Goal: Use online tool/utility: Utilize a website feature to perform a specific function

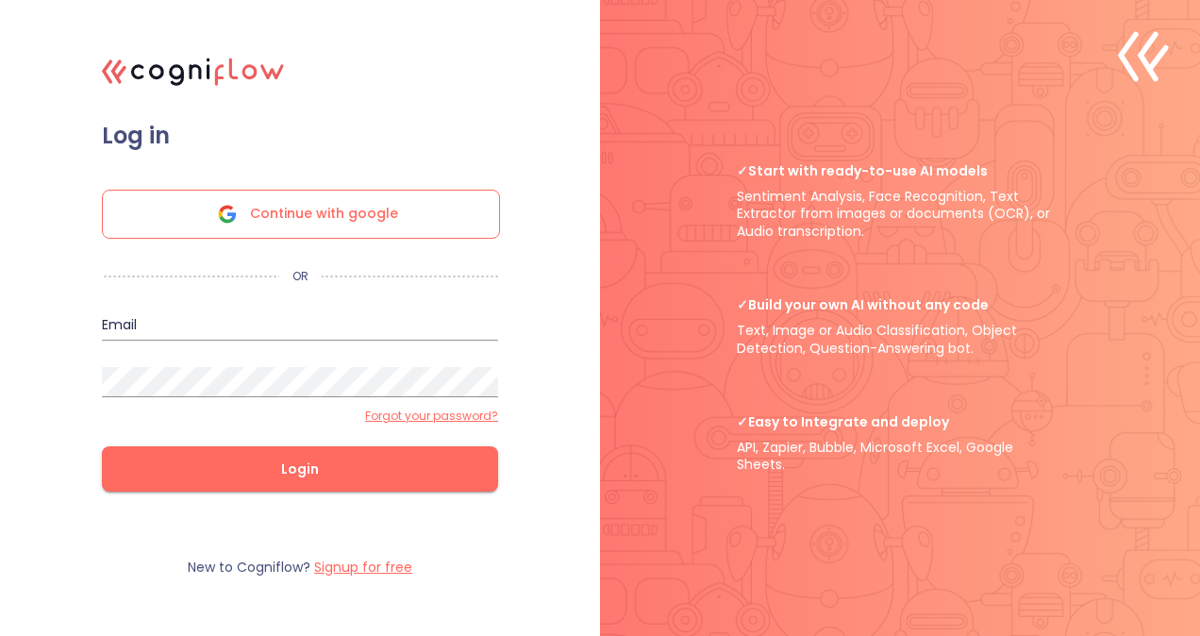
click at [391, 191] on span "Continue with google" at bounding box center [324, 214] width 148 height 47
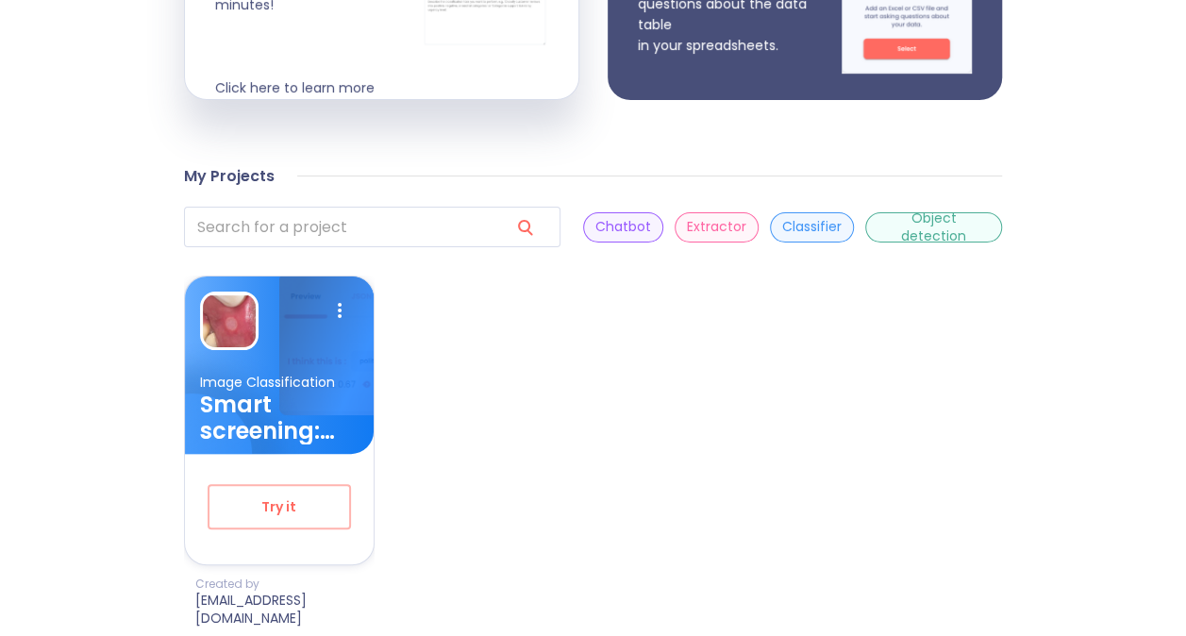
scroll to position [517, 0]
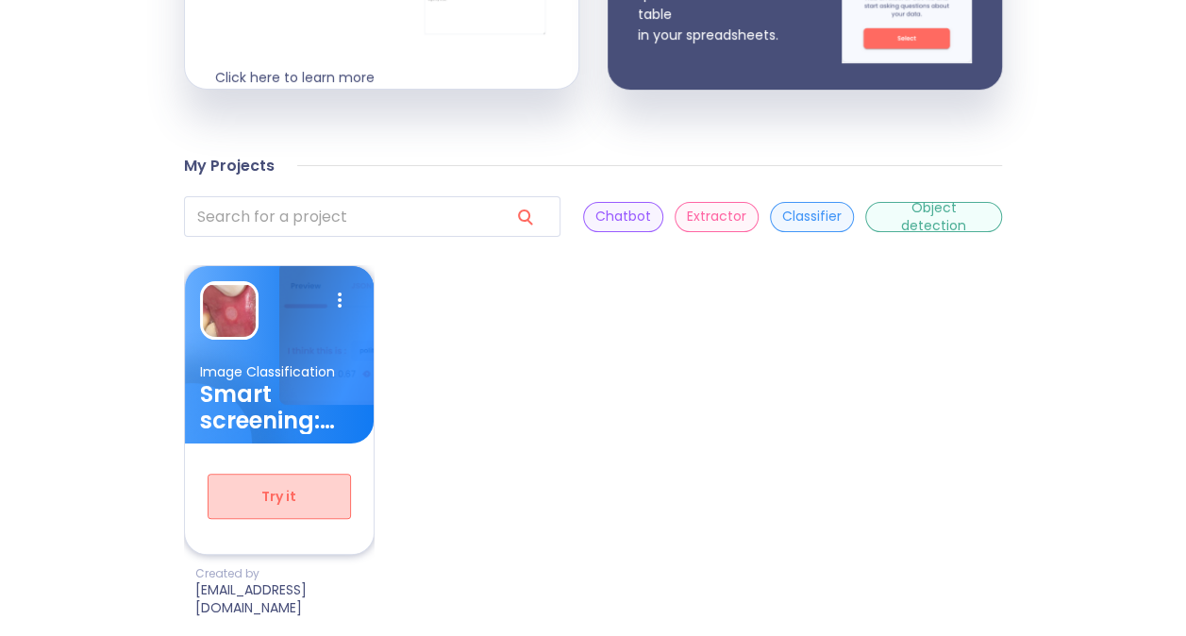
click at [289, 488] on span "Try it" at bounding box center [279, 497] width 81 height 24
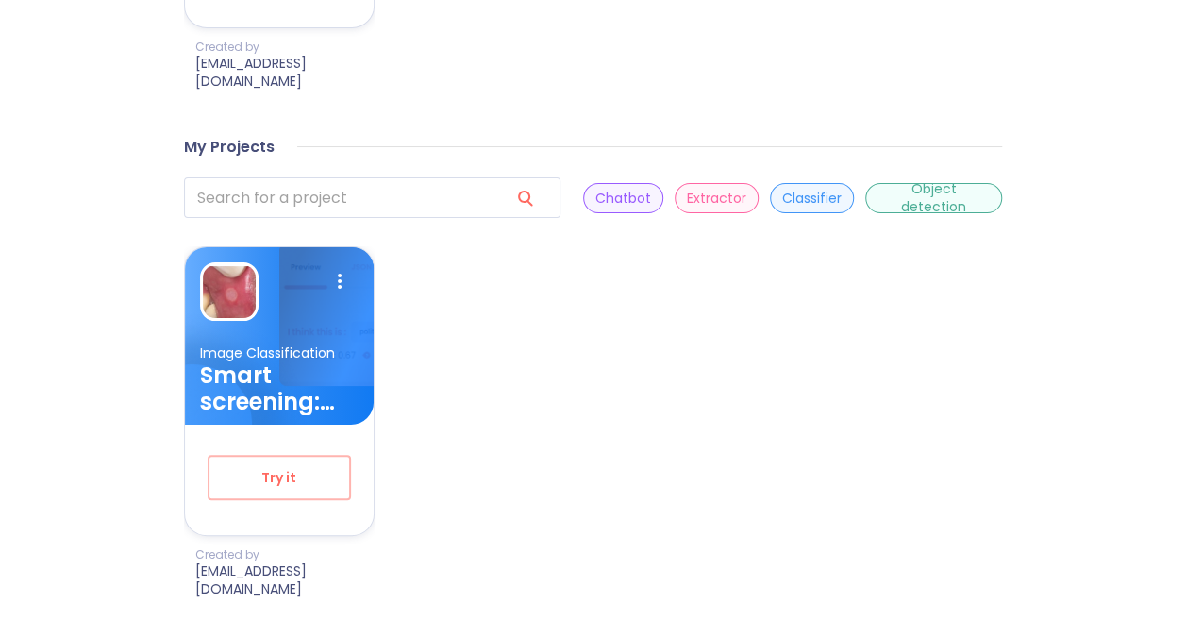
scroll to position [940, 0]
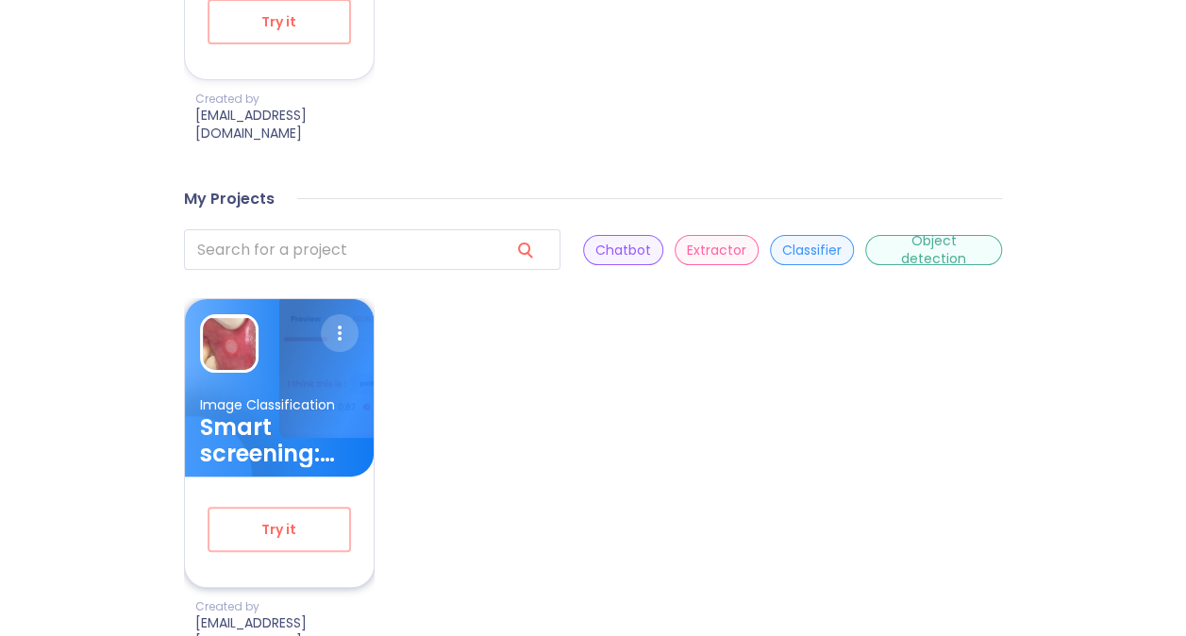
click at [345, 319] on icon at bounding box center [340, 333] width 38 height 38
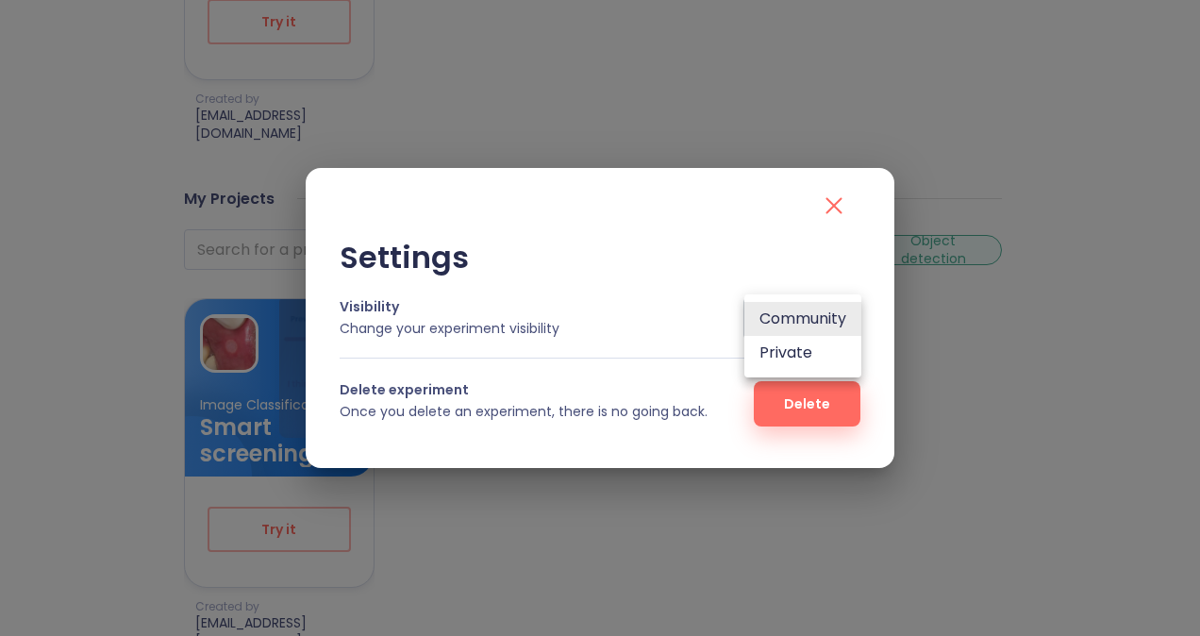
click at [828, 313] on li "Community" at bounding box center [802, 319] width 117 height 34
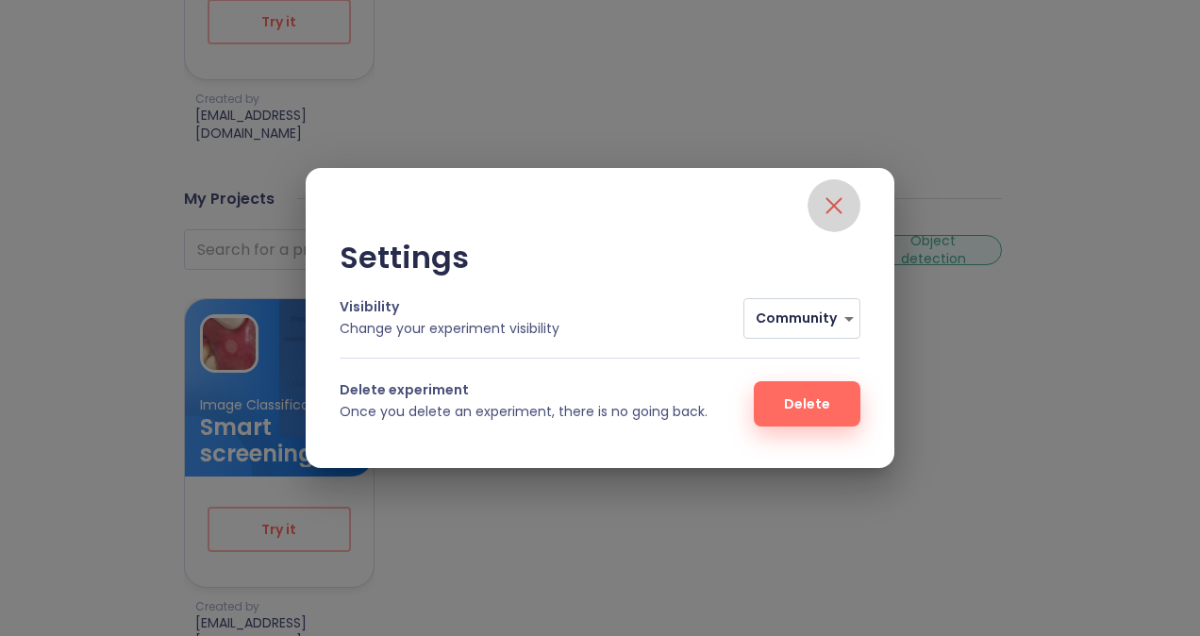
click at [831, 207] on icon "close" at bounding box center [834, 206] width 30 height 30
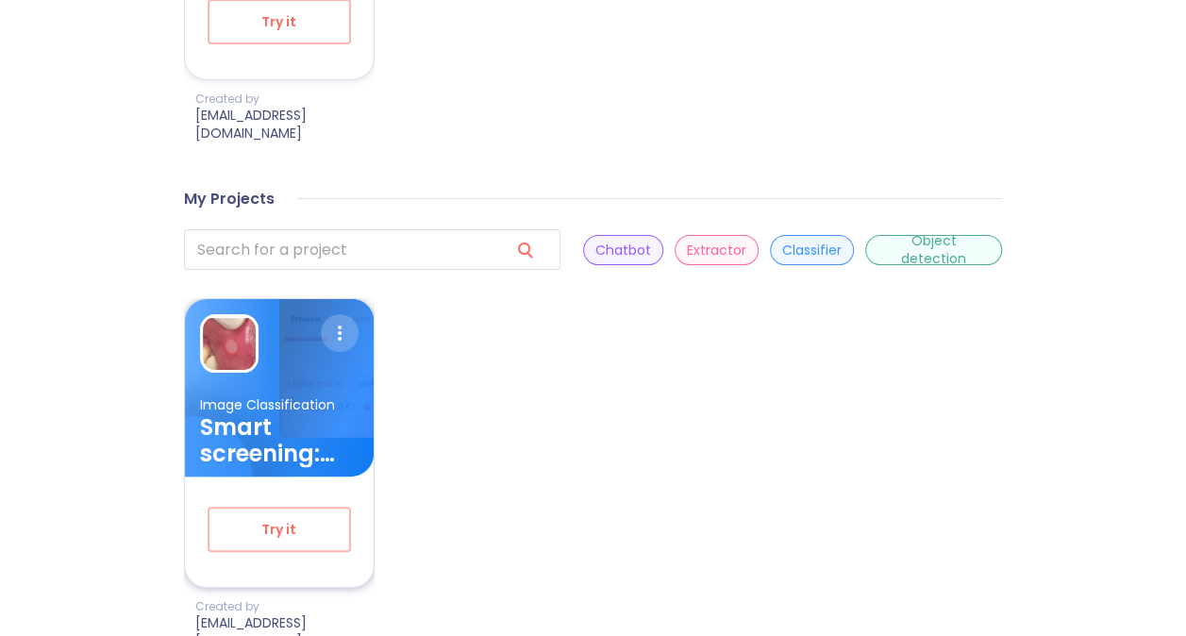
click at [344, 314] on icon at bounding box center [340, 333] width 38 height 38
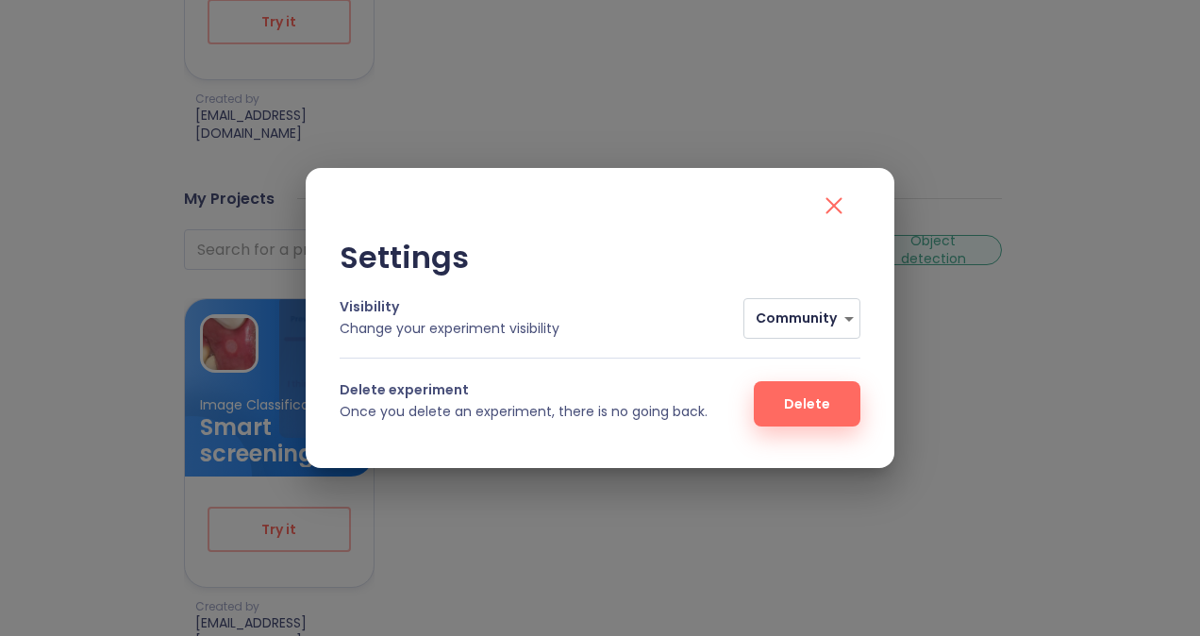
click at [842, 196] on icon "close" at bounding box center [834, 206] width 30 height 30
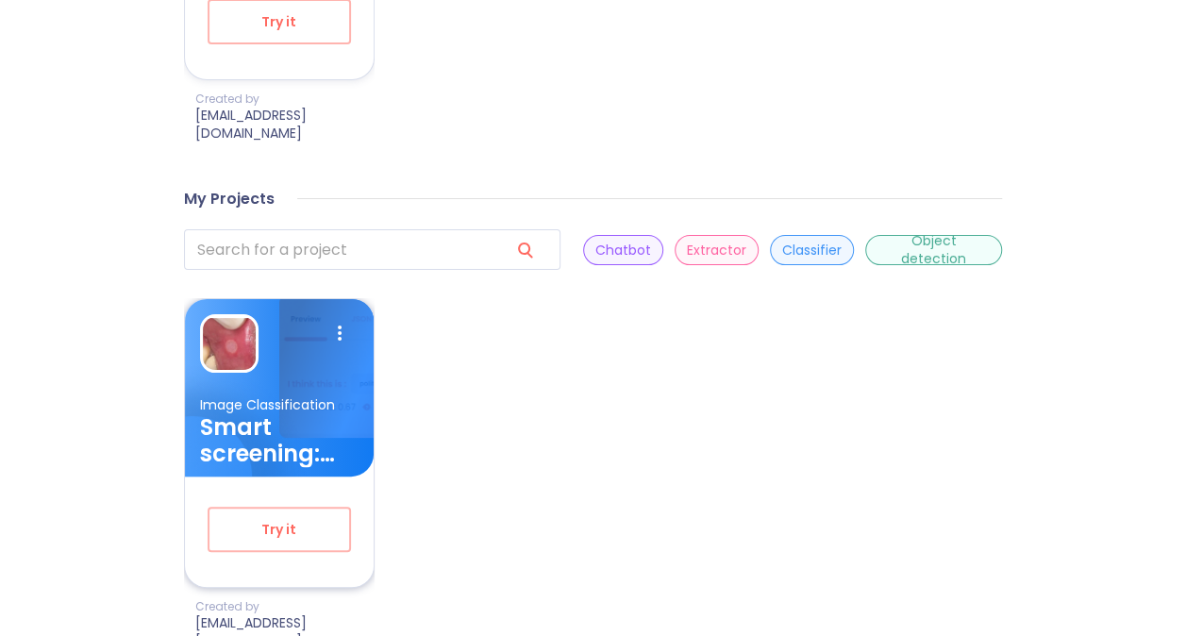
click at [316, 440] on h3 "Smart screening: AI-Driven Urgency Detection for Oral Lesion Referrals" at bounding box center [279, 440] width 158 height 53
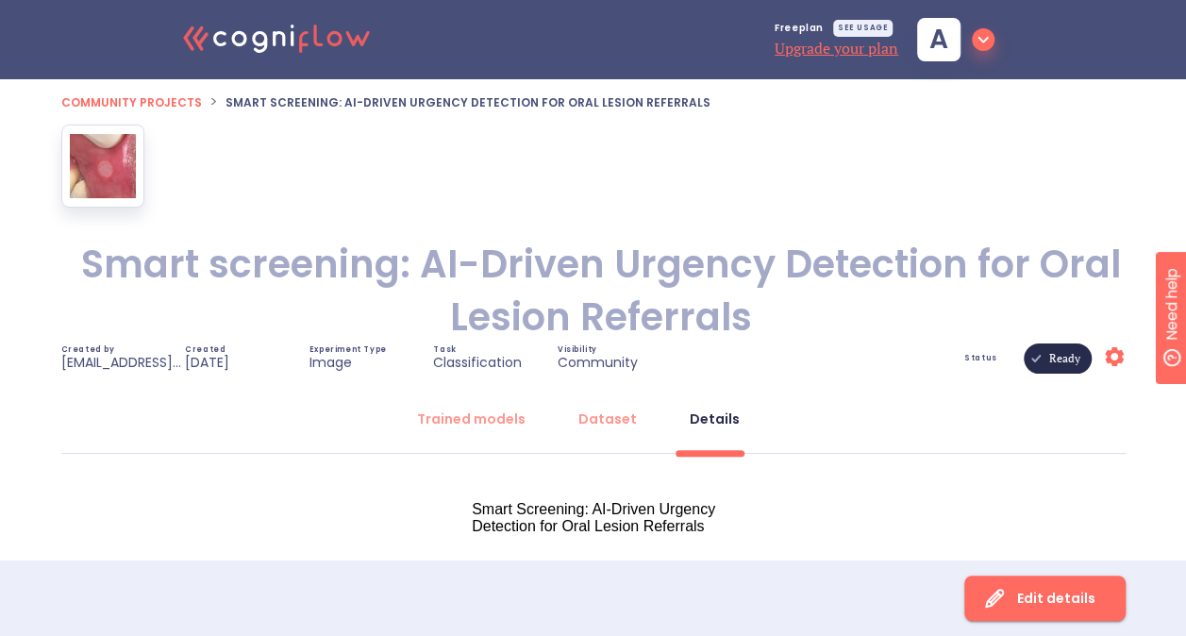
click at [1109, 357] on icon at bounding box center [1114, 356] width 19 height 19
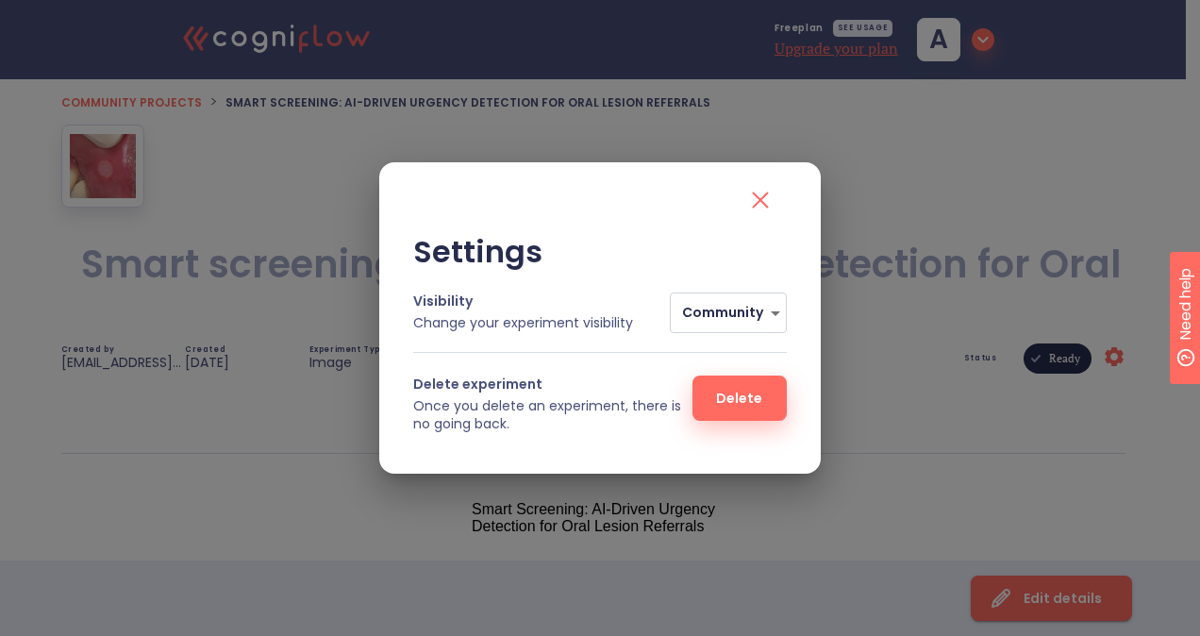
click at [752, 206] on icon "close" at bounding box center [760, 200] width 30 height 30
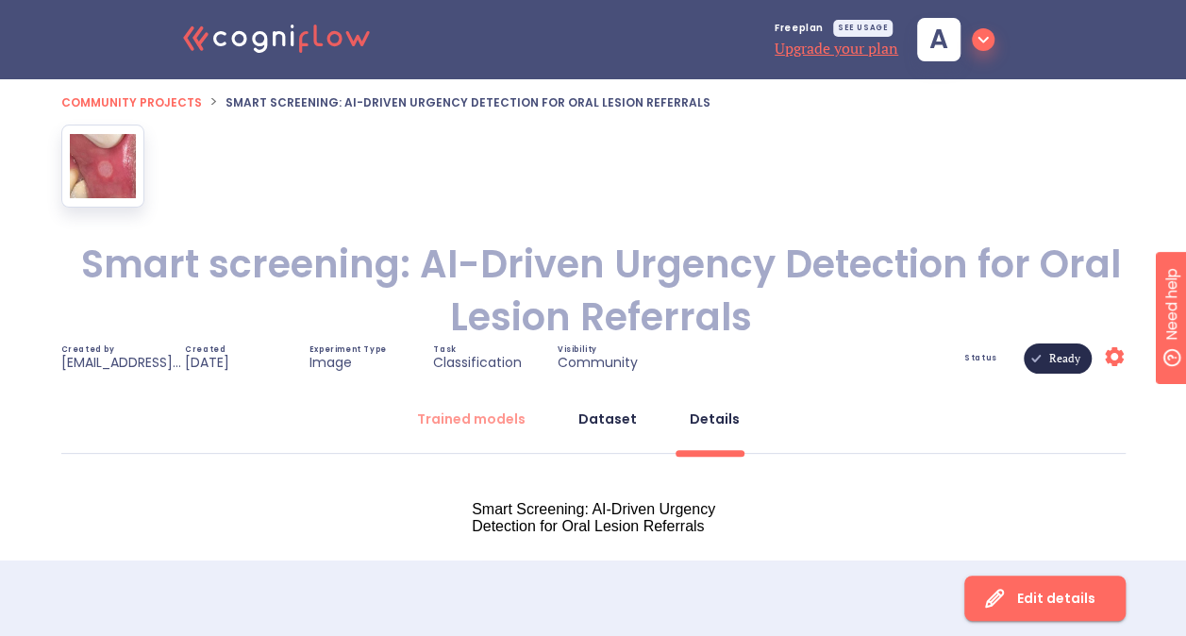
click at [633, 417] on div "Dataset" at bounding box center [607, 418] width 58 height 19
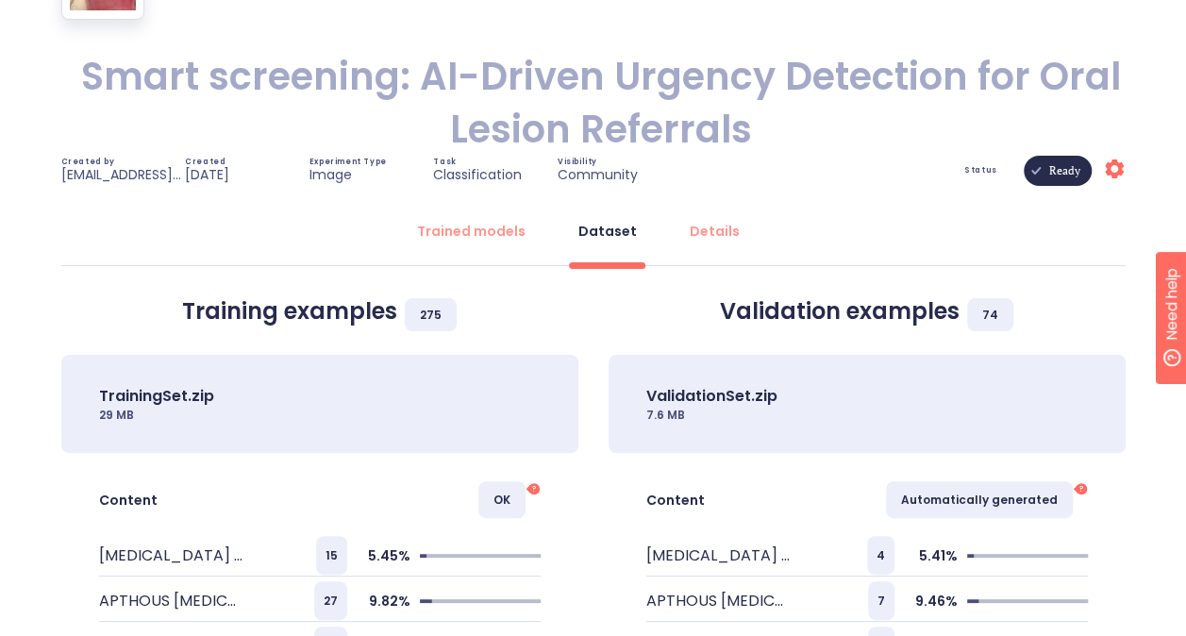
scroll to position [189, 0]
click at [483, 226] on div "Trained models" at bounding box center [471, 230] width 108 height 19
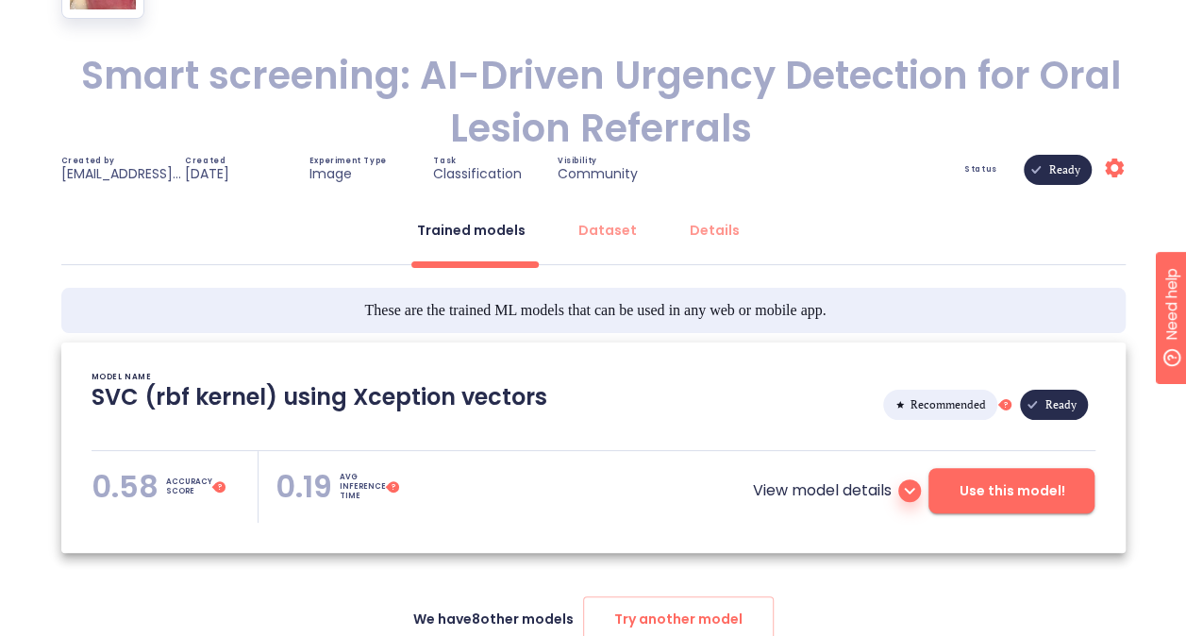
click at [998, 494] on span "Use this model!" at bounding box center [1012, 491] width 106 height 24
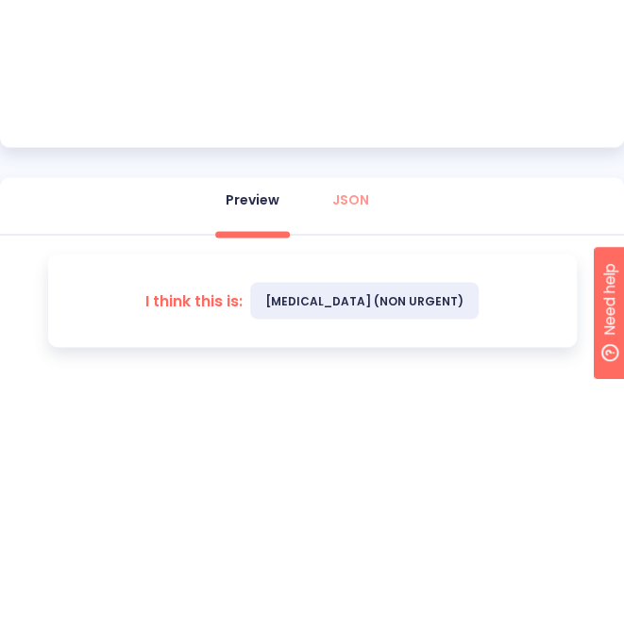
scroll to position [821, 0]
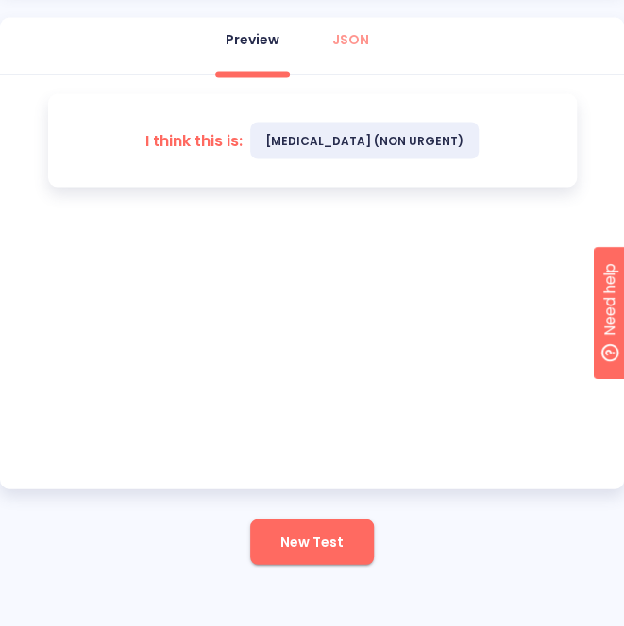
click at [307, 549] on span "New Test" at bounding box center [311, 542] width 63 height 24
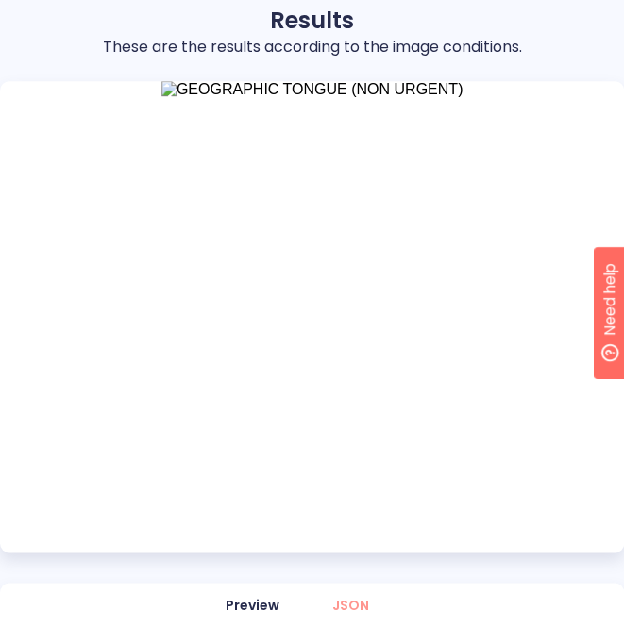
scroll to position [408, 0]
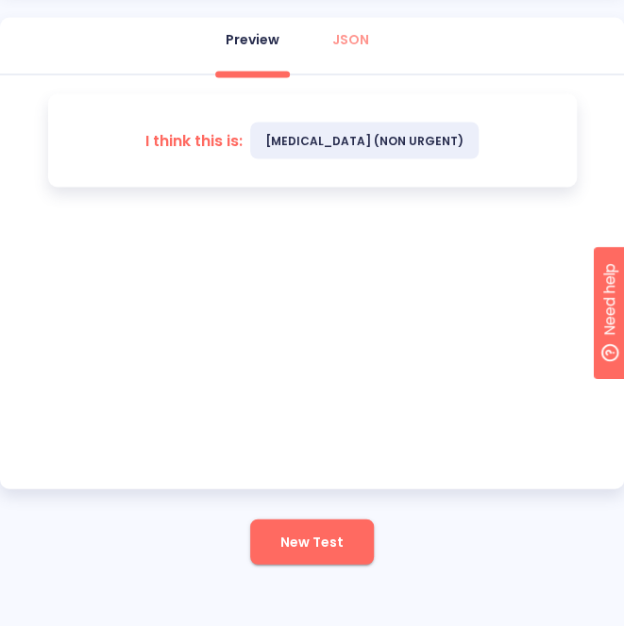
click at [313, 531] on span "New Test" at bounding box center [311, 542] width 63 height 24
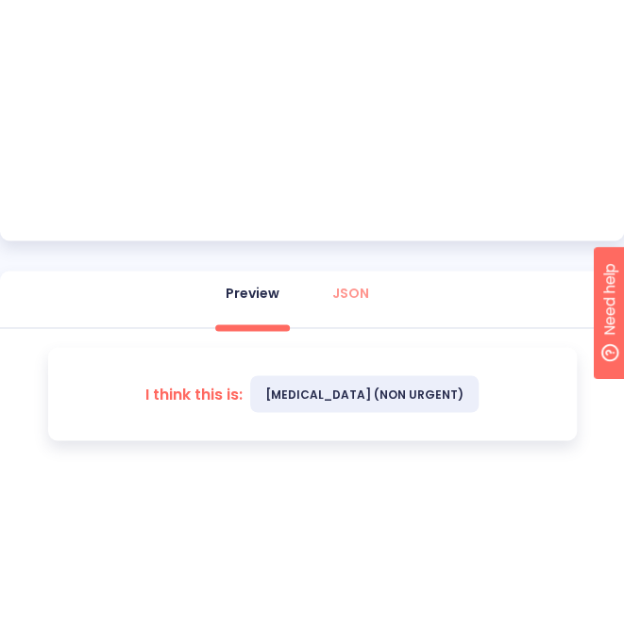
scroll to position [596, 0]
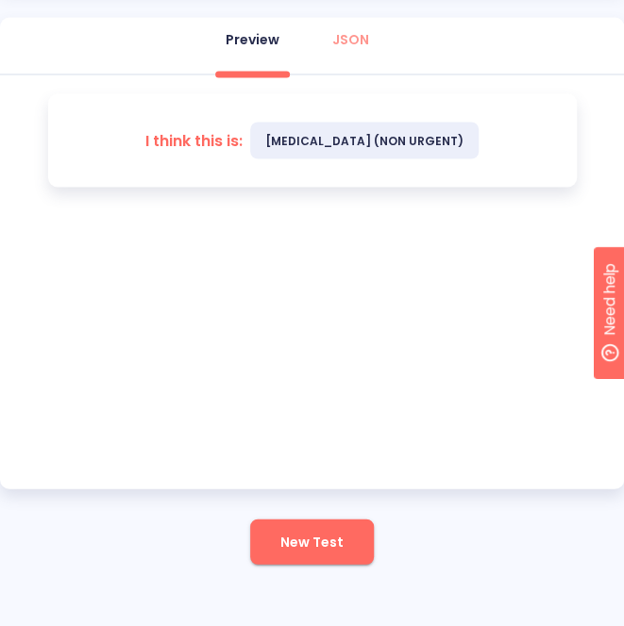
click at [313, 552] on span "New Test" at bounding box center [311, 542] width 63 height 24
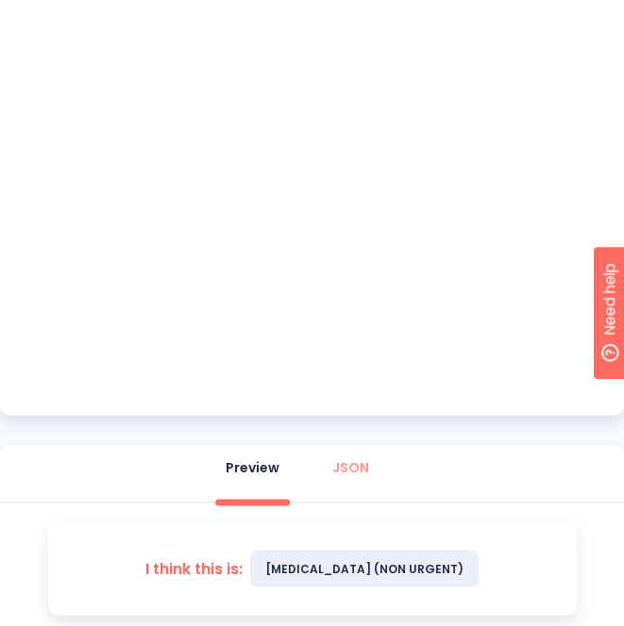
scroll to position [502, 0]
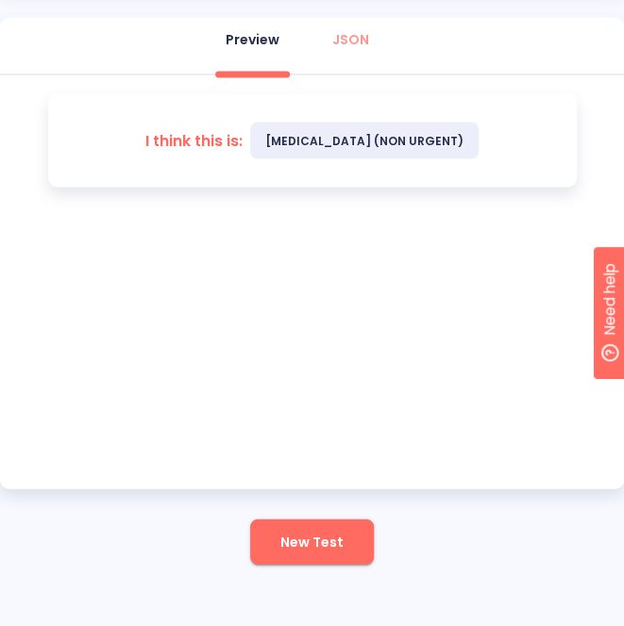
drag, startPoint x: 321, startPoint y: 538, endPoint x: 309, endPoint y: 537, distance: 12.3
click at [321, 538] on span "New Test" at bounding box center [311, 542] width 63 height 24
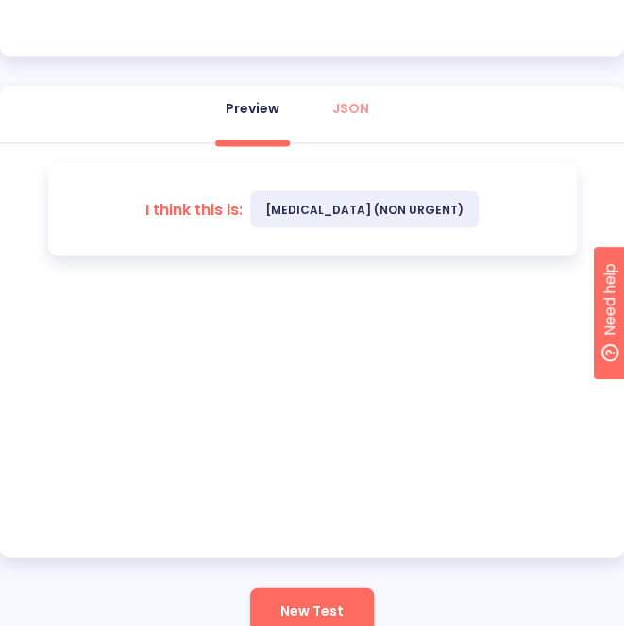
scroll to position [821, 0]
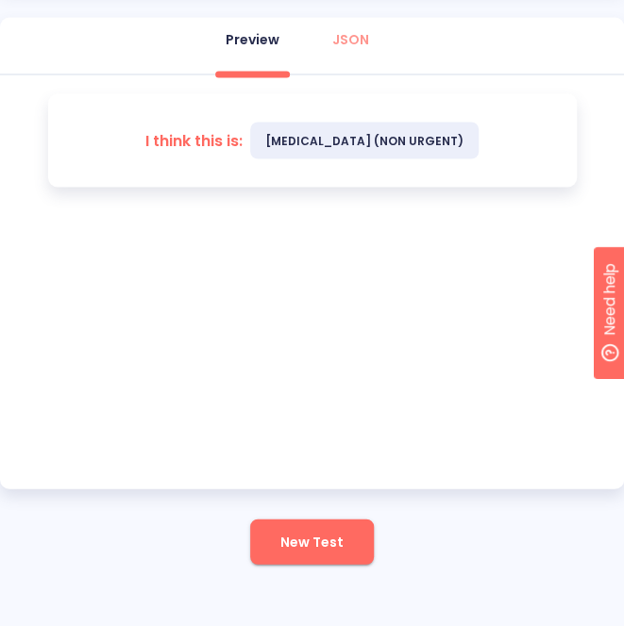
click at [306, 541] on span "New Test" at bounding box center [311, 542] width 63 height 24
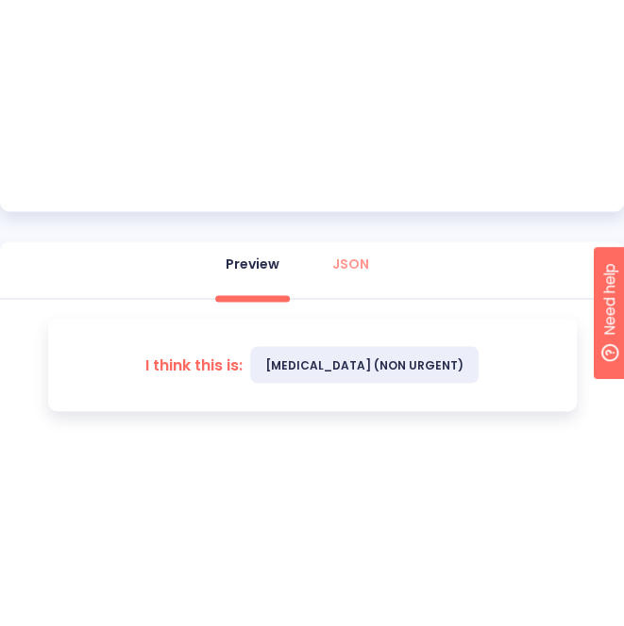
scroll to position [691, 0]
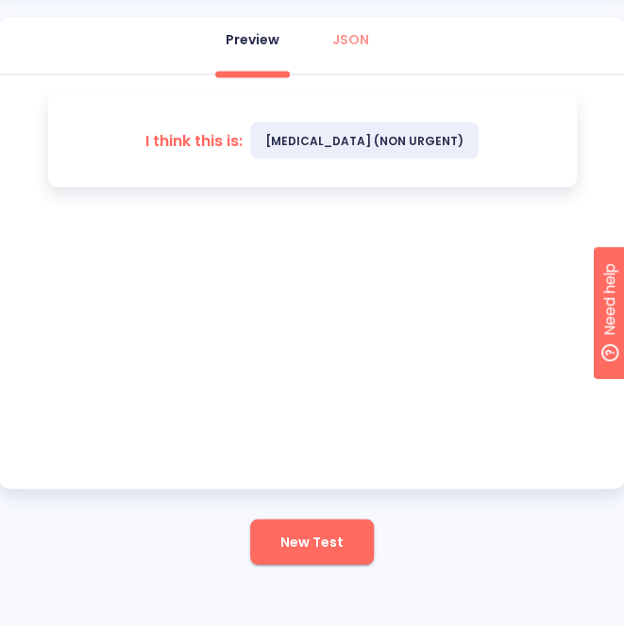
click at [338, 542] on span "New Test" at bounding box center [311, 542] width 63 height 24
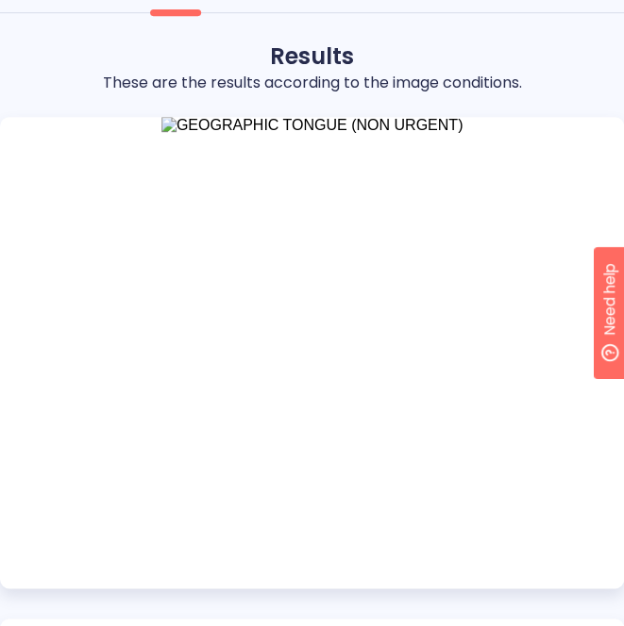
scroll to position [408, 0]
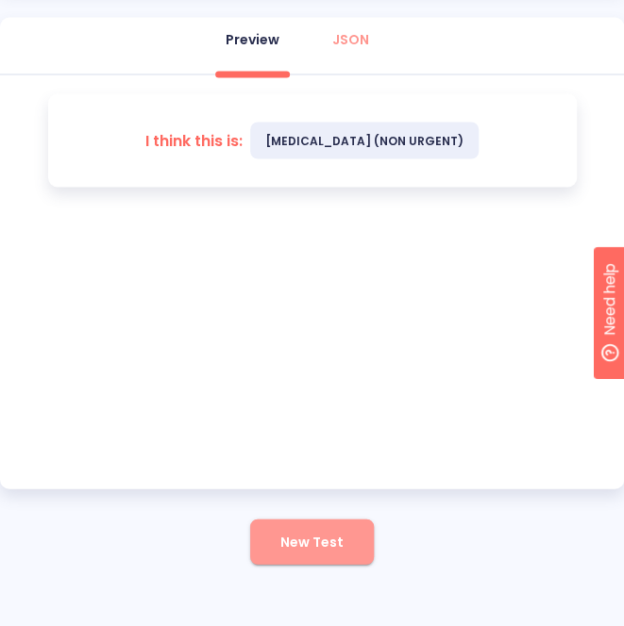
click at [339, 536] on span "New Test" at bounding box center [311, 542] width 63 height 24
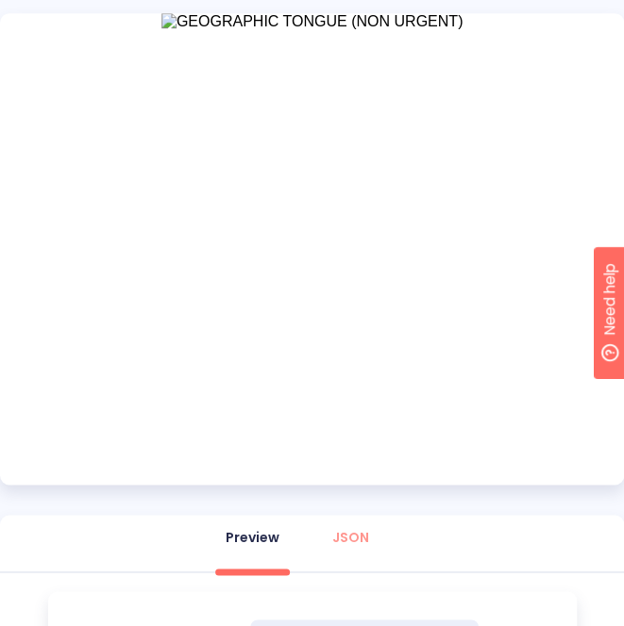
scroll to position [502, 0]
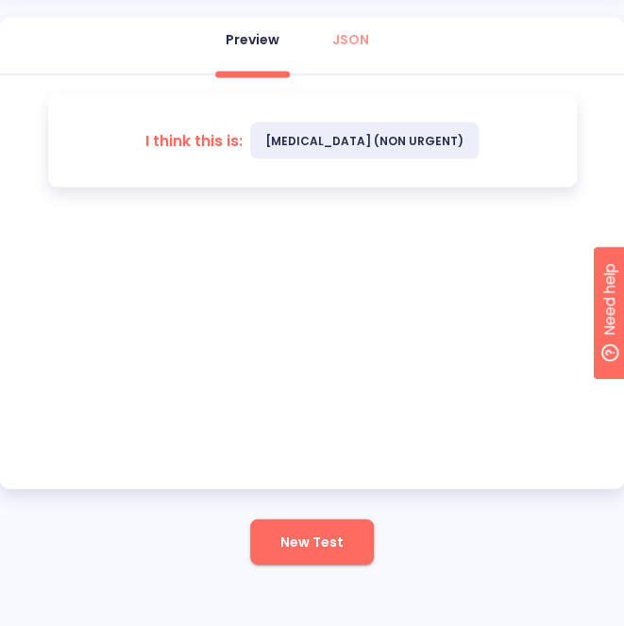
click at [316, 548] on span "New Test" at bounding box center [311, 542] width 63 height 24
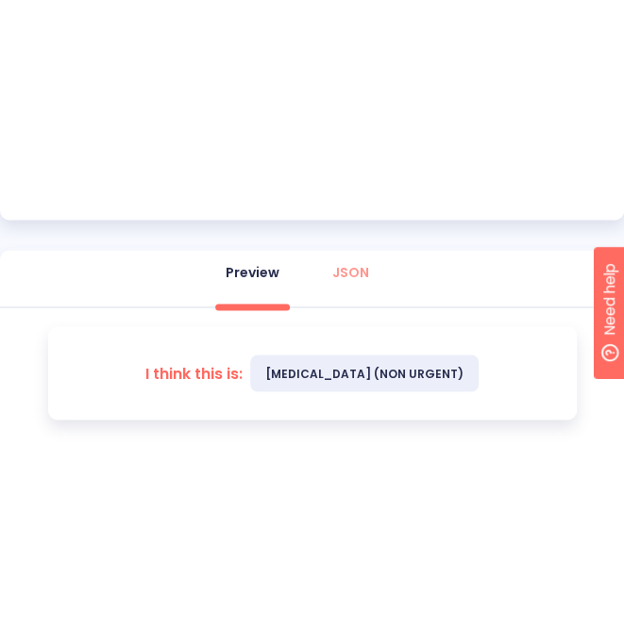
scroll to position [691, 0]
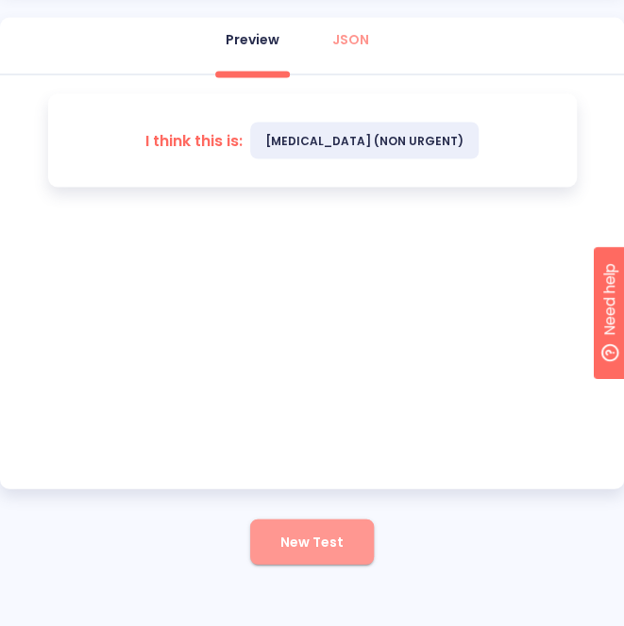
click at [311, 561] on button "New Test" at bounding box center [312, 541] width 124 height 45
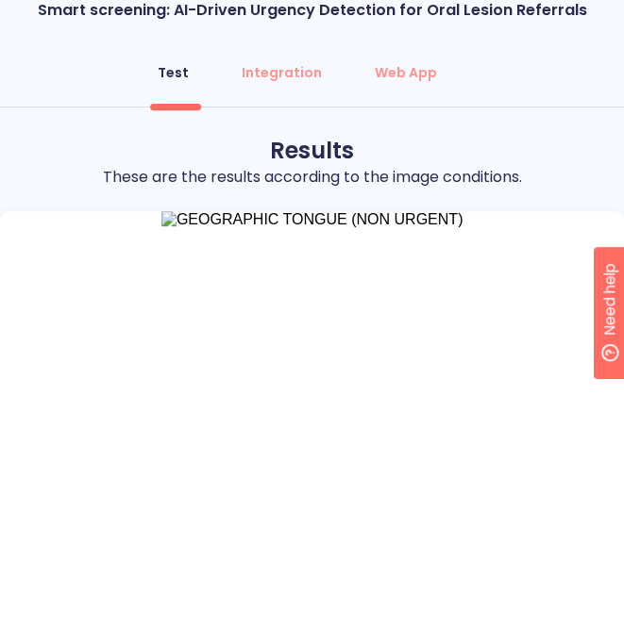
scroll to position [408, 0]
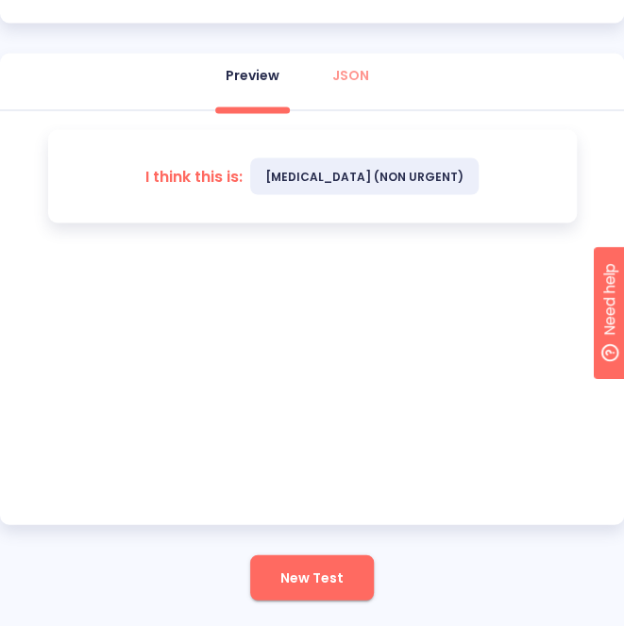
click at [314, 560] on button "New Test" at bounding box center [312, 577] width 124 height 45
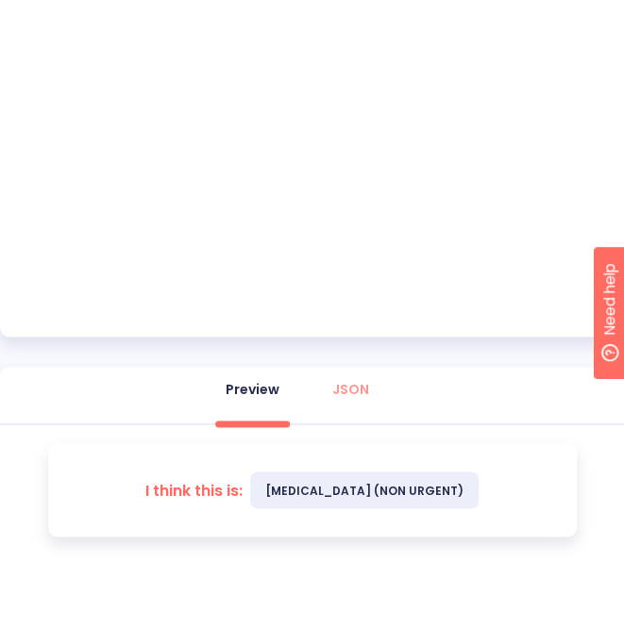
scroll to position [502, 0]
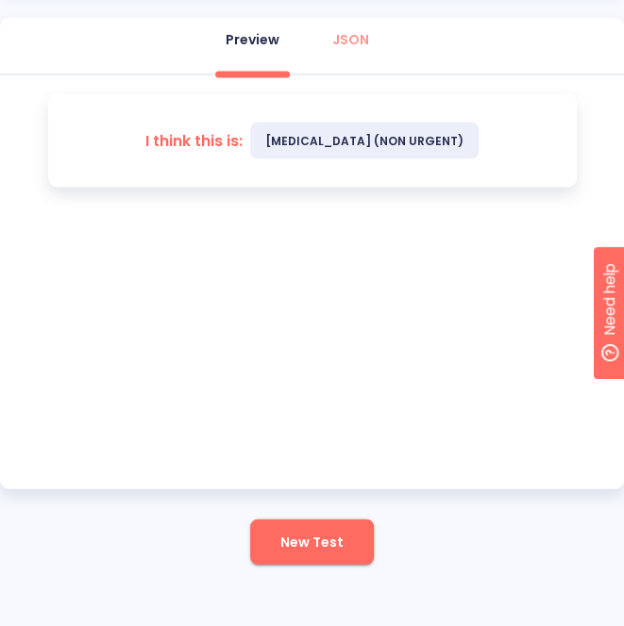
click at [308, 548] on span "New Test" at bounding box center [311, 542] width 63 height 24
click at [292, 531] on span "New Test" at bounding box center [311, 542] width 63 height 24
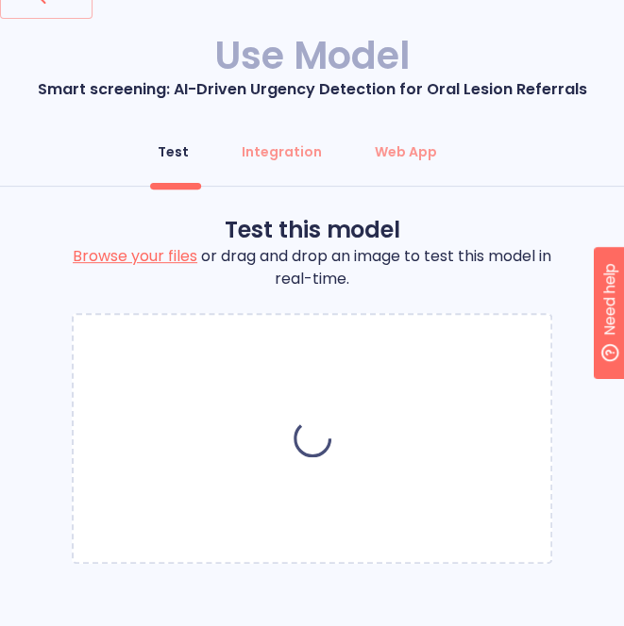
scroll to position [45, 0]
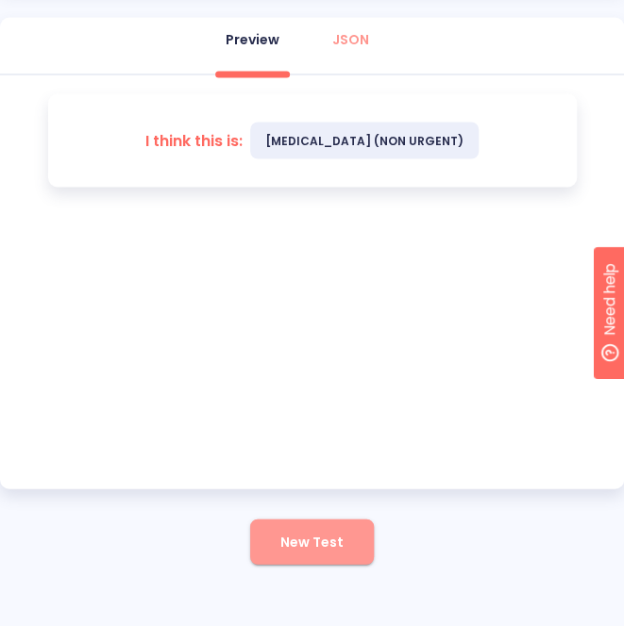
click at [326, 551] on span "New Test" at bounding box center [311, 542] width 63 height 24
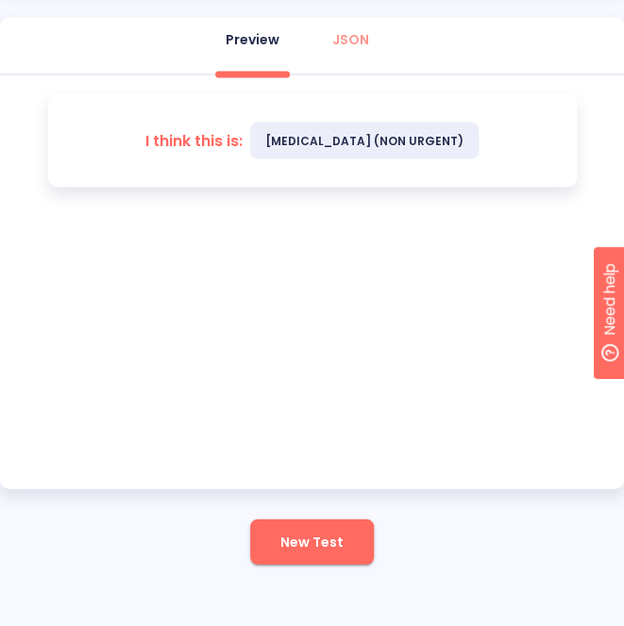
click at [323, 546] on span "New Test" at bounding box center [311, 542] width 63 height 24
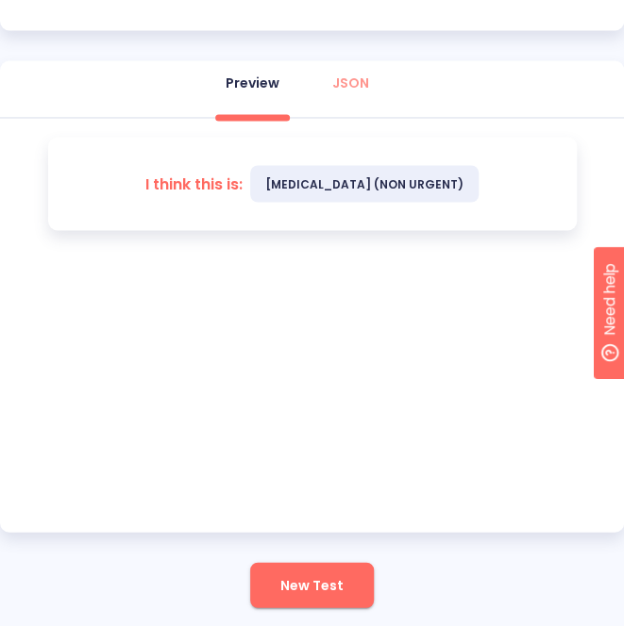
scroll to position [785, 0]
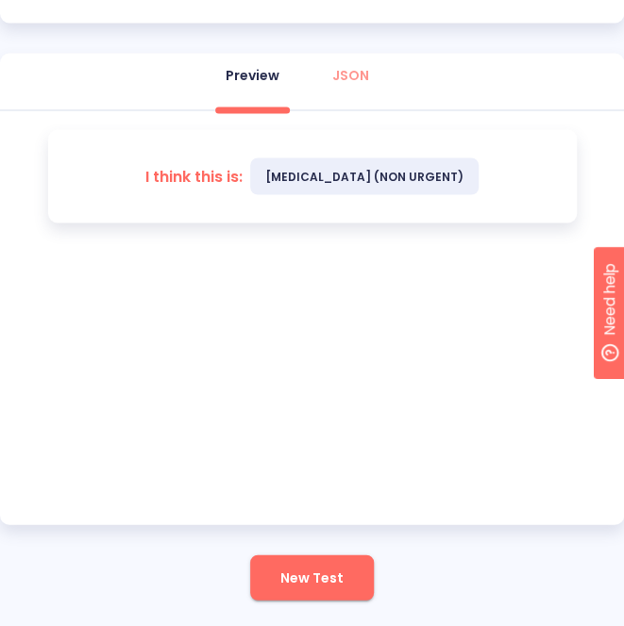
click at [325, 574] on span "New Test" at bounding box center [311, 578] width 63 height 24
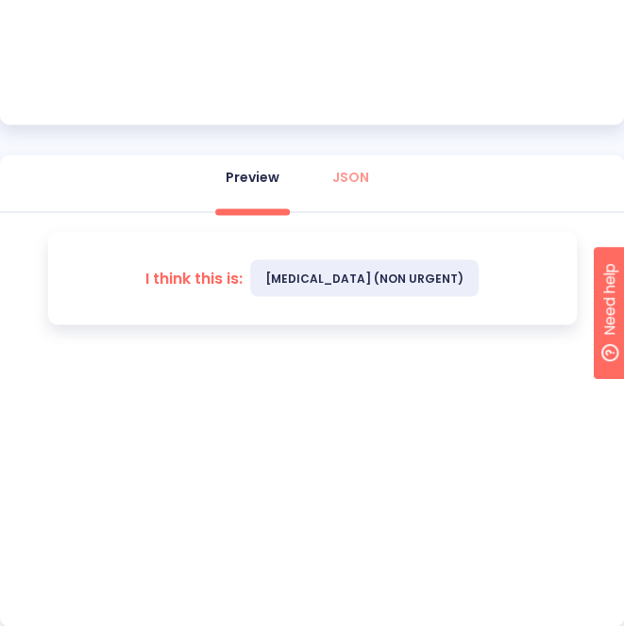
scroll to position [691, 0]
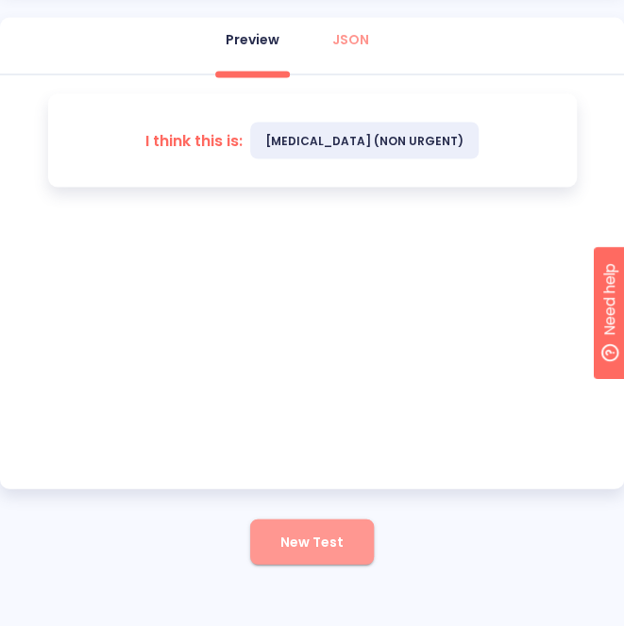
click at [332, 554] on button "New Test" at bounding box center [312, 541] width 124 height 45
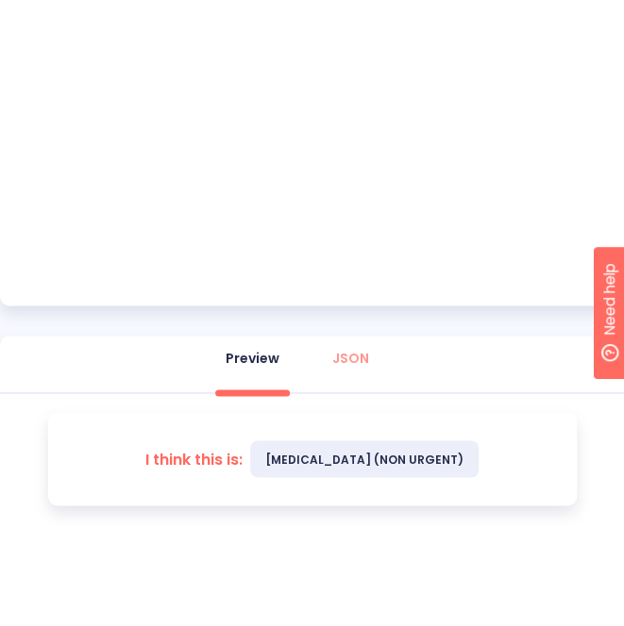
scroll to position [785, 0]
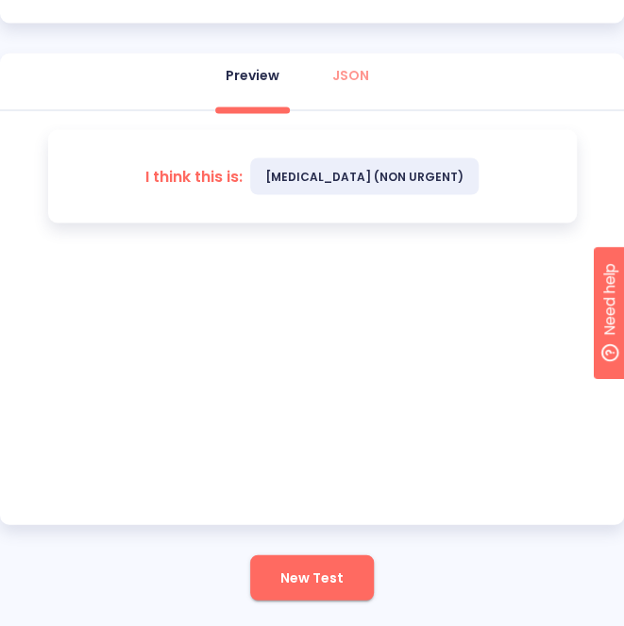
click at [316, 584] on span "New Test" at bounding box center [311, 578] width 63 height 24
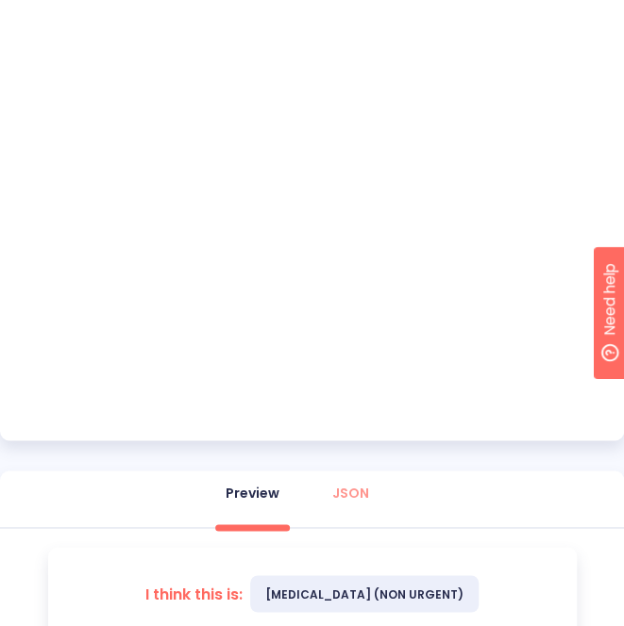
scroll to position [596, 0]
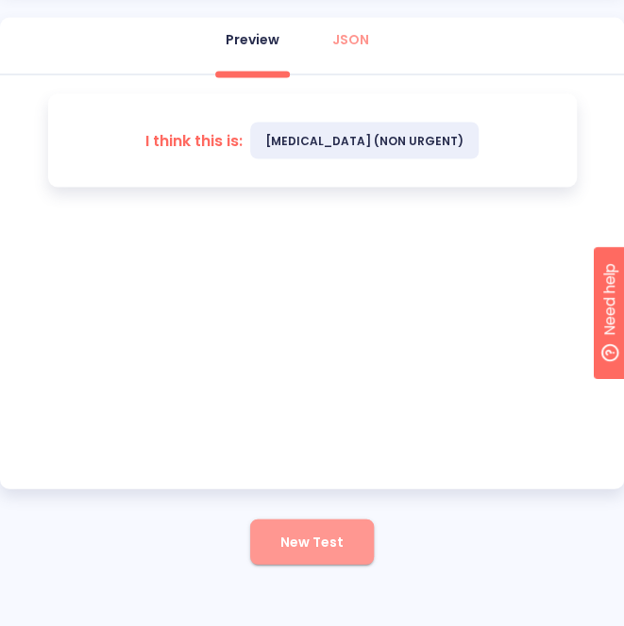
click at [306, 531] on span "New Test" at bounding box center [311, 542] width 63 height 24
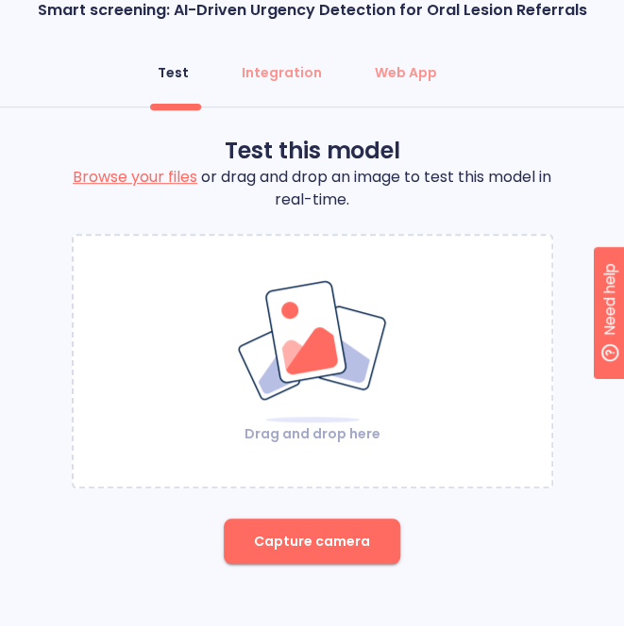
click at [109, 539] on div "Drag and drop here Capture camera" at bounding box center [312, 399] width 481 height 330
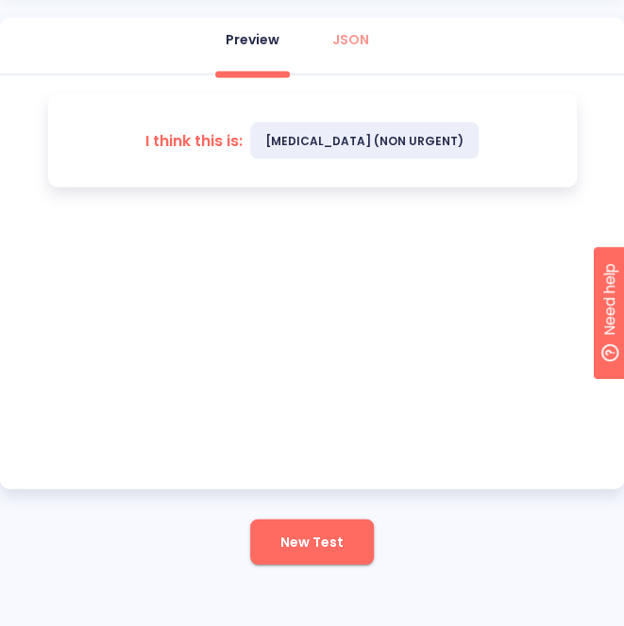
click at [317, 552] on span "New Test" at bounding box center [311, 542] width 63 height 24
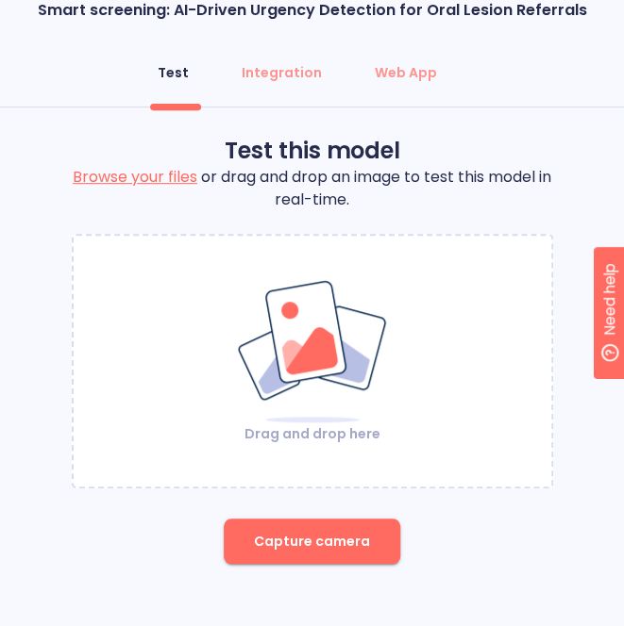
scroll to position [45, 0]
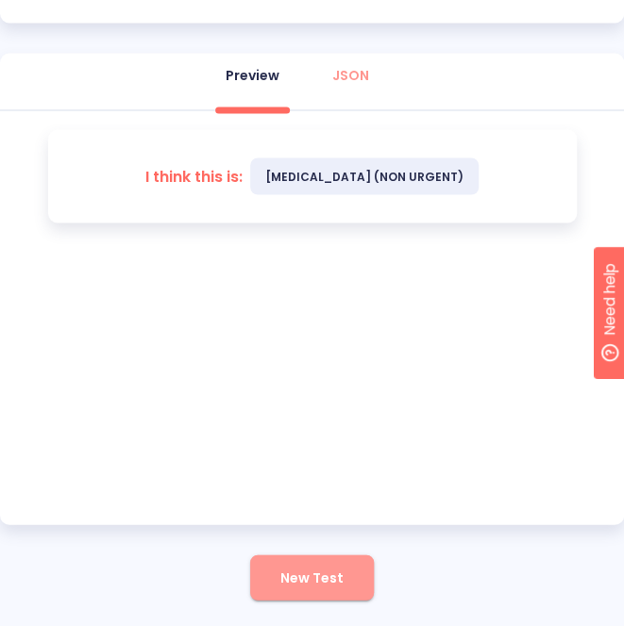
click at [311, 582] on span "New Test" at bounding box center [311, 578] width 63 height 24
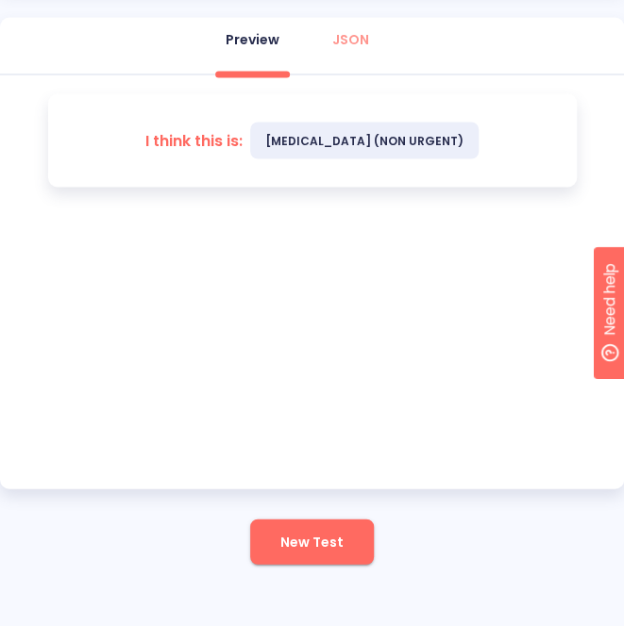
click at [311, 544] on span "New Test" at bounding box center [311, 542] width 63 height 24
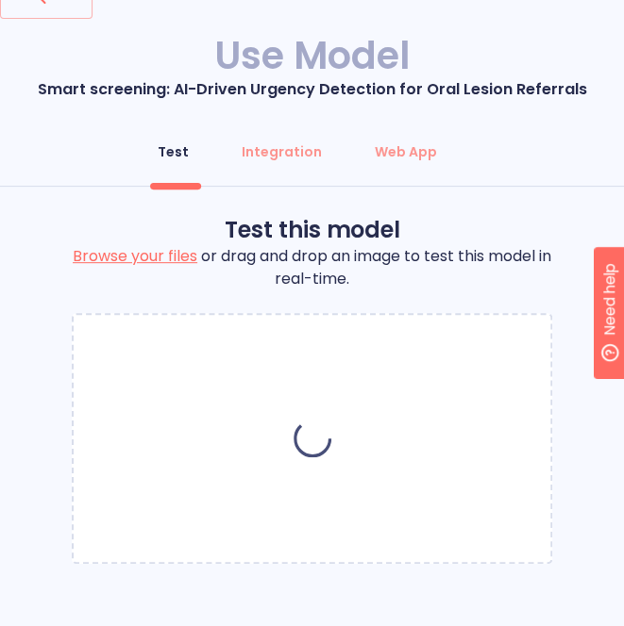
scroll to position [45, 0]
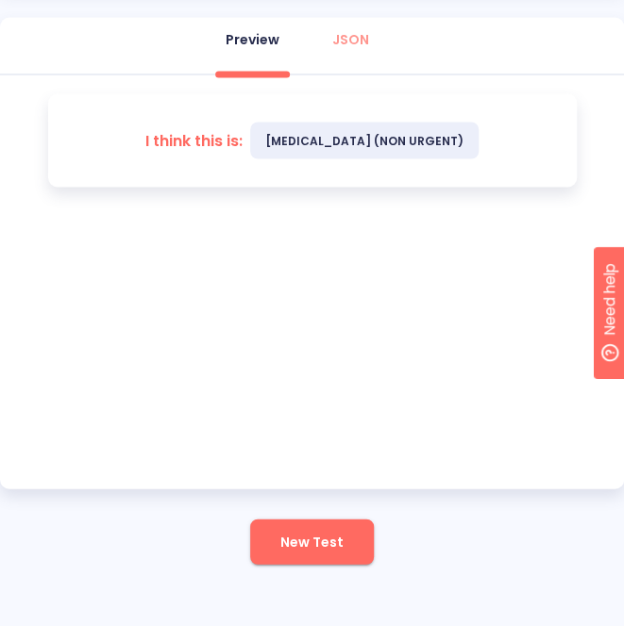
click at [305, 553] on button "New Test" at bounding box center [312, 541] width 124 height 45
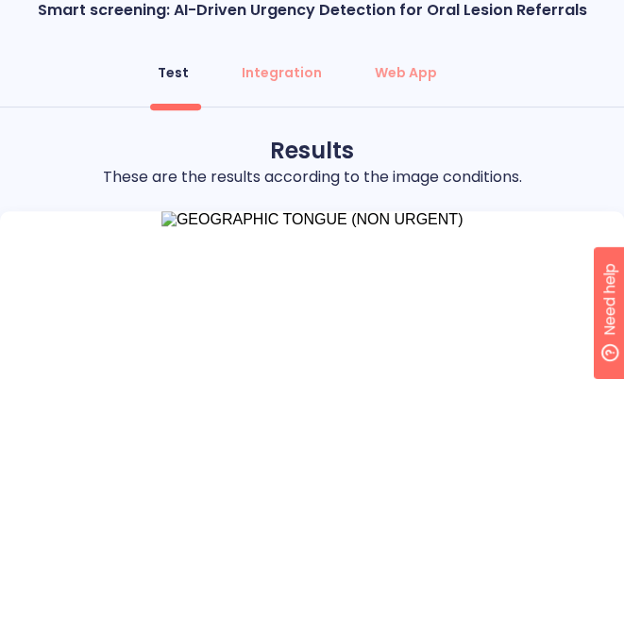
scroll to position [596, 0]
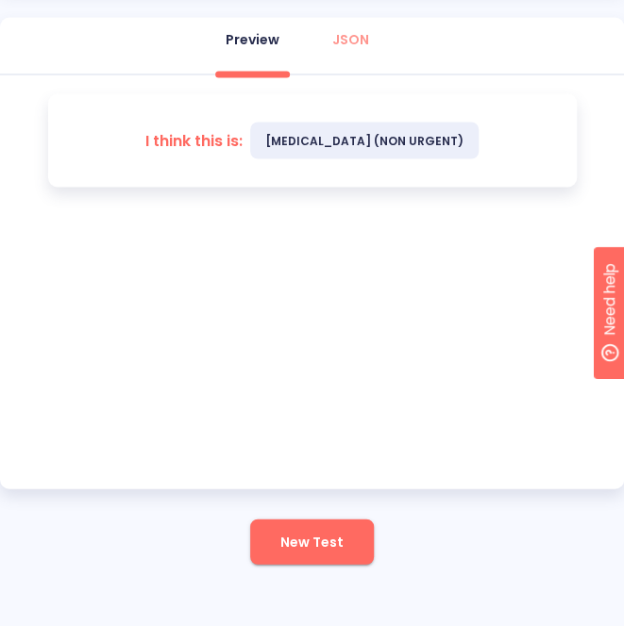
click at [303, 561] on button "New Test" at bounding box center [312, 541] width 124 height 45
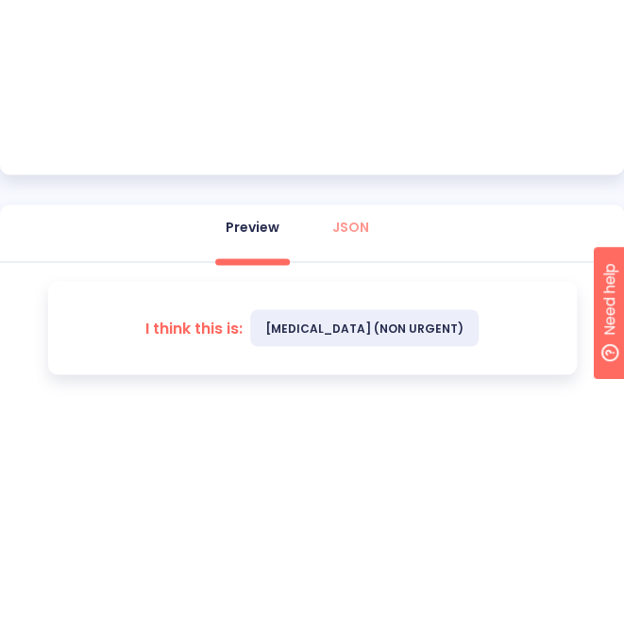
scroll to position [691, 0]
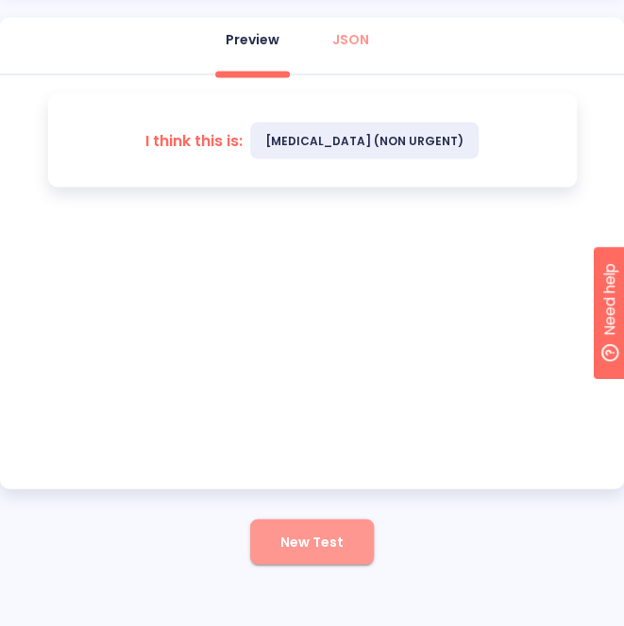
click at [293, 538] on span "New Test" at bounding box center [311, 542] width 63 height 24
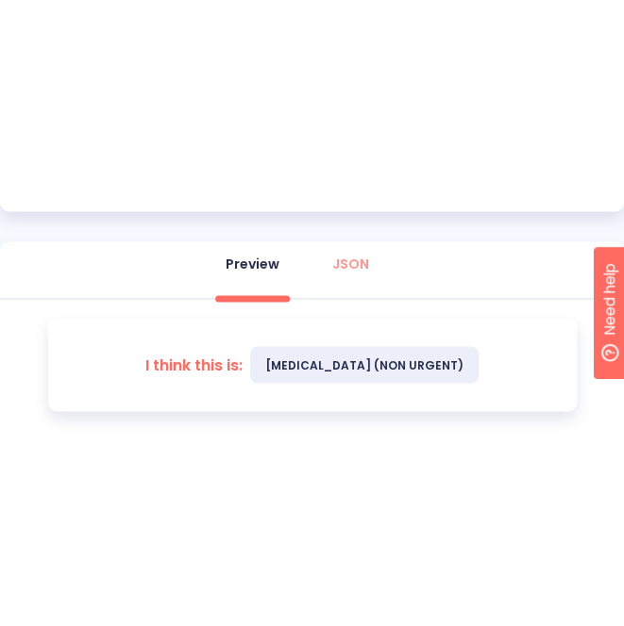
scroll to position [785, 0]
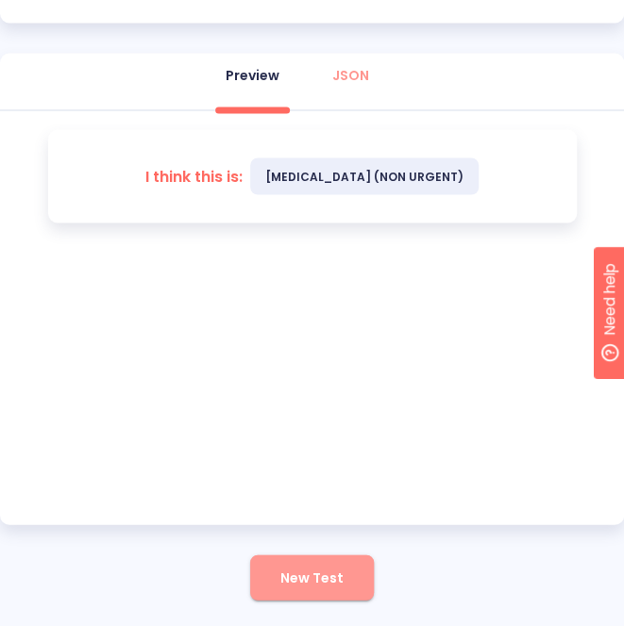
click at [309, 573] on span "New Test" at bounding box center [311, 578] width 63 height 24
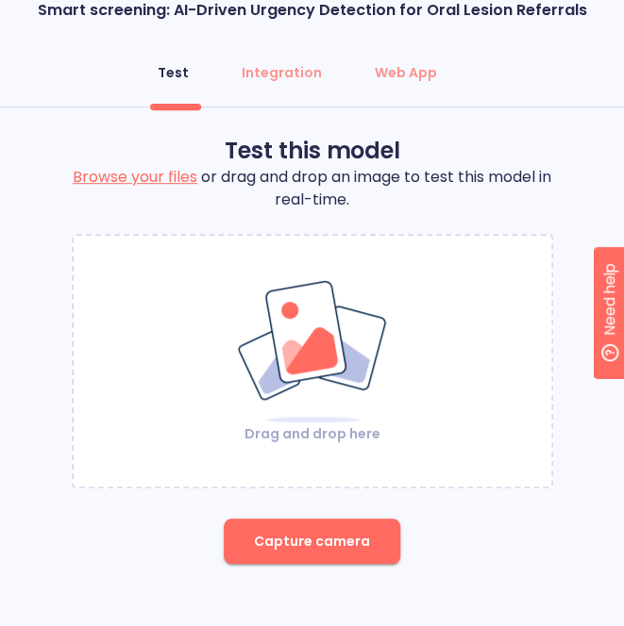
scroll to position [45, 0]
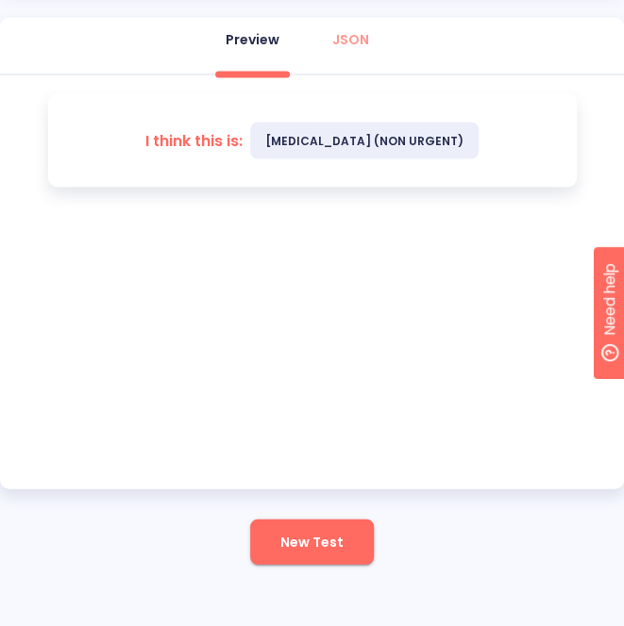
click at [323, 530] on span "New Test" at bounding box center [311, 542] width 63 height 24
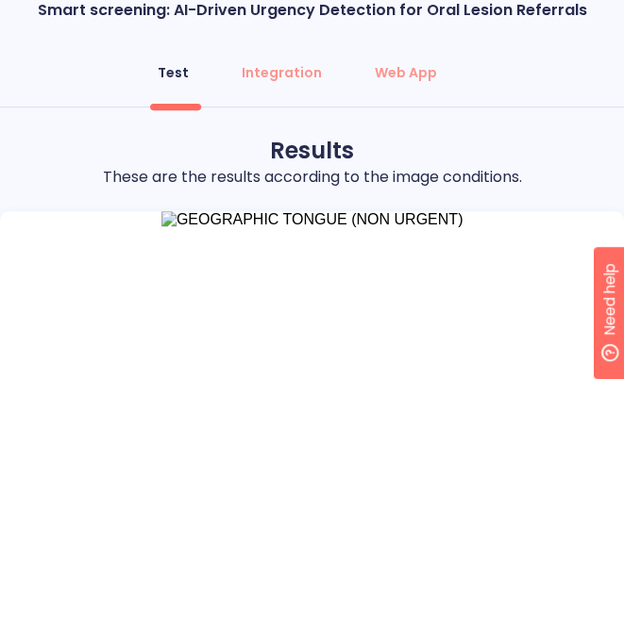
scroll to position [596, 0]
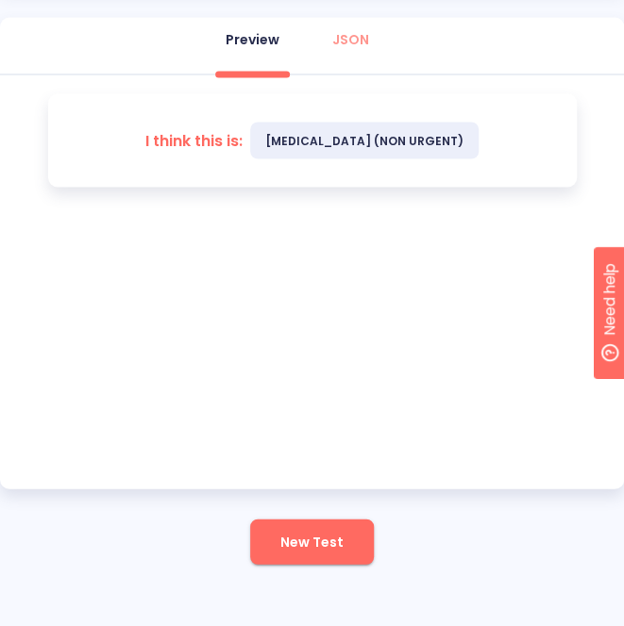
click at [322, 544] on span "New Test" at bounding box center [311, 542] width 63 height 24
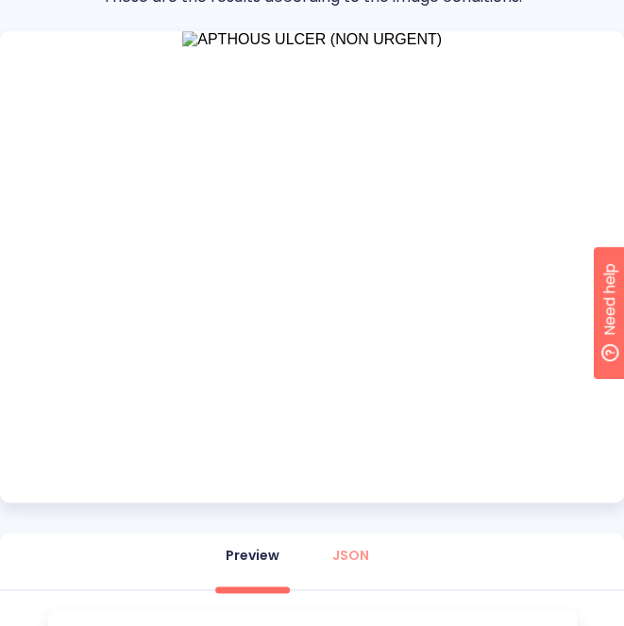
scroll to position [408, 0]
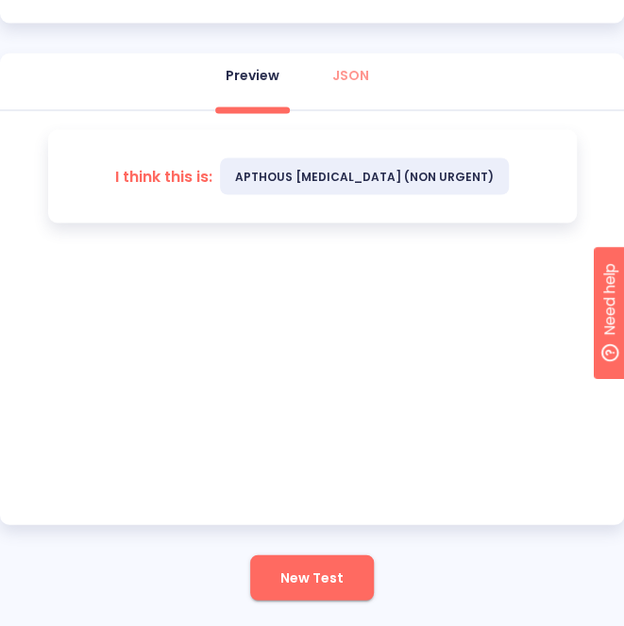
click at [310, 571] on span "New Test" at bounding box center [311, 578] width 63 height 24
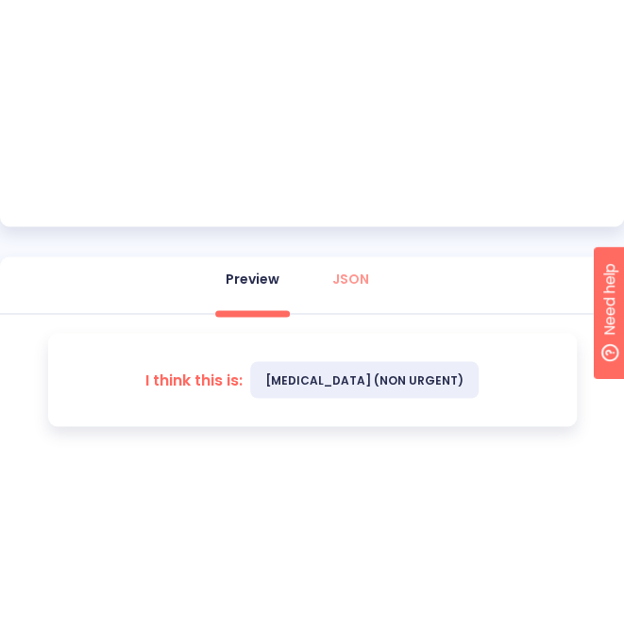
scroll to position [596, 0]
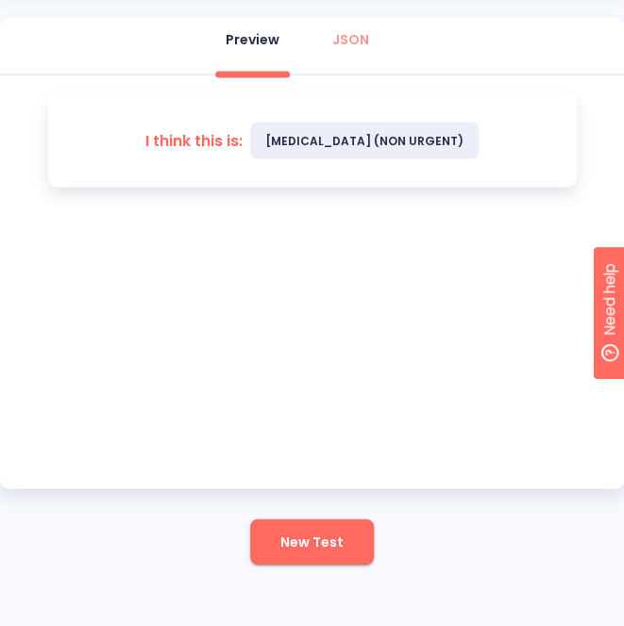
click at [292, 530] on span "New Test" at bounding box center [311, 542] width 63 height 24
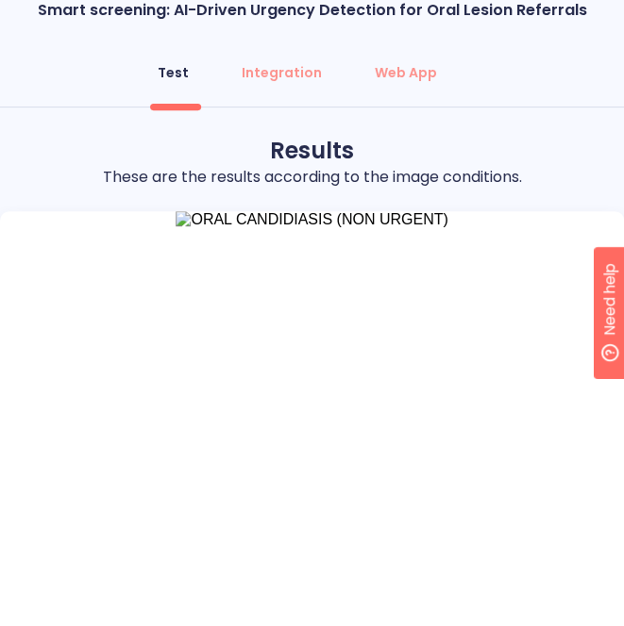
scroll to position [502, 0]
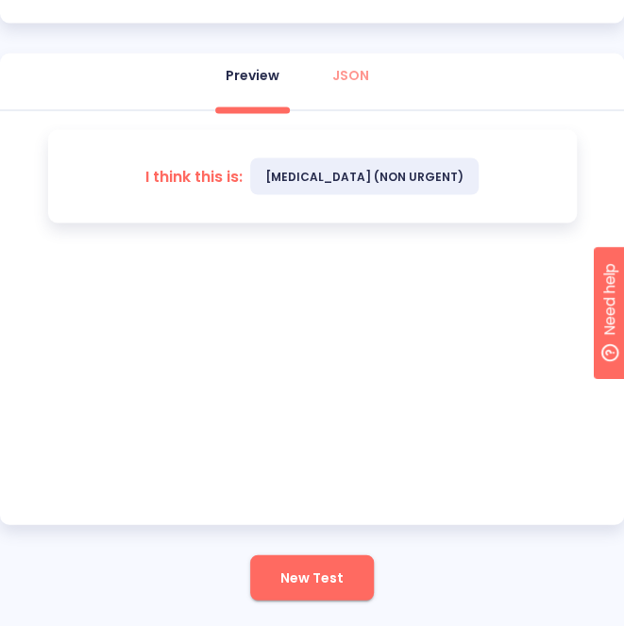
click at [316, 581] on span "New Test" at bounding box center [311, 578] width 63 height 24
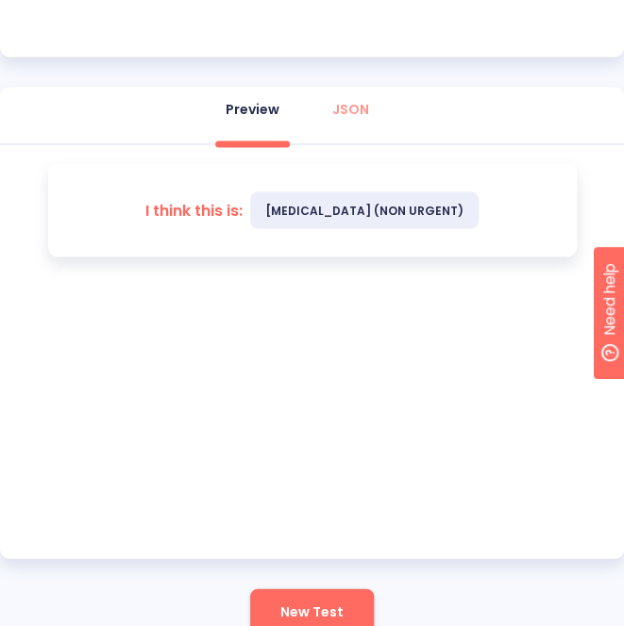
scroll to position [785, 0]
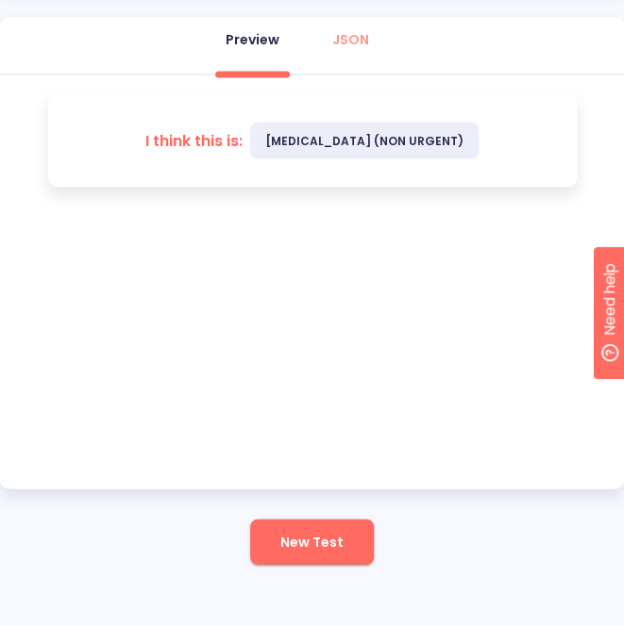
click at [280, 539] on button "New Test" at bounding box center [312, 541] width 124 height 45
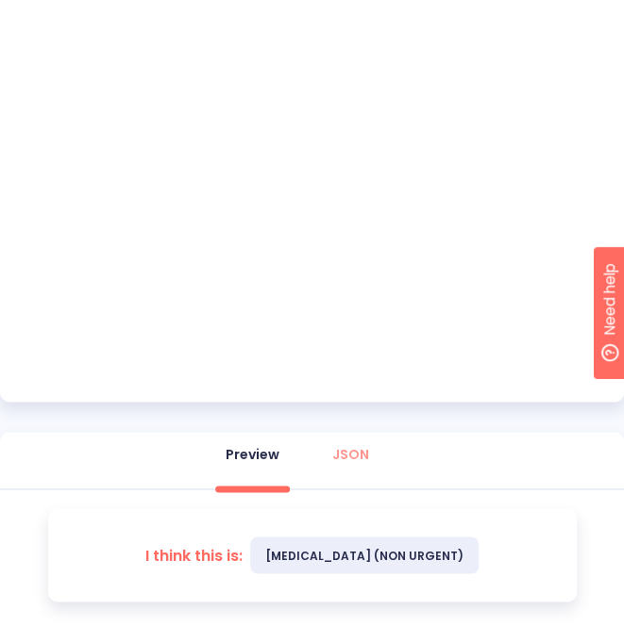
scroll to position [408, 0]
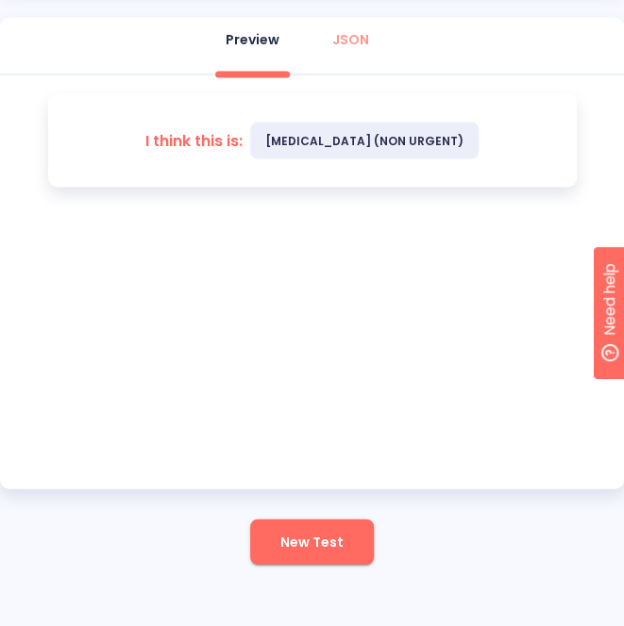
click at [309, 542] on span "New Test" at bounding box center [311, 542] width 63 height 24
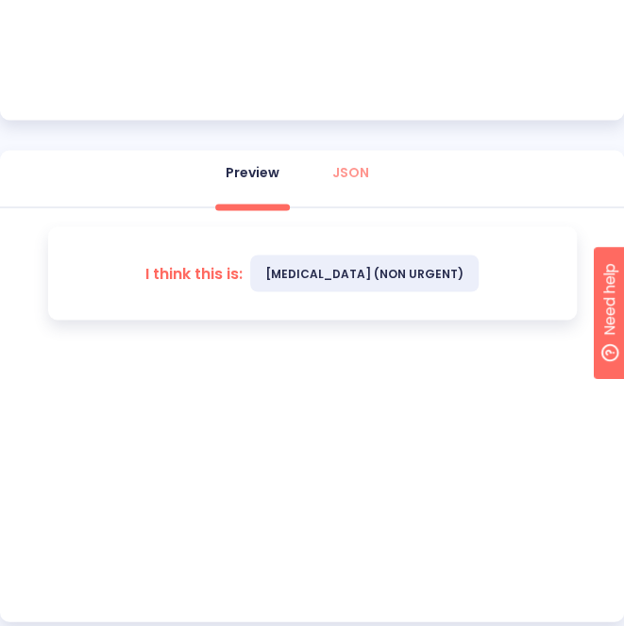
scroll to position [821, 0]
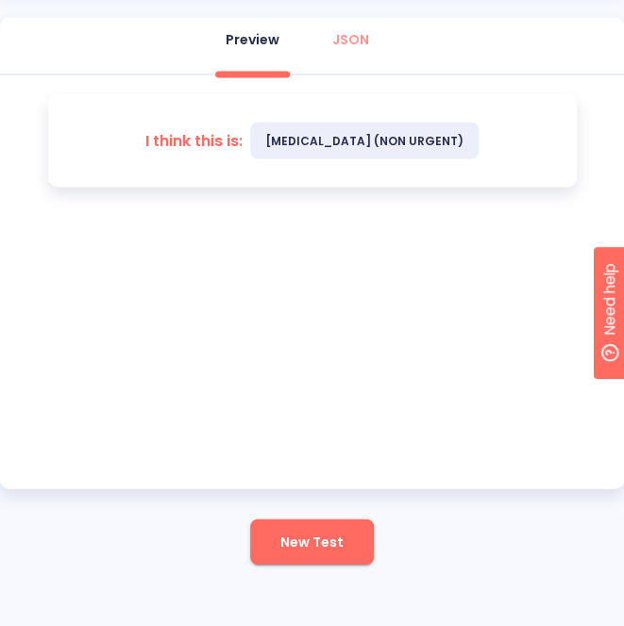
click at [311, 561] on button "New Test" at bounding box center [312, 541] width 124 height 45
click at [294, 543] on span "New Test" at bounding box center [311, 542] width 63 height 24
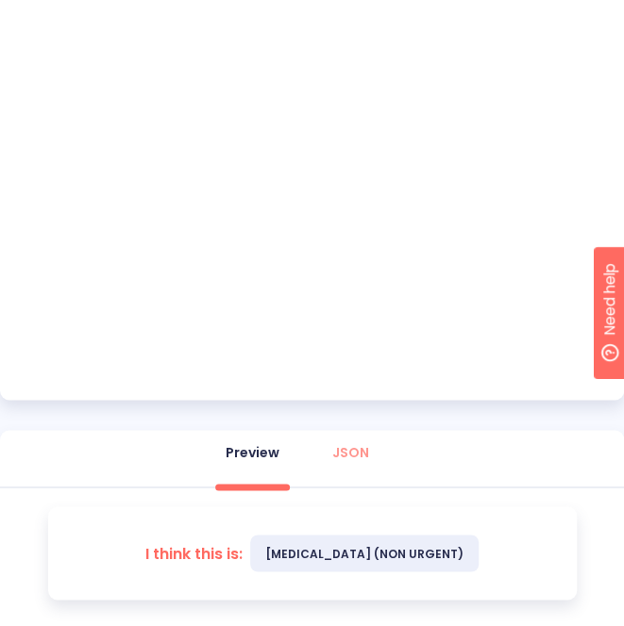
scroll to position [596, 0]
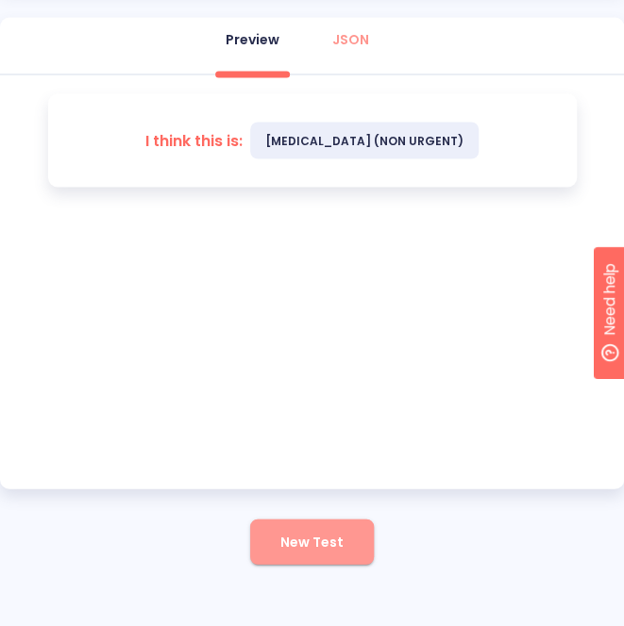
click at [308, 542] on span "New Test" at bounding box center [311, 542] width 63 height 24
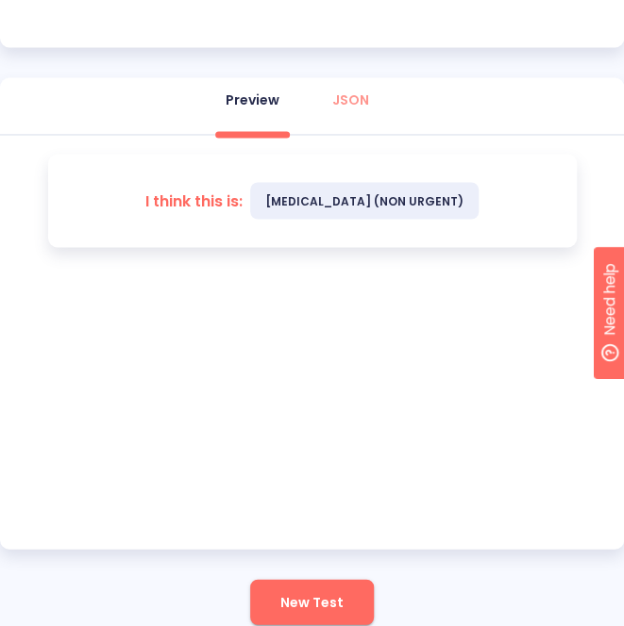
scroll to position [821, 0]
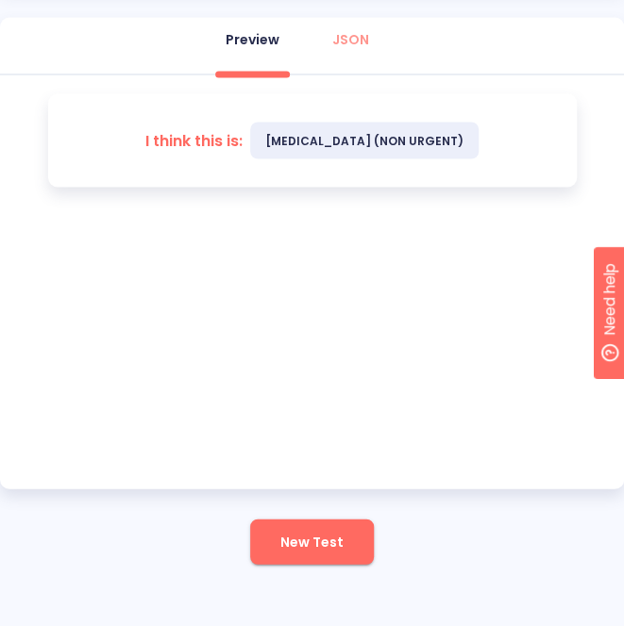
click at [306, 549] on span "New Test" at bounding box center [311, 542] width 63 height 24
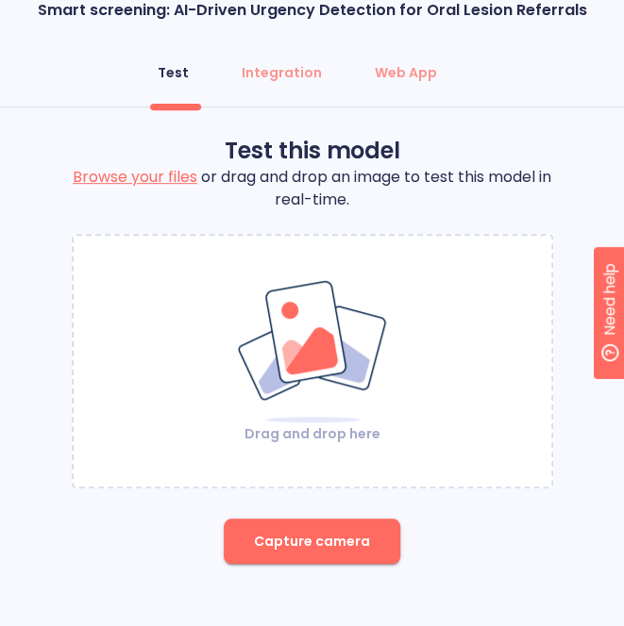
scroll to position [45, 0]
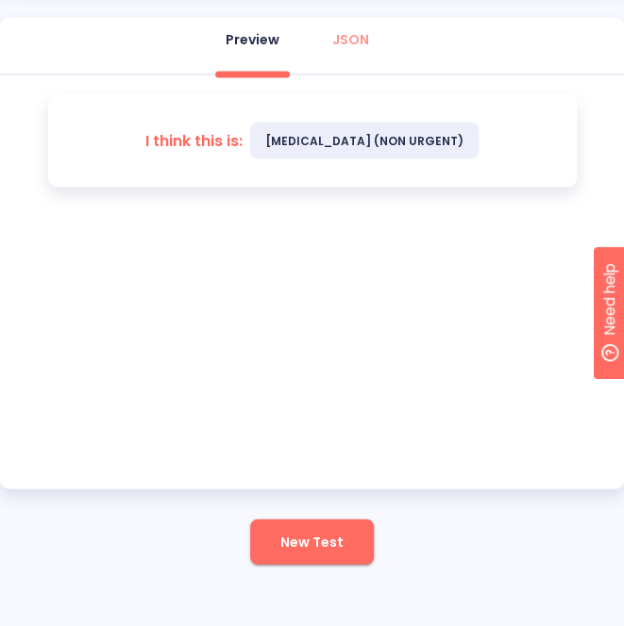
click at [316, 525] on button "New Test" at bounding box center [312, 541] width 124 height 45
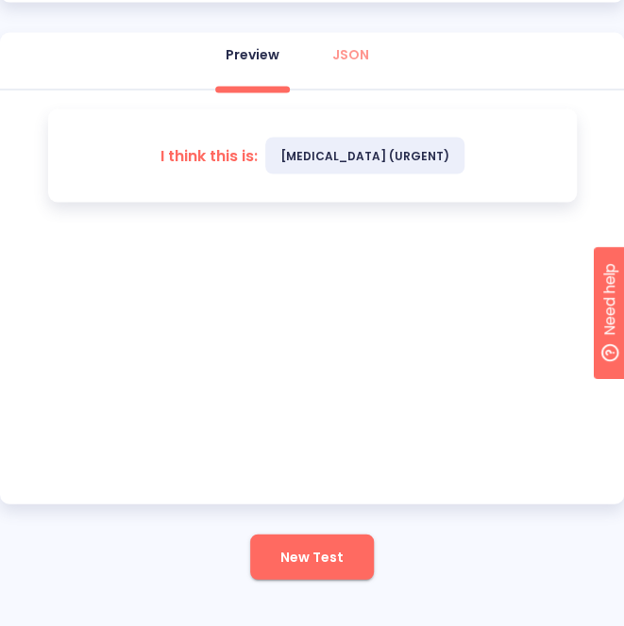
scroll to position [821, 0]
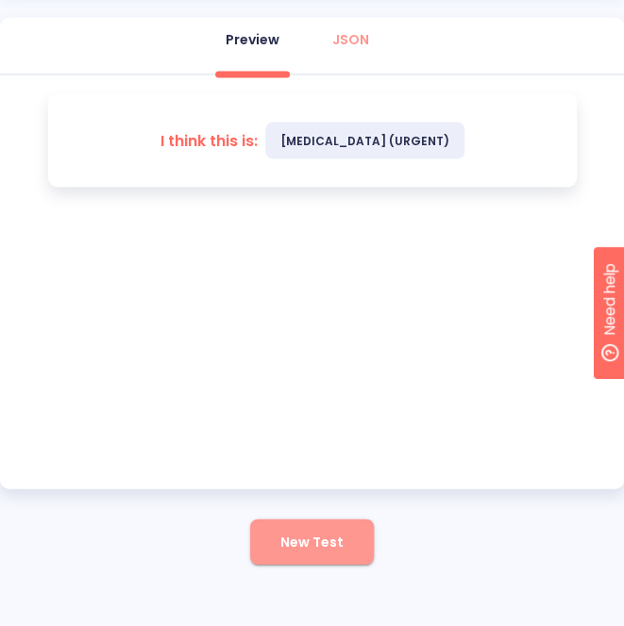
click at [304, 544] on span "New Test" at bounding box center [311, 542] width 63 height 24
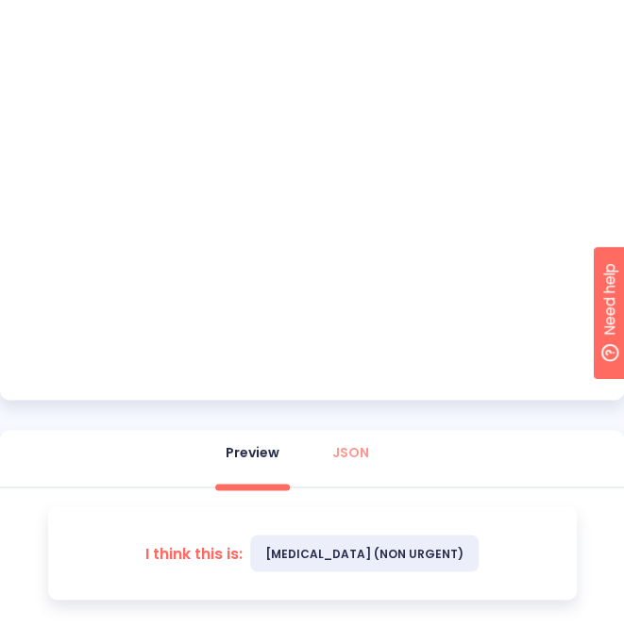
scroll to position [785, 0]
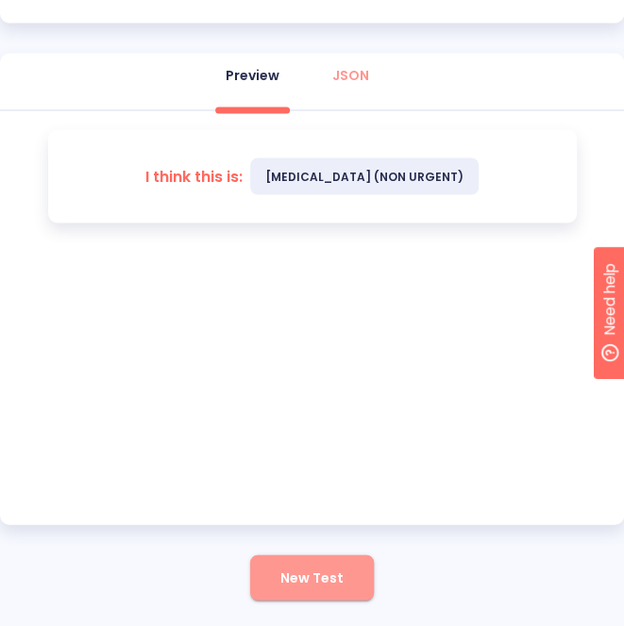
click at [325, 583] on span "New Test" at bounding box center [311, 578] width 63 height 24
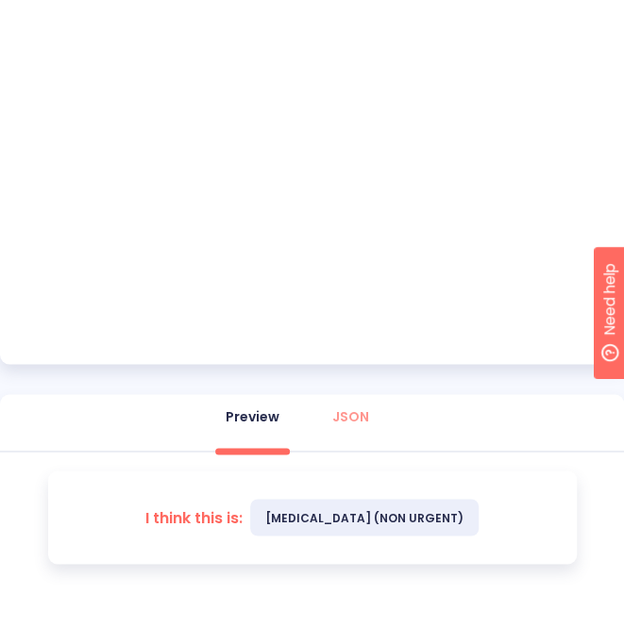
scroll to position [691, 0]
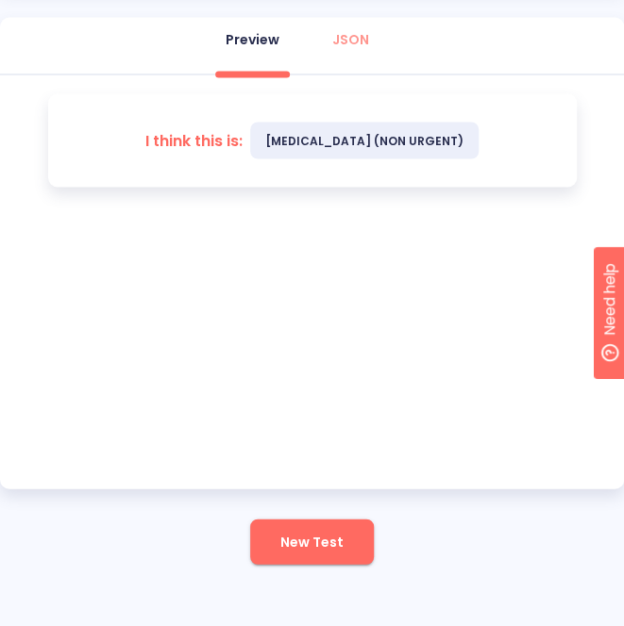
click at [319, 530] on span "New Test" at bounding box center [311, 542] width 63 height 24
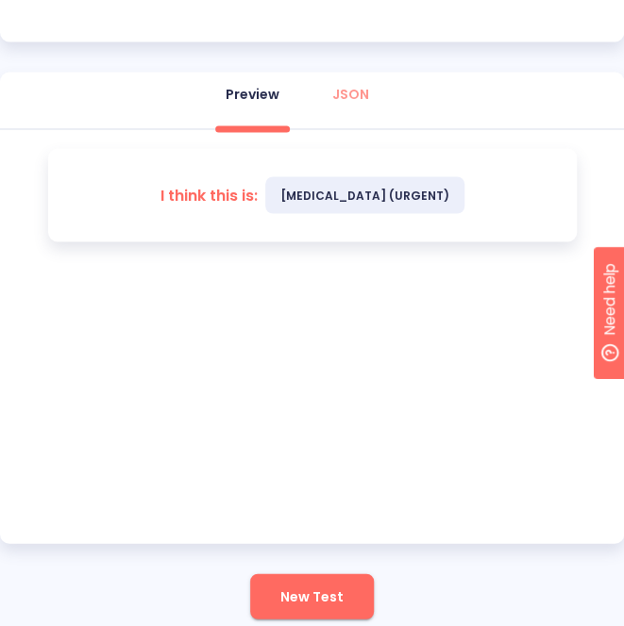
scroll to position [821, 0]
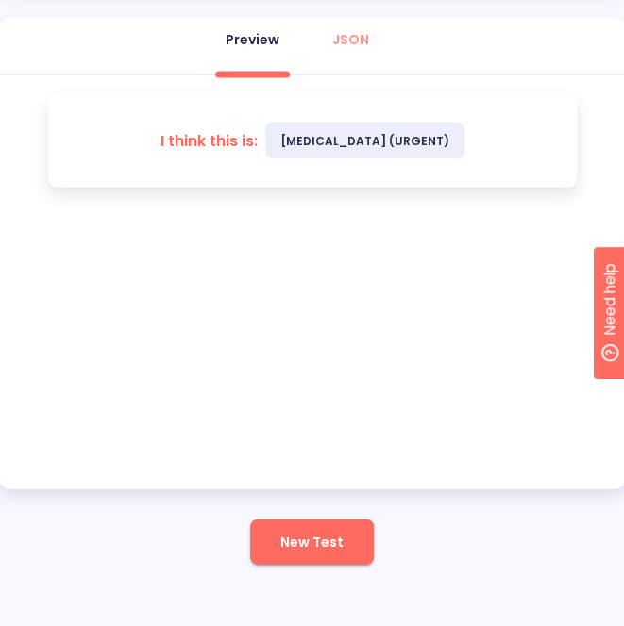
click at [308, 547] on span "New Test" at bounding box center [311, 542] width 63 height 24
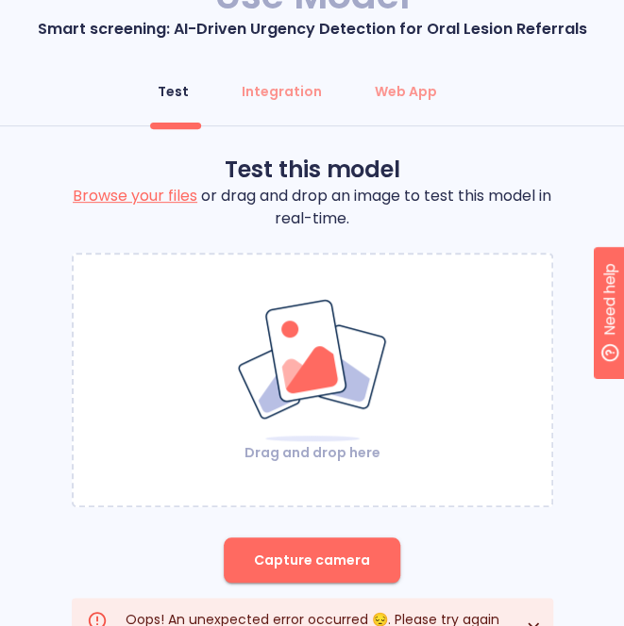
scroll to position [185, 0]
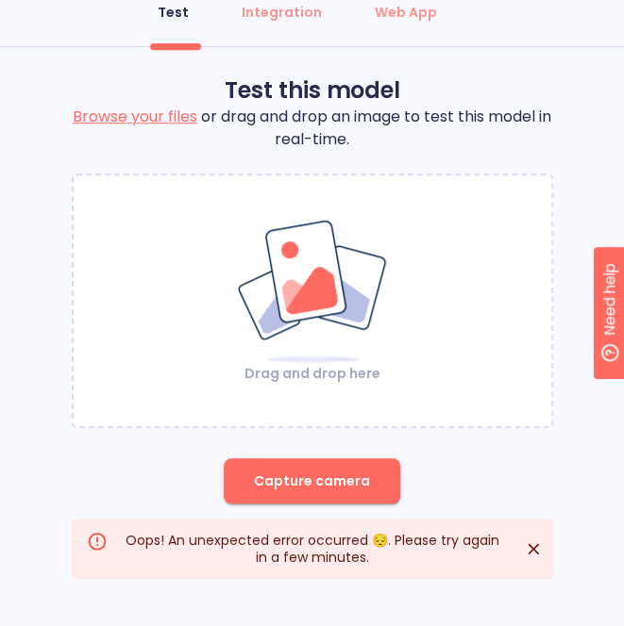
click at [524, 555] on icon "Close" at bounding box center [533, 549] width 19 height 19
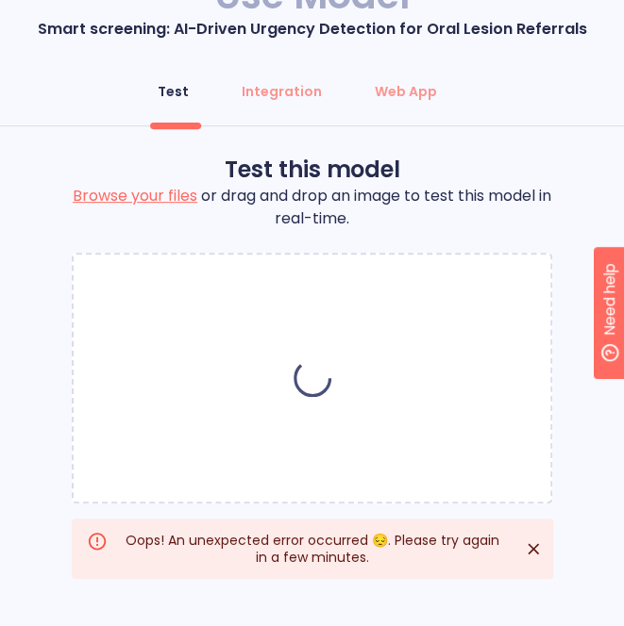
scroll to position [106, 0]
click at [534, 549] on icon "Close" at bounding box center [533, 549] width 19 height 19
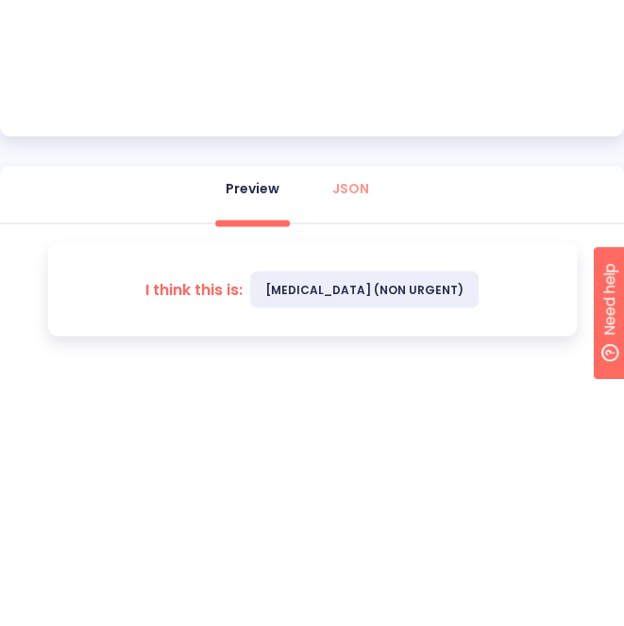
scroll to position [821, 0]
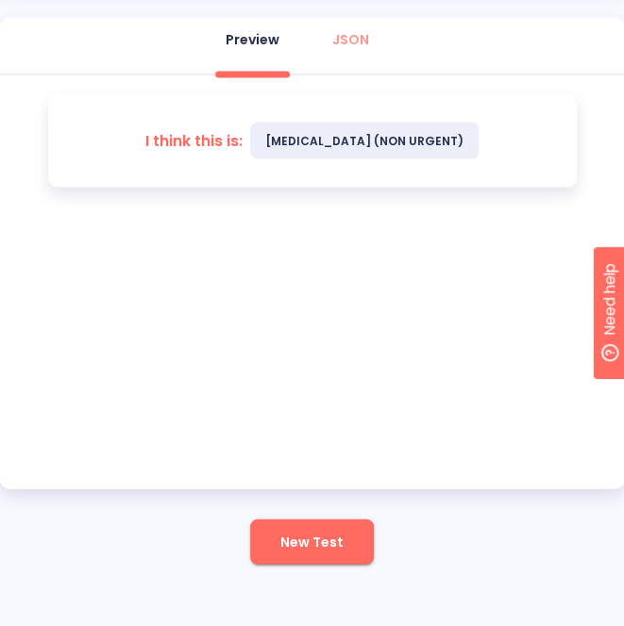
click at [334, 544] on span "New Test" at bounding box center [311, 542] width 63 height 24
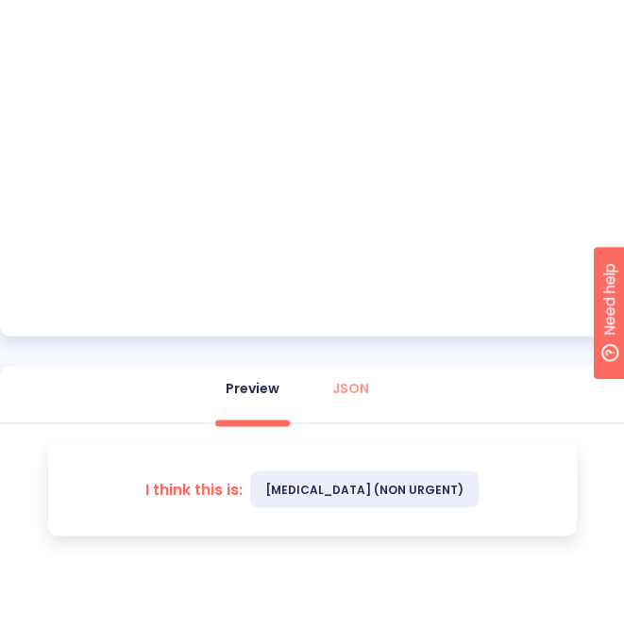
scroll to position [502, 0]
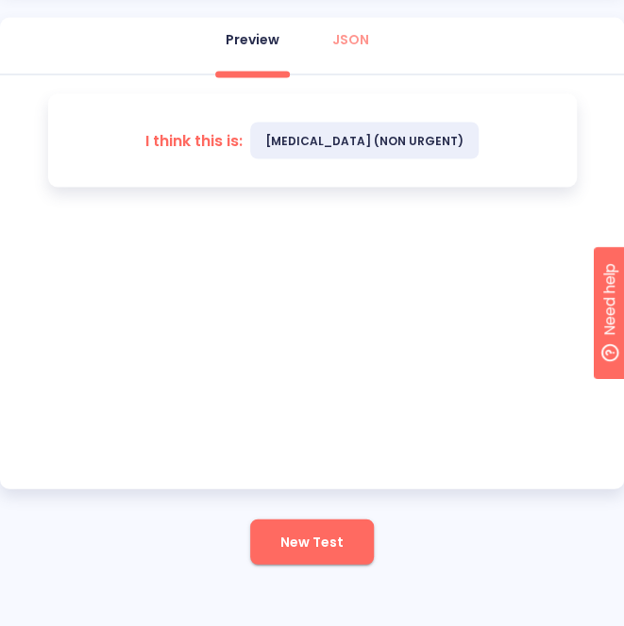
click at [315, 527] on button "New Test" at bounding box center [312, 541] width 124 height 45
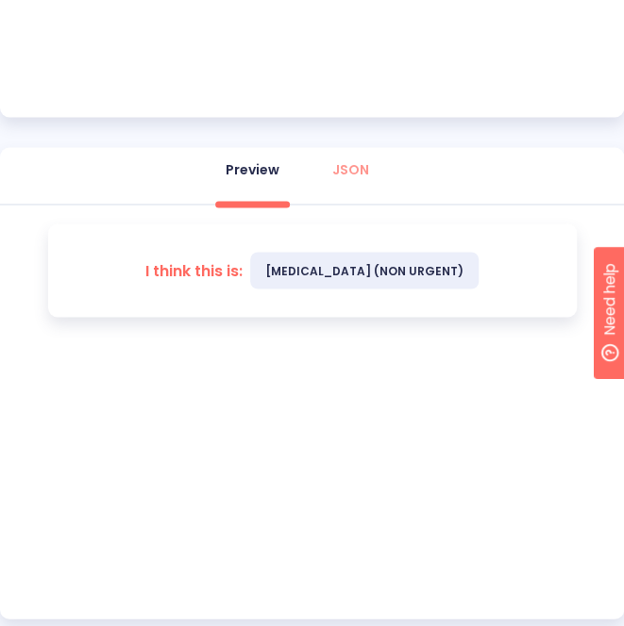
scroll to position [821, 0]
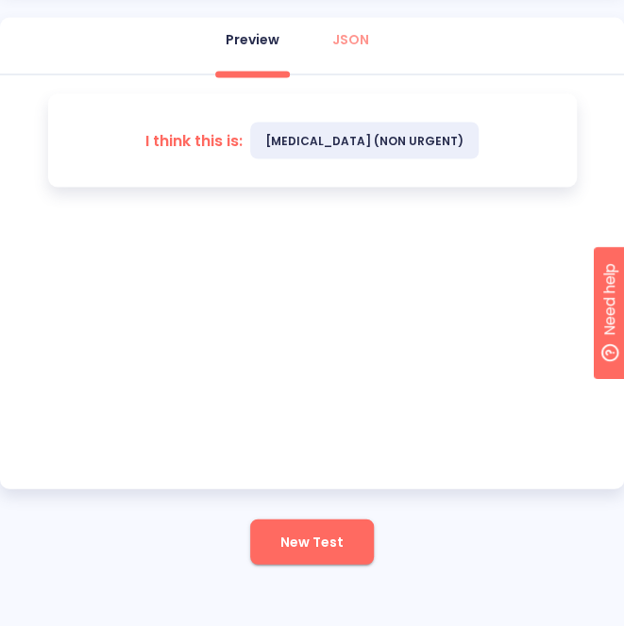
click at [286, 530] on span "New Test" at bounding box center [311, 542] width 63 height 24
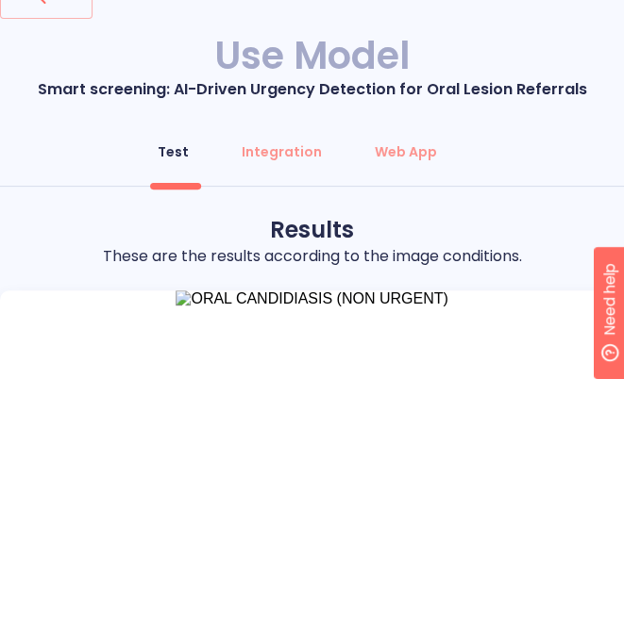
scroll to position [125, 0]
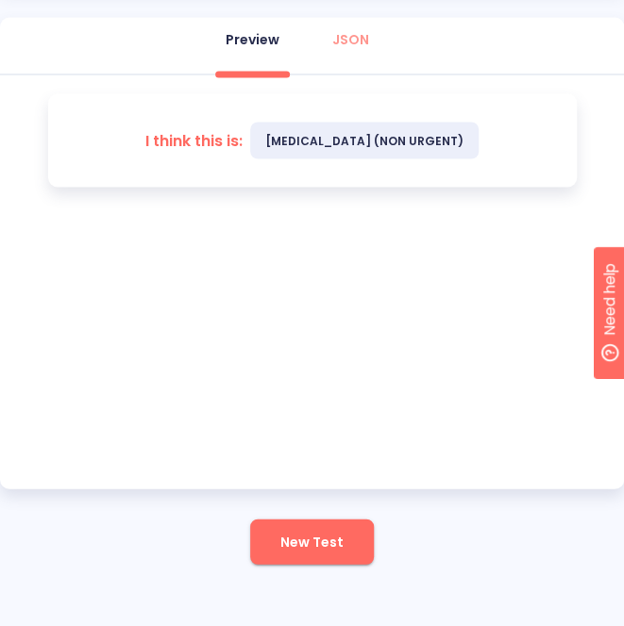
click at [340, 548] on span "New Test" at bounding box center [311, 542] width 63 height 24
click at [334, 530] on span "New Test" at bounding box center [311, 542] width 63 height 24
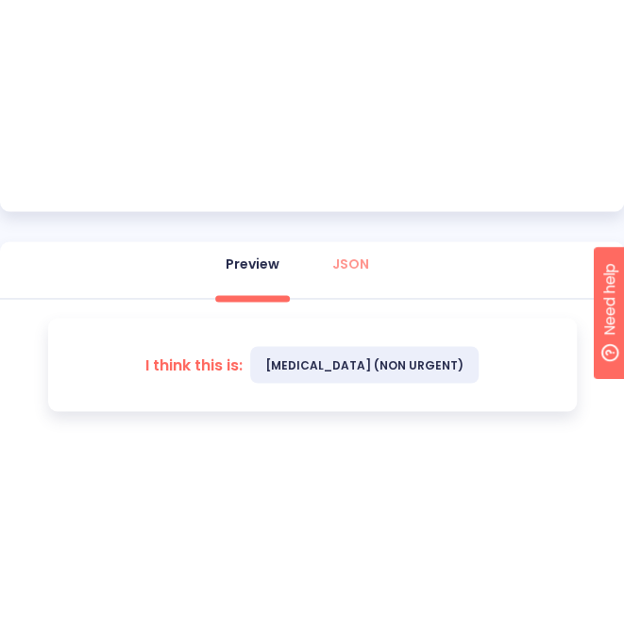
scroll to position [821, 0]
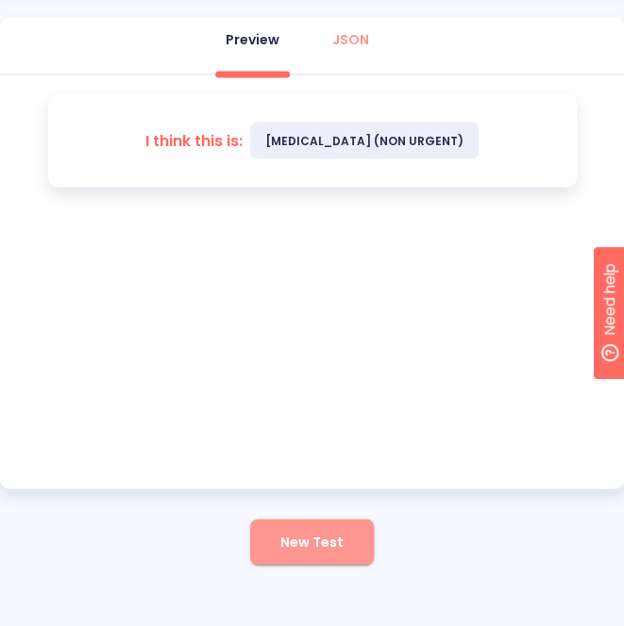
click at [332, 530] on span "New Test" at bounding box center [311, 542] width 63 height 24
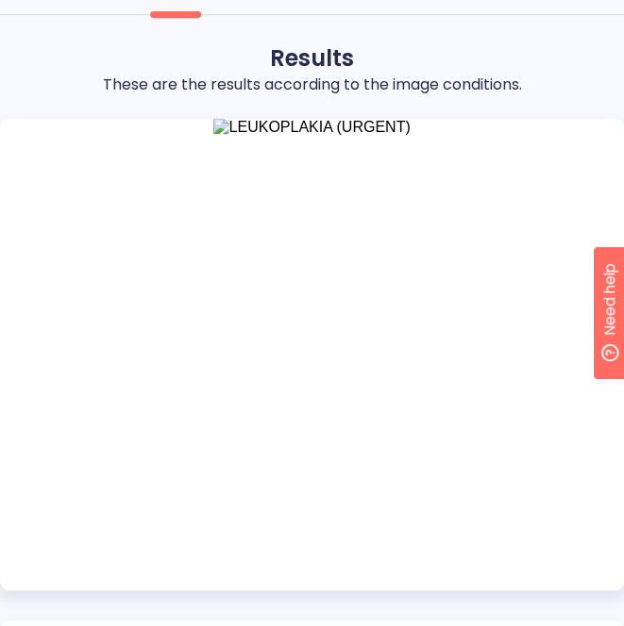
scroll to position [408, 0]
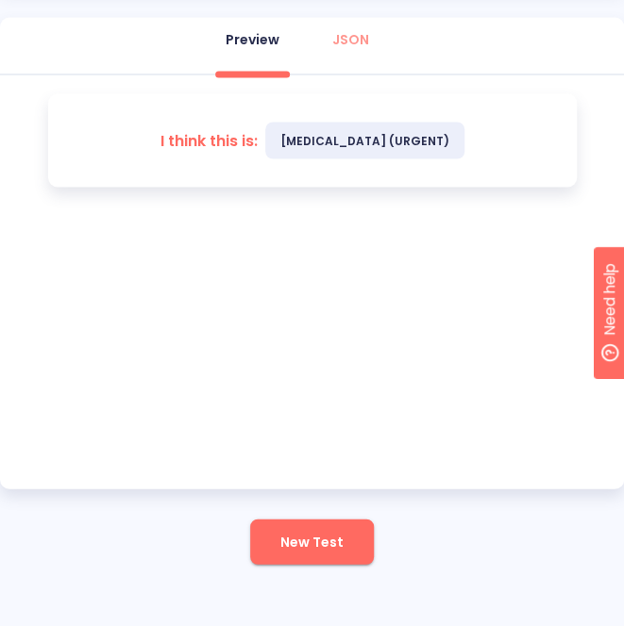
click at [275, 543] on button "New Test" at bounding box center [312, 541] width 124 height 45
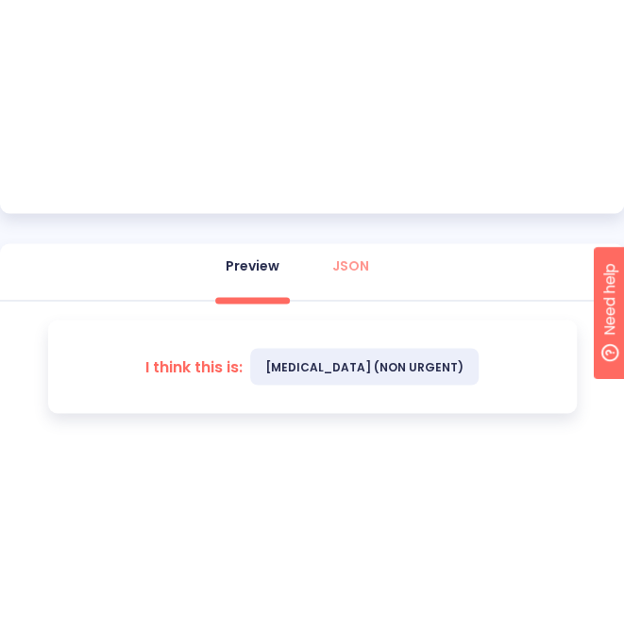
scroll to position [596, 0]
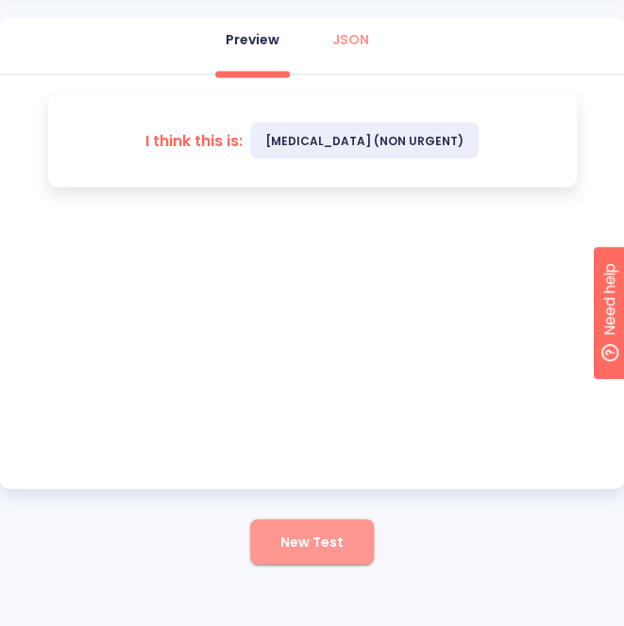
click at [343, 535] on button "New Test" at bounding box center [312, 541] width 124 height 45
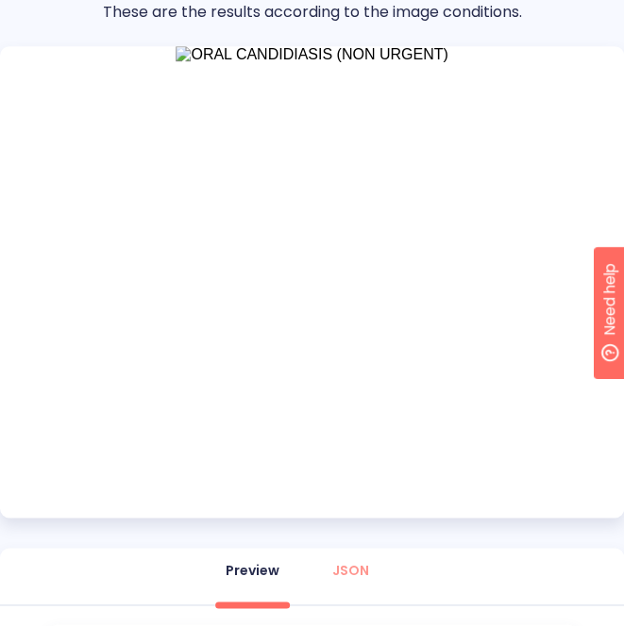
scroll to position [502, 0]
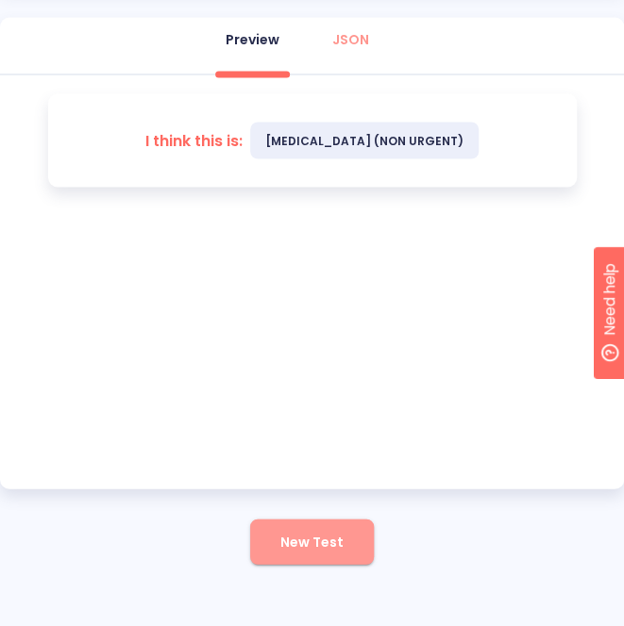
click at [319, 524] on button "New Test" at bounding box center [312, 541] width 124 height 45
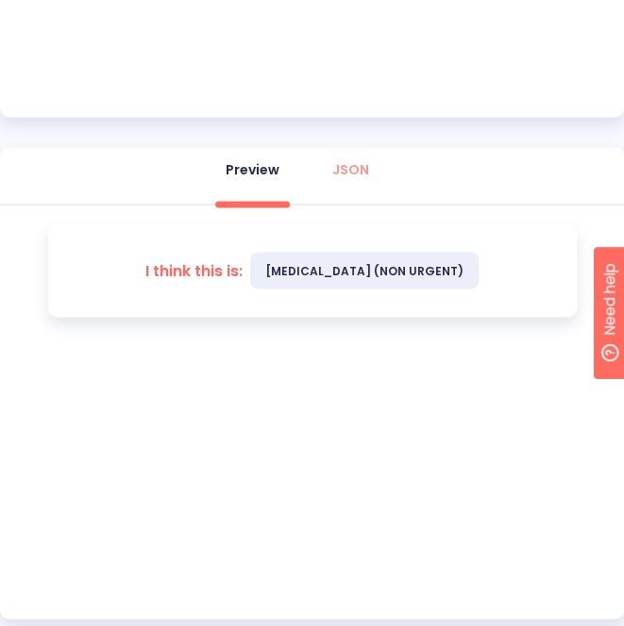
scroll to position [821, 0]
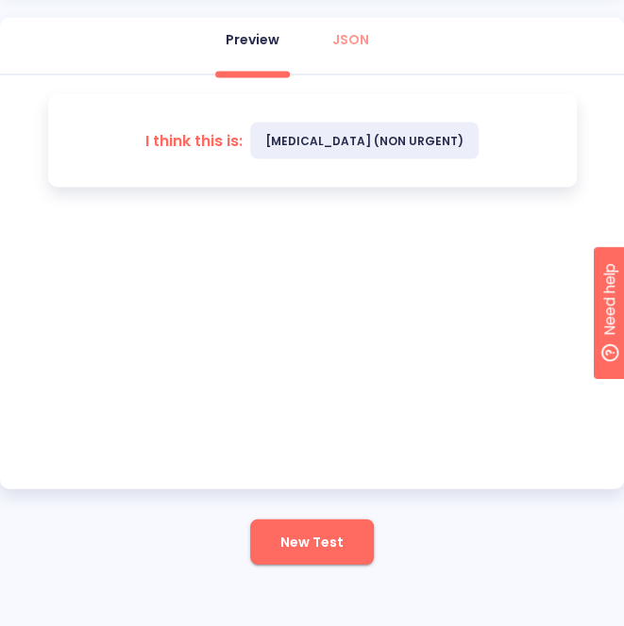
click at [313, 536] on span "New Test" at bounding box center [311, 542] width 63 height 24
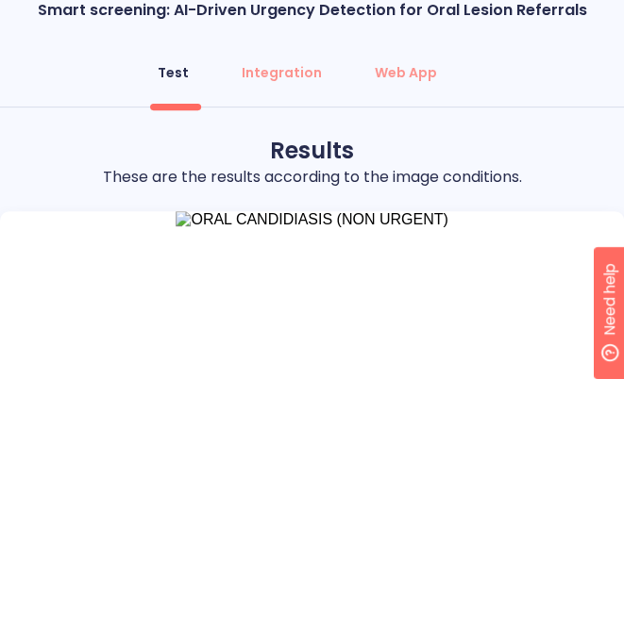
scroll to position [408, 0]
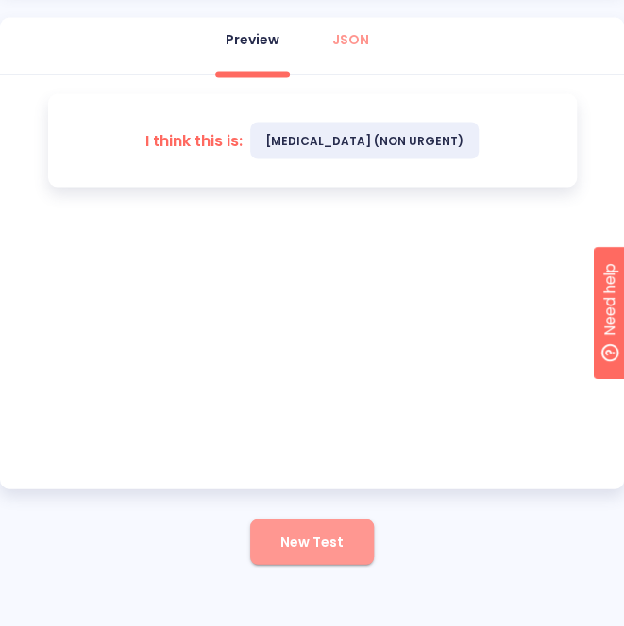
click at [320, 530] on span "New Test" at bounding box center [311, 542] width 63 height 24
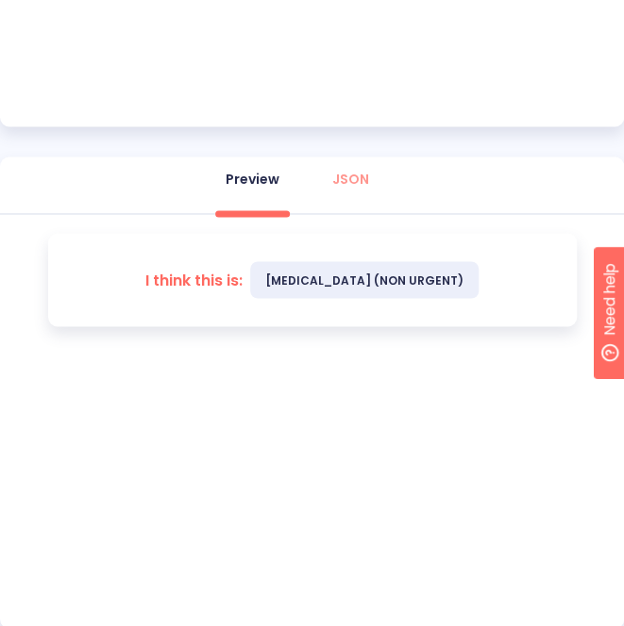
scroll to position [785, 0]
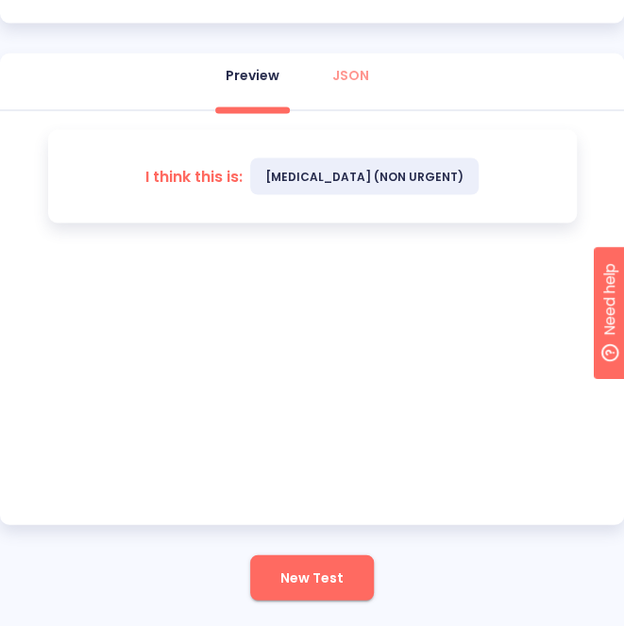
click at [353, 564] on button "New Test" at bounding box center [312, 577] width 124 height 45
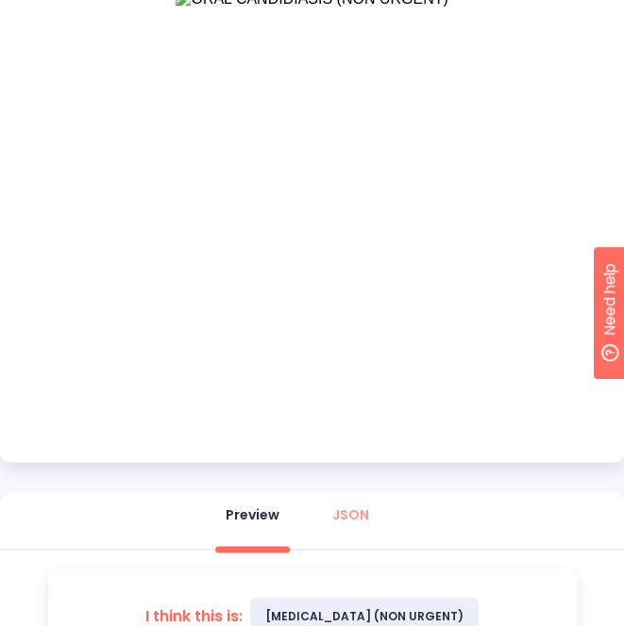
scroll to position [596, 0]
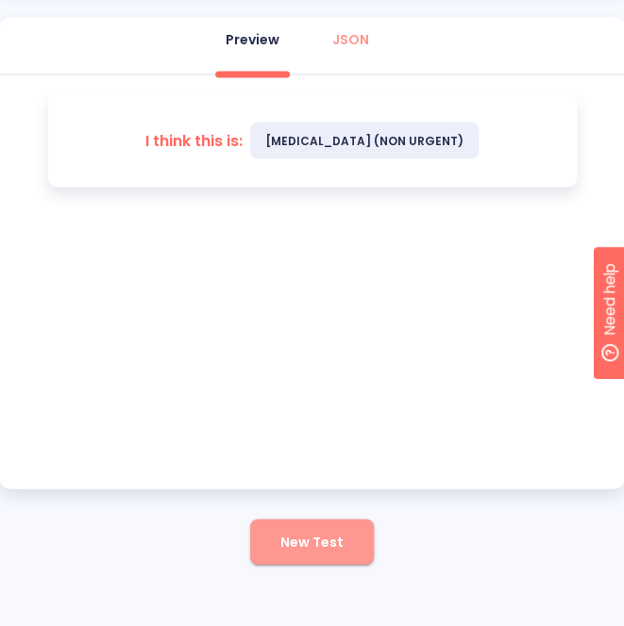
click at [300, 545] on span "New Test" at bounding box center [311, 542] width 63 height 24
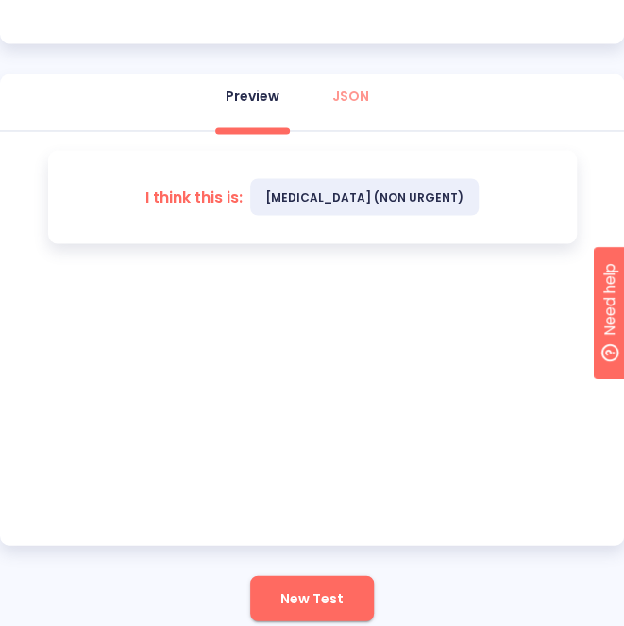
scroll to position [821, 0]
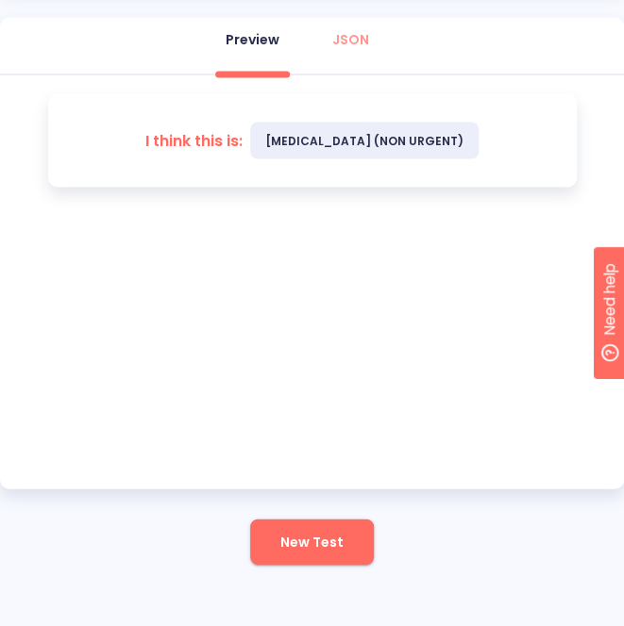
click at [298, 548] on span "New Test" at bounding box center [311, 542] width 63 height 24
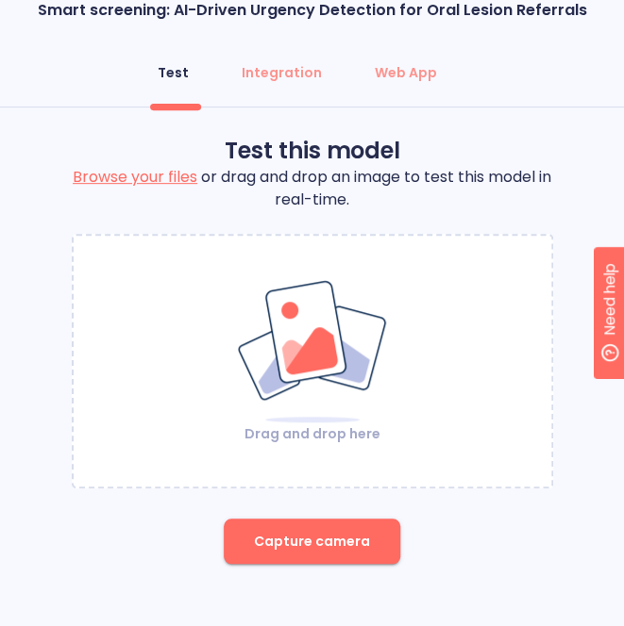
scroll to position [45, 0]
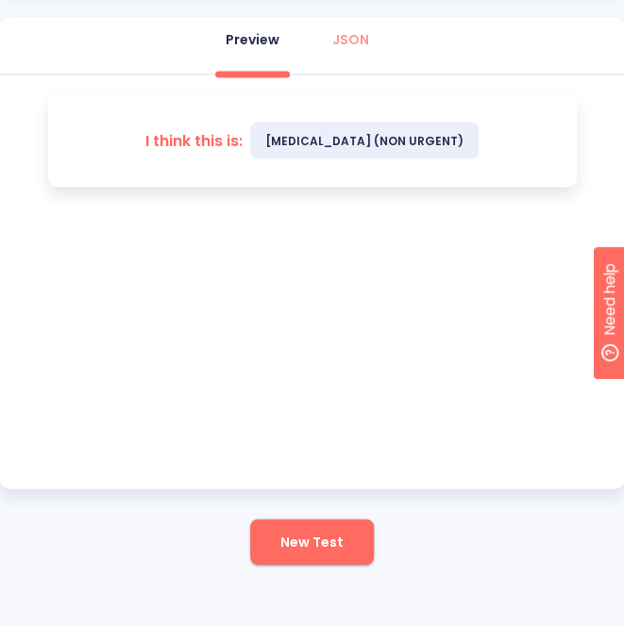
click at [273, 546] on button "New Test" at bounding box center [312, 541] width 124 height 45
click at [309, 547] on span "New Test" at bounding box center [311, 542] width 63 height 24
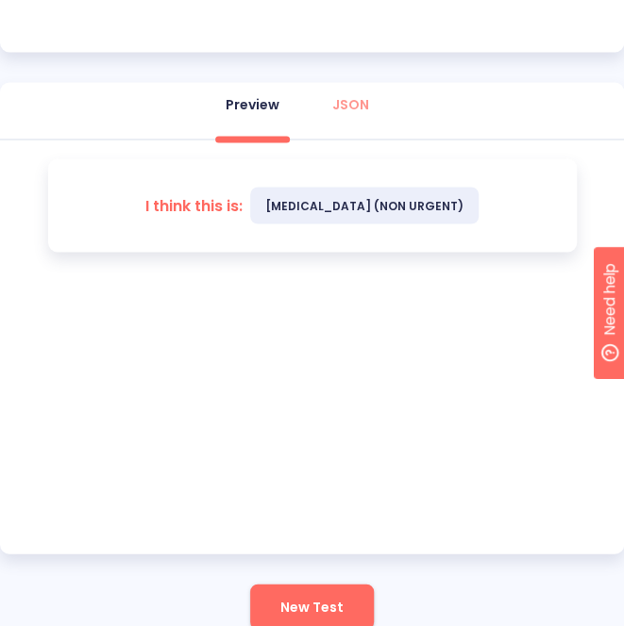
scroll to position [821, 0]
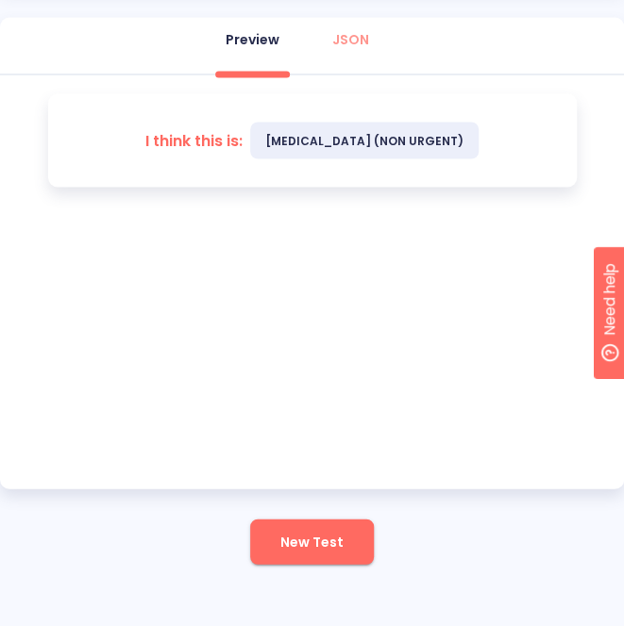
click at [314, 546] on span "New Test" at bounding box center [311, 542] width 63 height 24
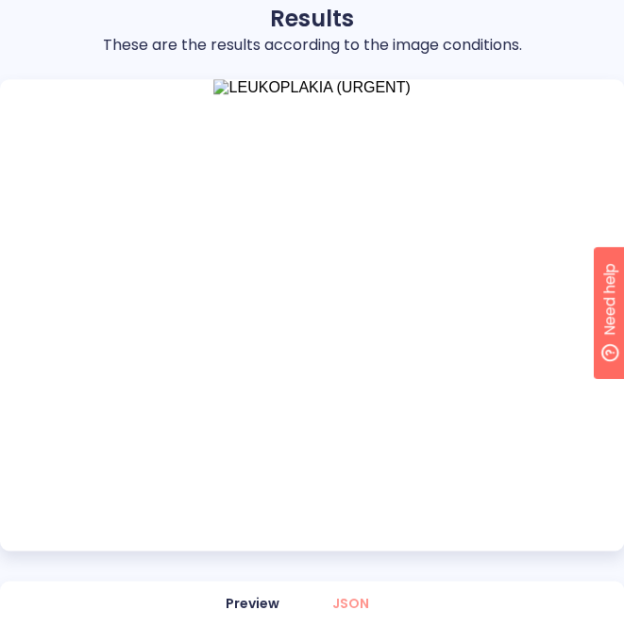
scroll to position [502, 0]
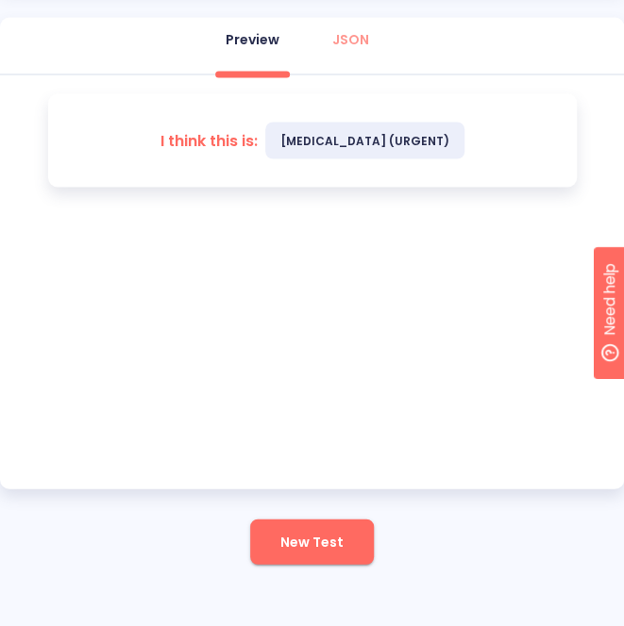
click at [292, 539] on span "New Test" at bounding box center [311, 542] width 63 height 24
click at [285, 550] on span "New Test" at bounding box center [311, 542] width 63 height 24
click at [326, 549] on span "New Test" at bounding box center [311, 542] width 63 height 24
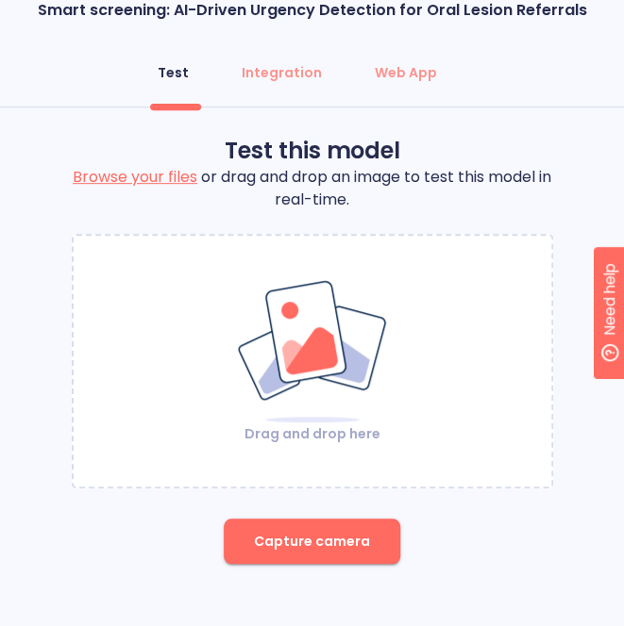
scroll to position [45, 0]
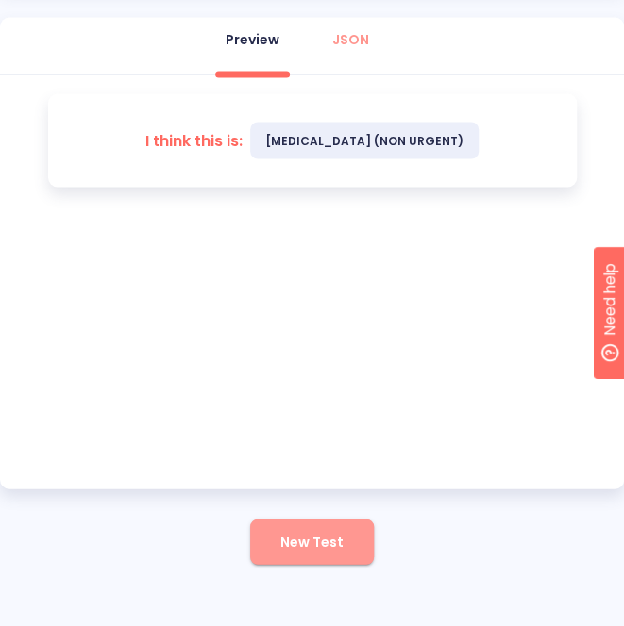
click at [279, 560] on button "New Test" at bounding box center [312, 541] width 124 height 45
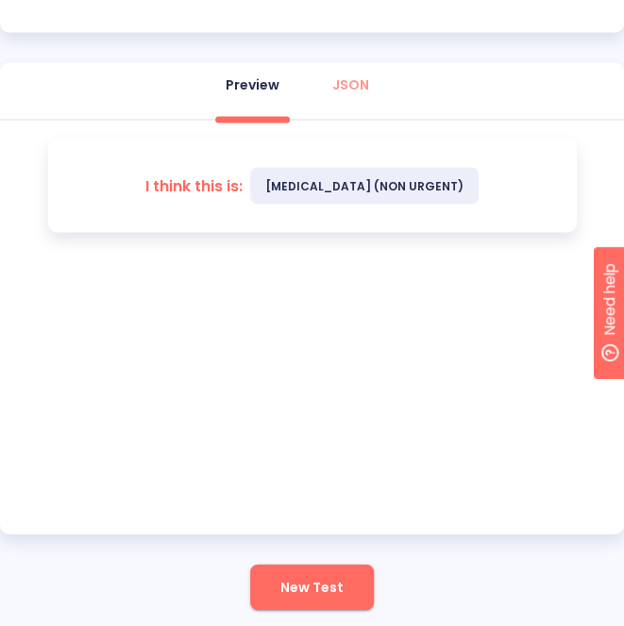
scroll to position [821, 0]
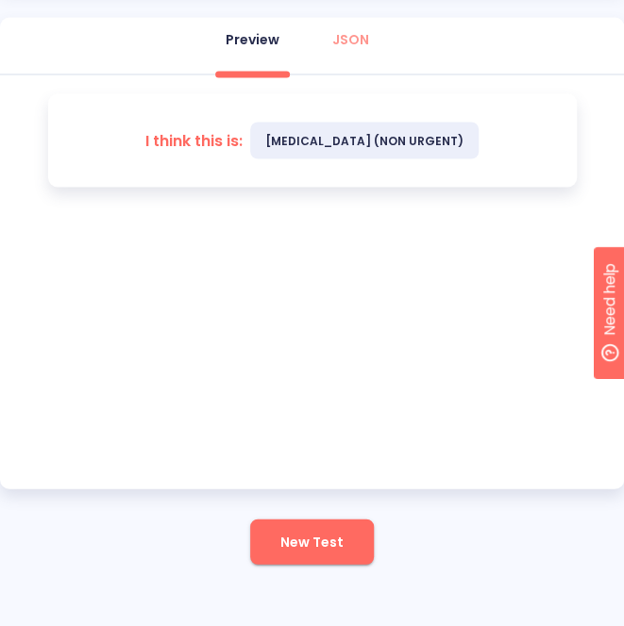
click at [304, 546] on span "New Test" at bounding box center [311, 542] width 63 height 24
click at [296, 549] on span "New Test" at bounding box center [311, 542] width 63 height 24
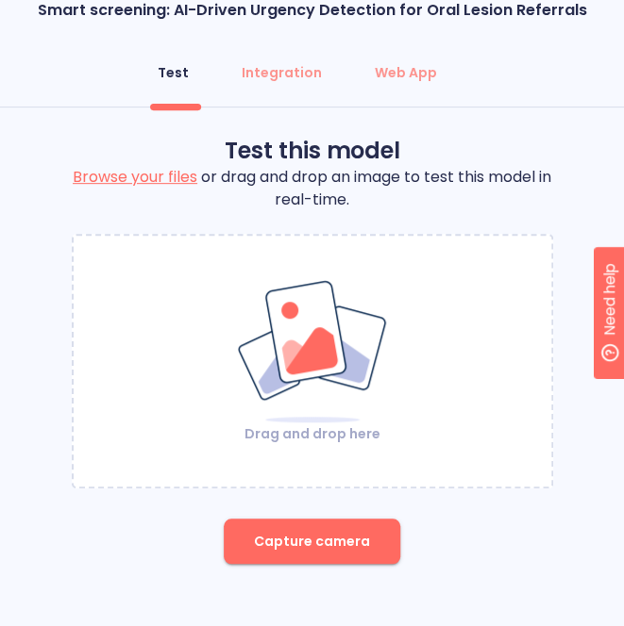
scroll to position [125, 0]
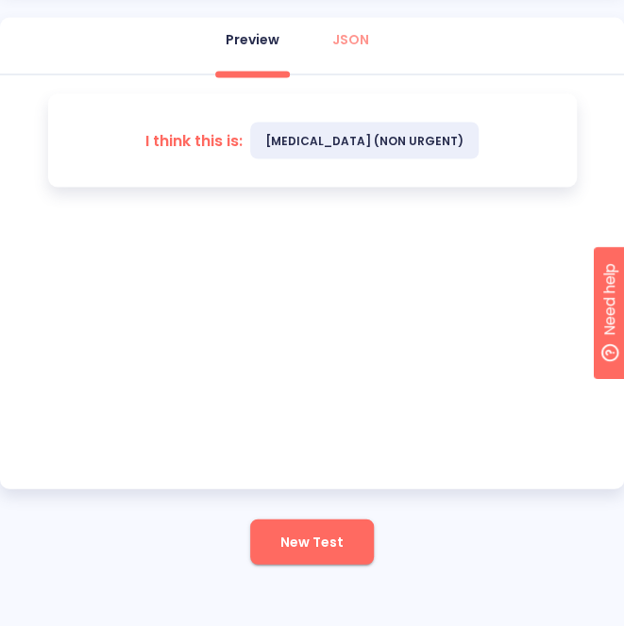
click at [328, 533] on span "New Test" at bounding box center [311, 542] width 63 height 24
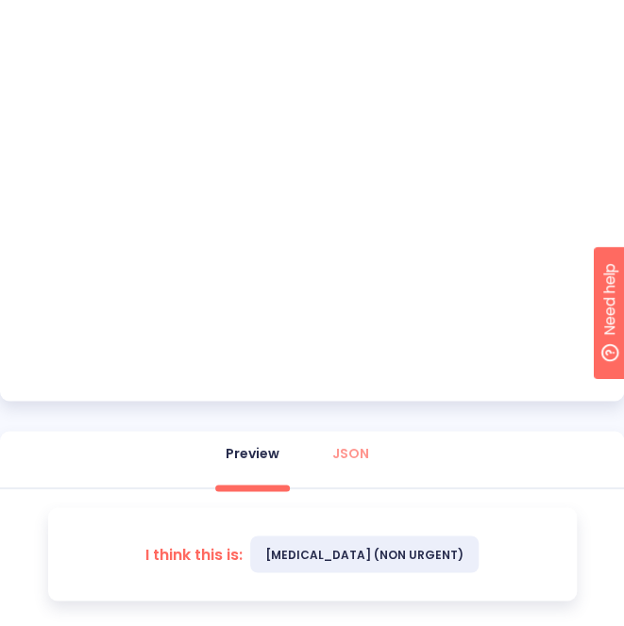
scroll to position [821, 0]
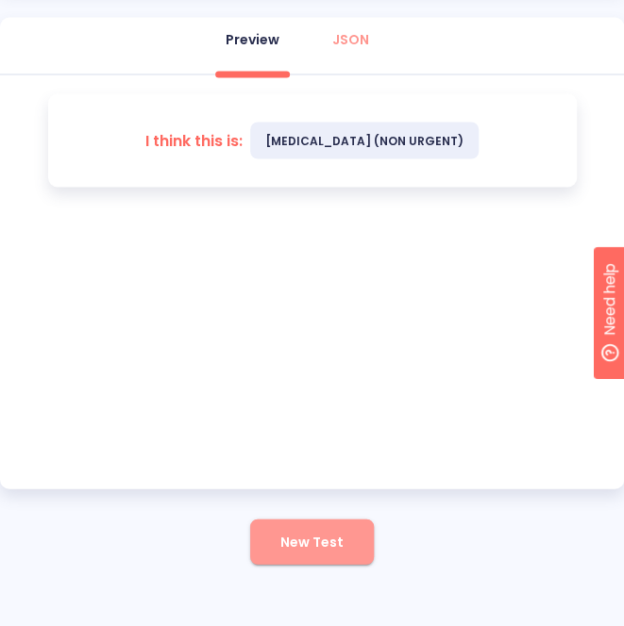
click at [323, 535] on span "New Test" at bounding box center [311, 542] width 63 height 24
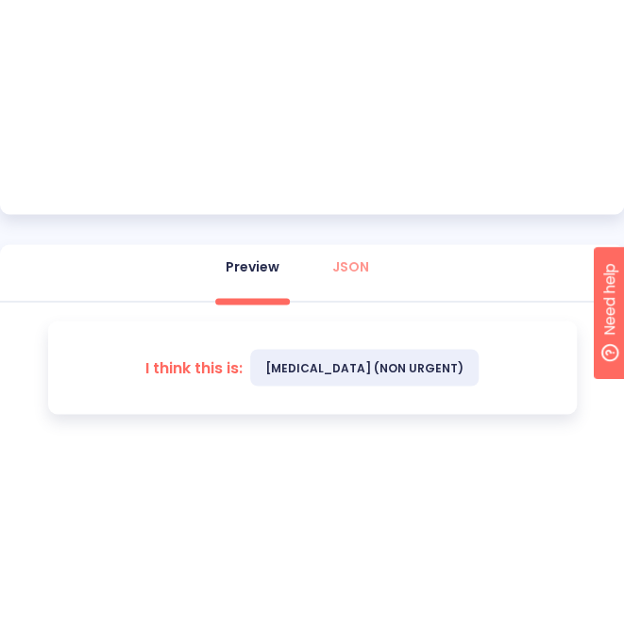
scroll to position [596, 0]
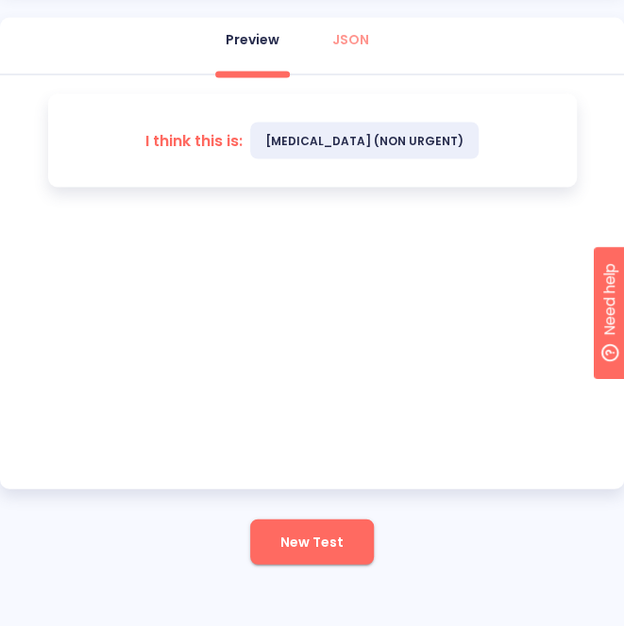
click at [294, 556] on button "New Test" at bounding box center [312, 541] width 124 height 45
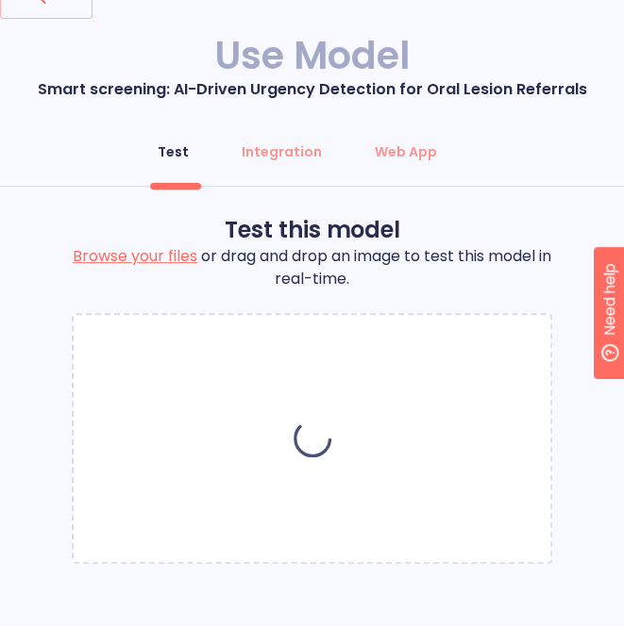
scroll to position [45, 0]
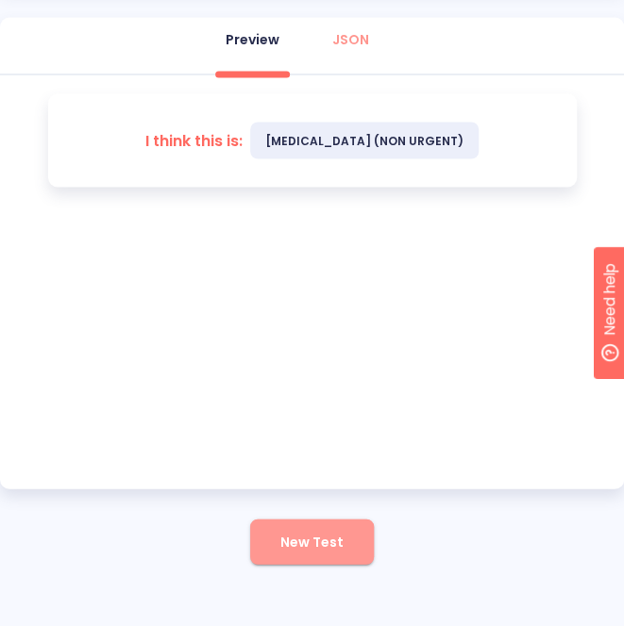
click at [296, 542] on span "New Test" at bounding box center [311, 542] width 63 height 24
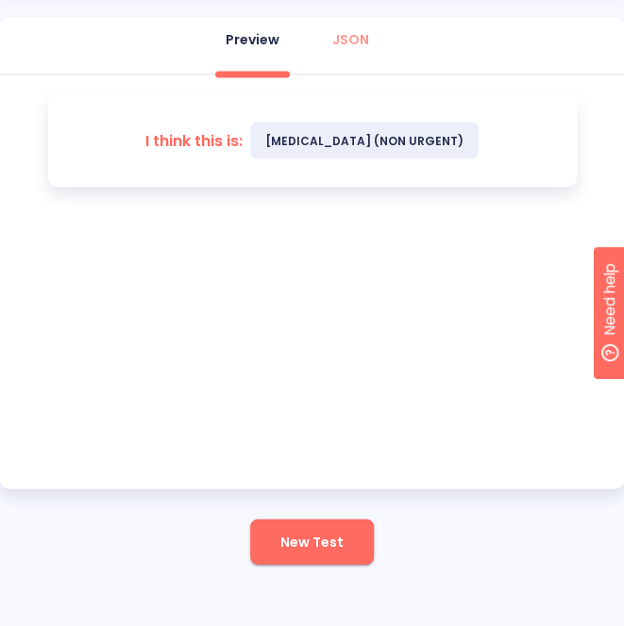
click at [298, 552] on span "New Test" at bounding box center [311, 542] width 63 height 24
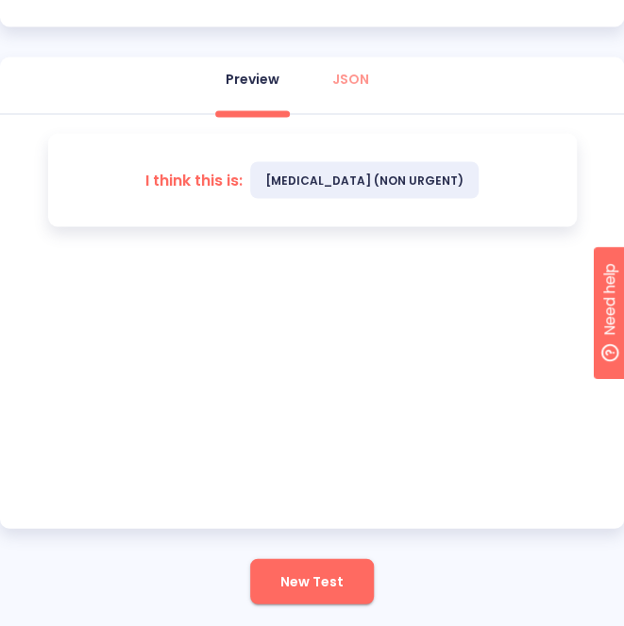
scroll to position [785, 0]
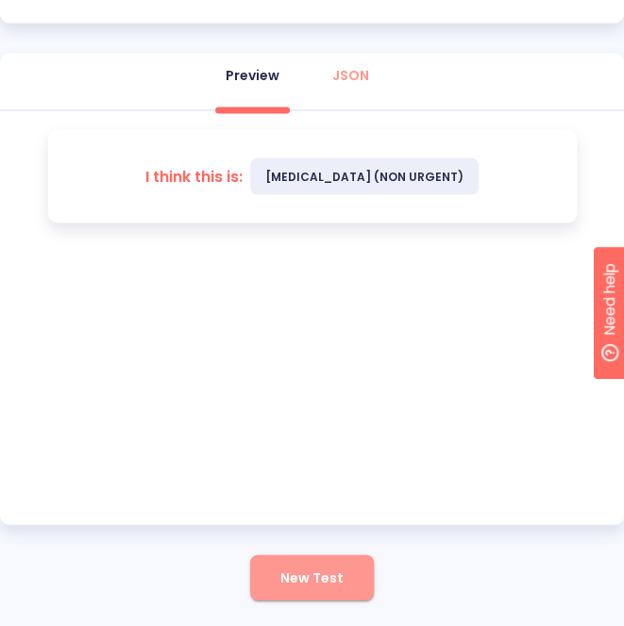
click at [335, 579] on span "New Test" at bounding box center [311, 578] width 63 height 24
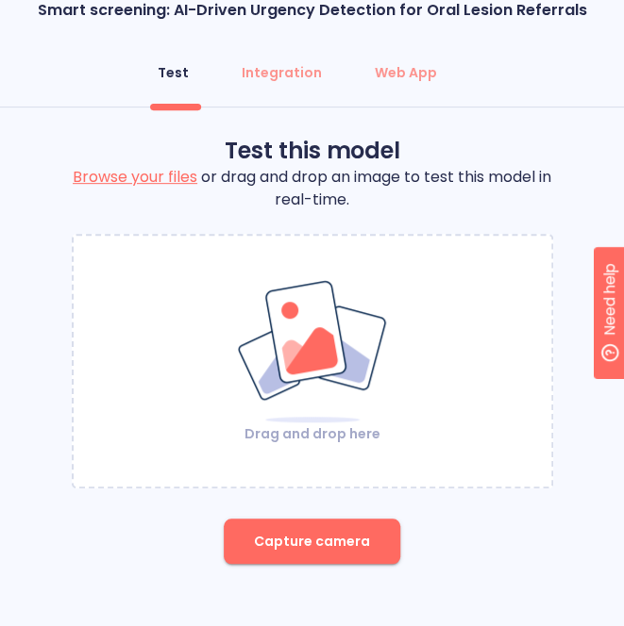
scroll to position [45, 0]
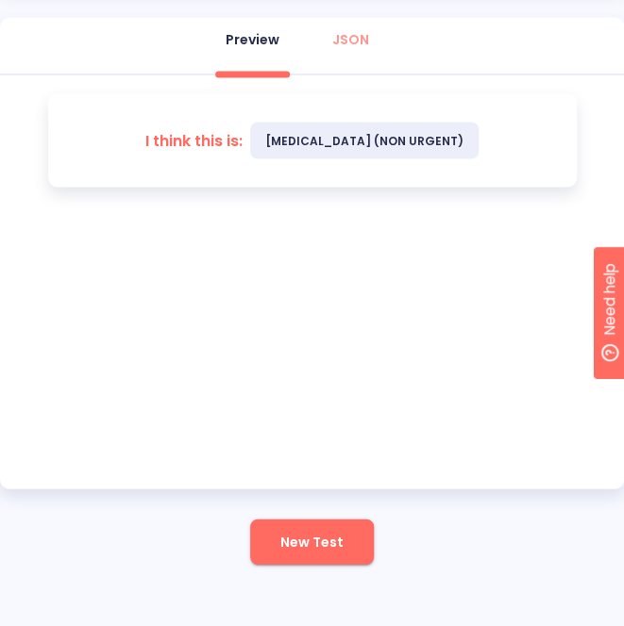
click at [315, 563] on button "New Test" at bounding box center [312, 541] width 124 height 45
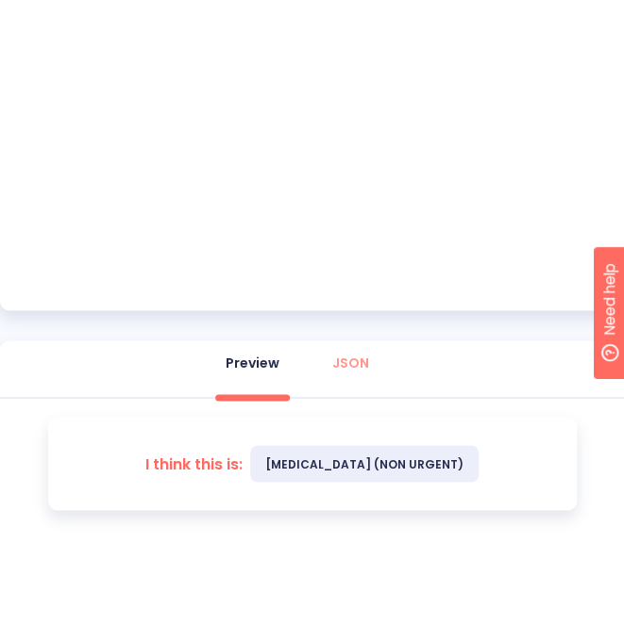
scroll to position [596, 0]
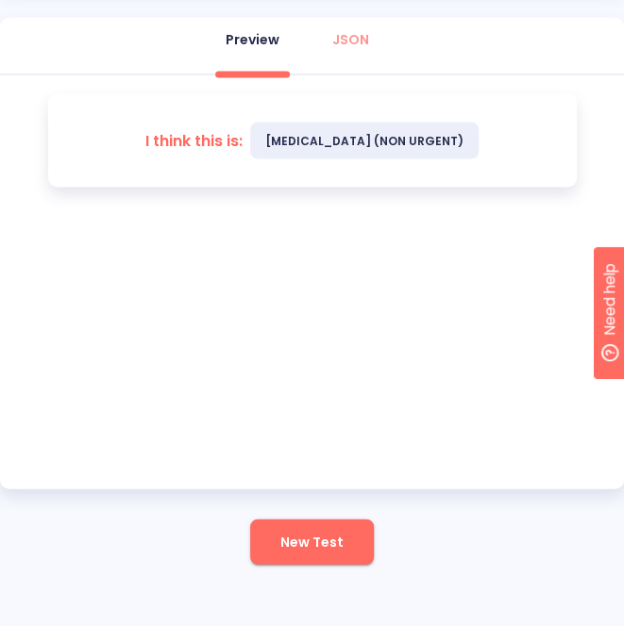
click at [285, 542] on span "New Test" at bounding box center [311, 542] width 63 height 24
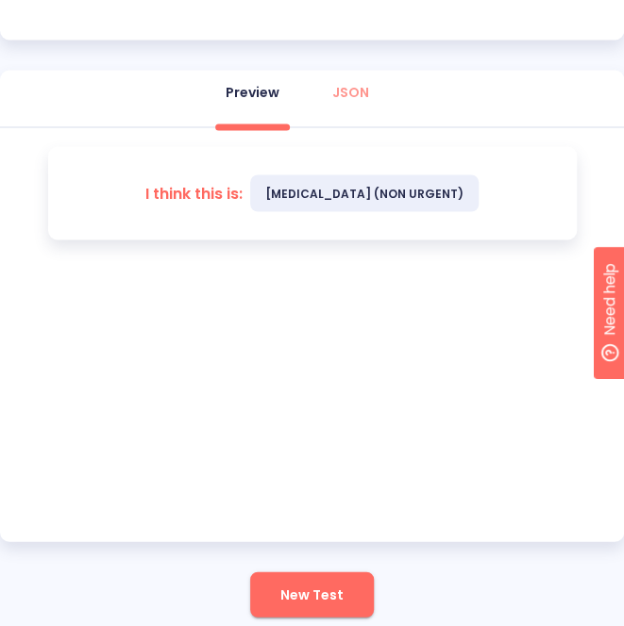
scroll to position [785, 0]
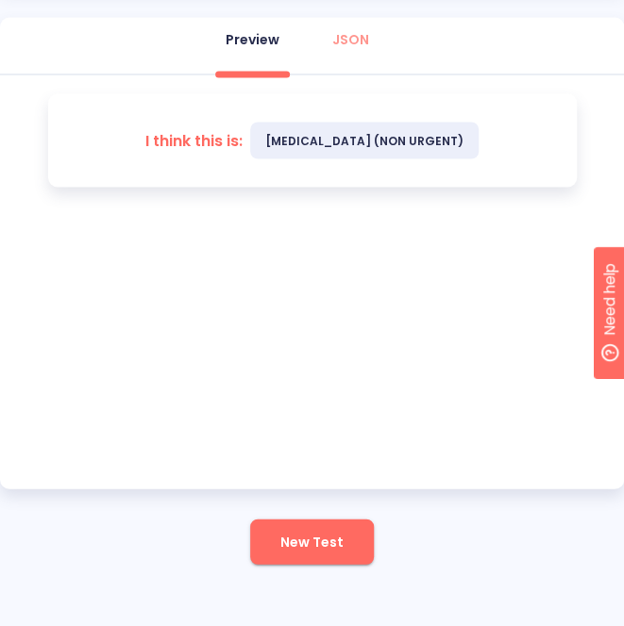
click at [300, 538] on span "New Test" at bounding box center [311, 542] width 63 height 24
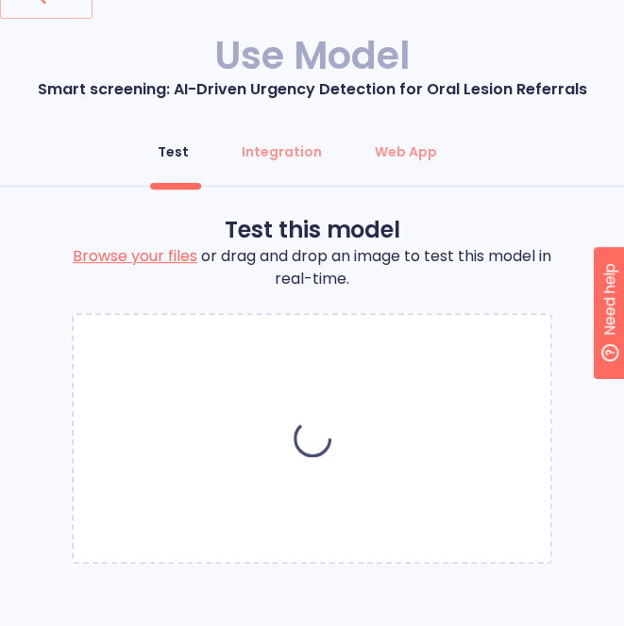
scroll to position [45, 0]
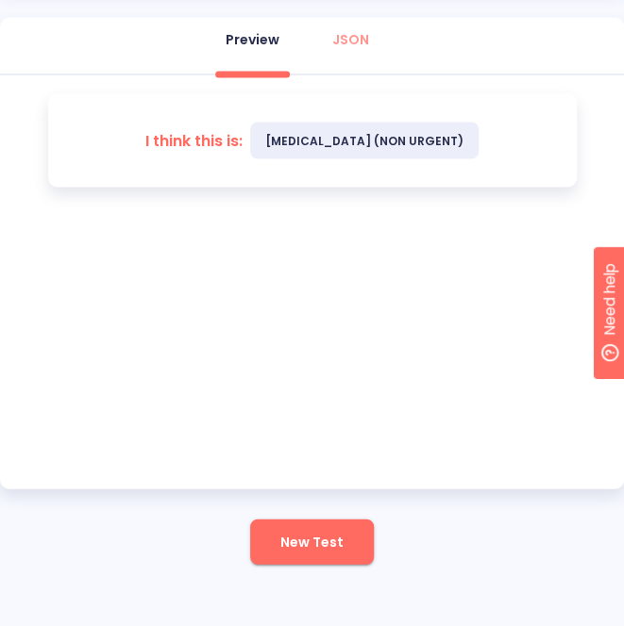
click at [332, 527] on button "New Test" at bounding box center [312, 541] width 124 height 45
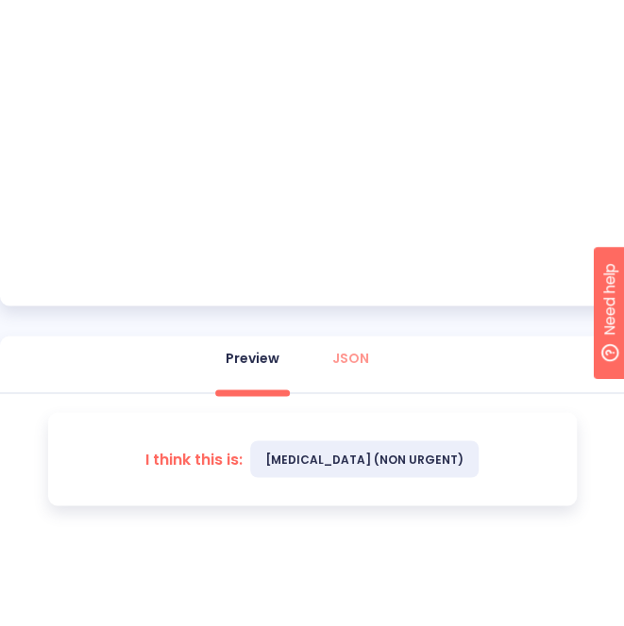
scroll to position [785, 0]
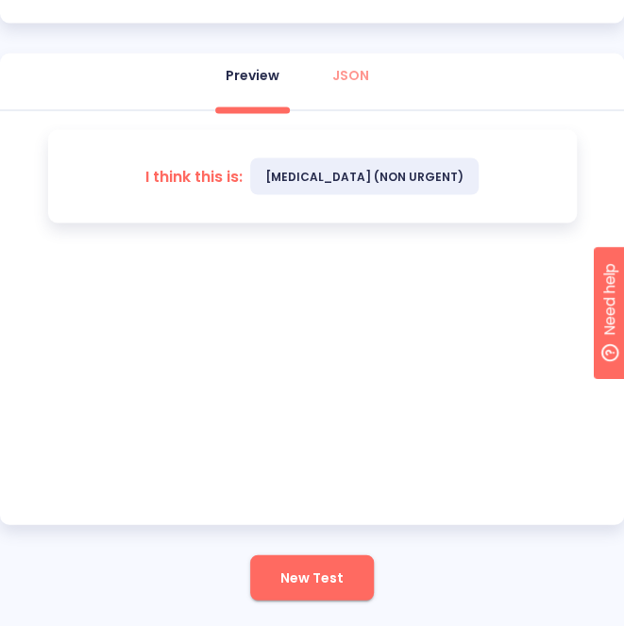
click at [325, 575] on span "New Test" at bounding box center [311, 578] width 63 height 24
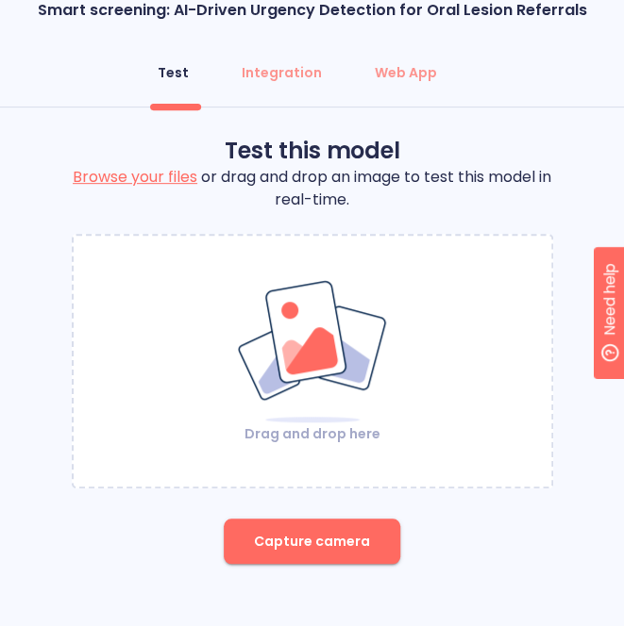
scroll to position [45, 0]
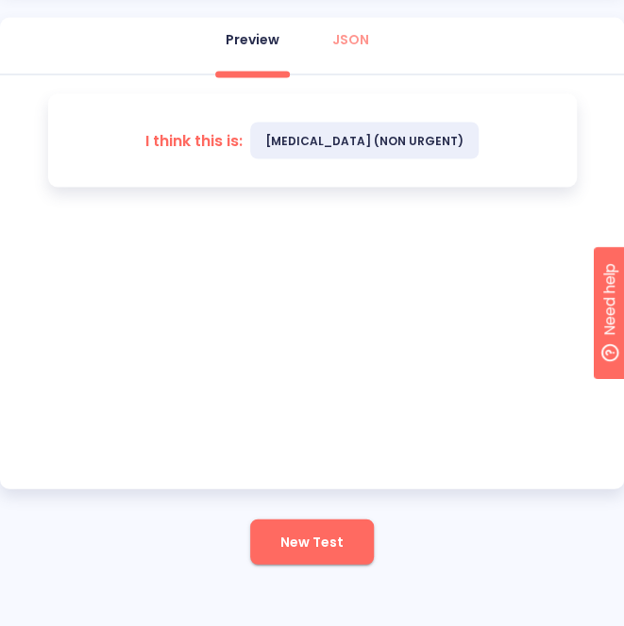
click at [332, 544] on span "New Test" at bounding box center [311, 542] width 63 height 24
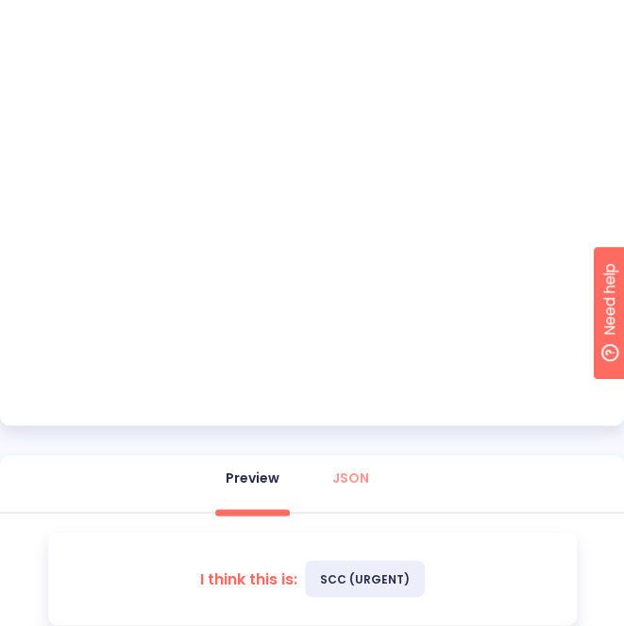
scroll to position [408, 0]
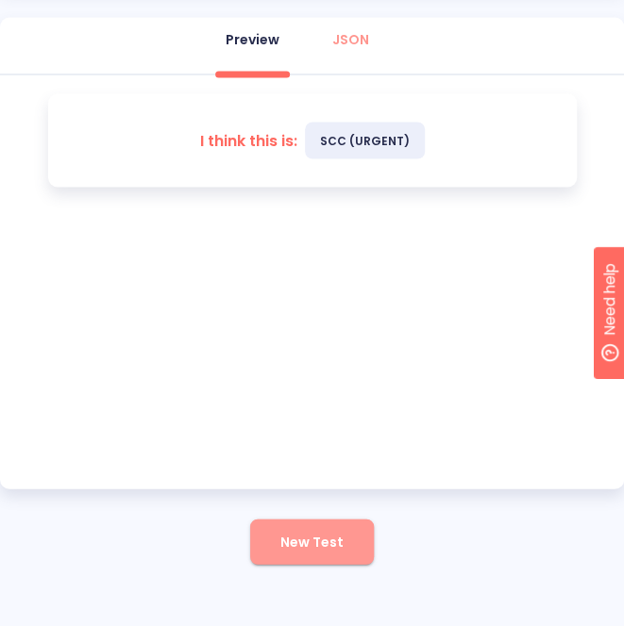
click at [332, 558] on button "New Test" at bounding box center [312, 541] width 124 height 45
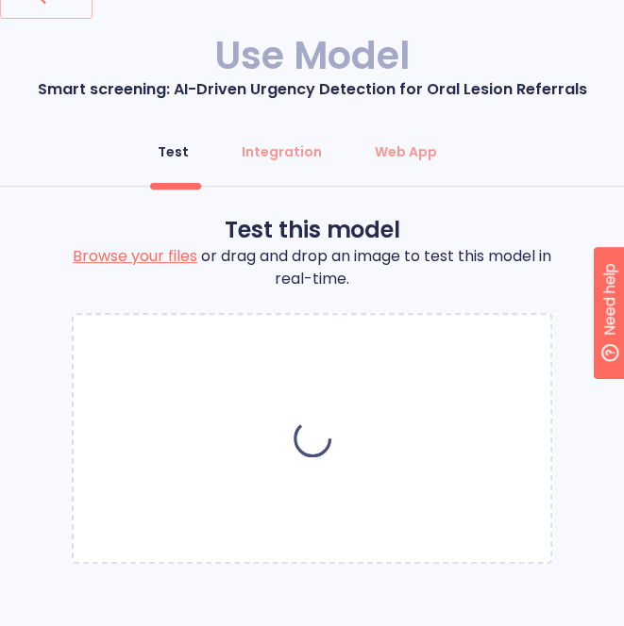
scroll to position [45, 0]
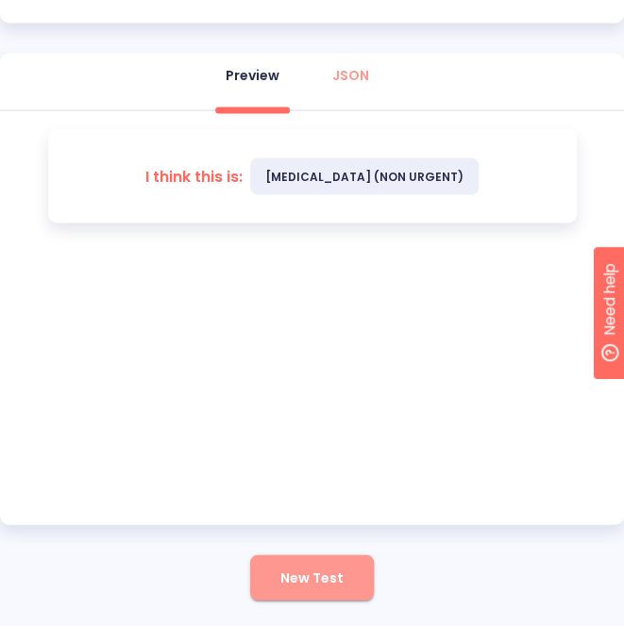
click at [297, 586] on span "New Test" at bounding box center [311, 578] width 63 height 24
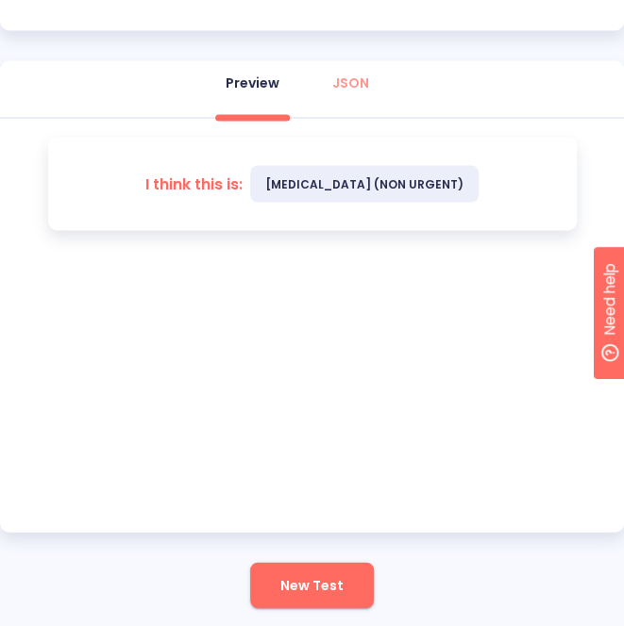
scroll to position [785, 0]
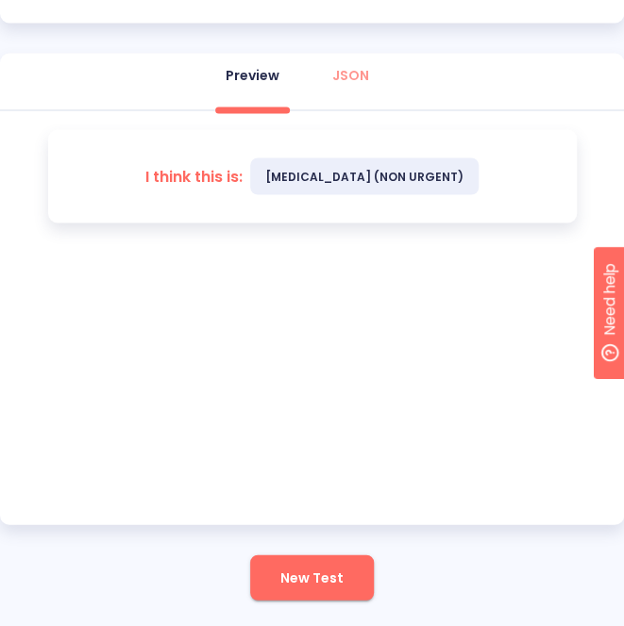
click at [318, 573] on span "New Test" at bounding box center [311, 578] width 63 height 24
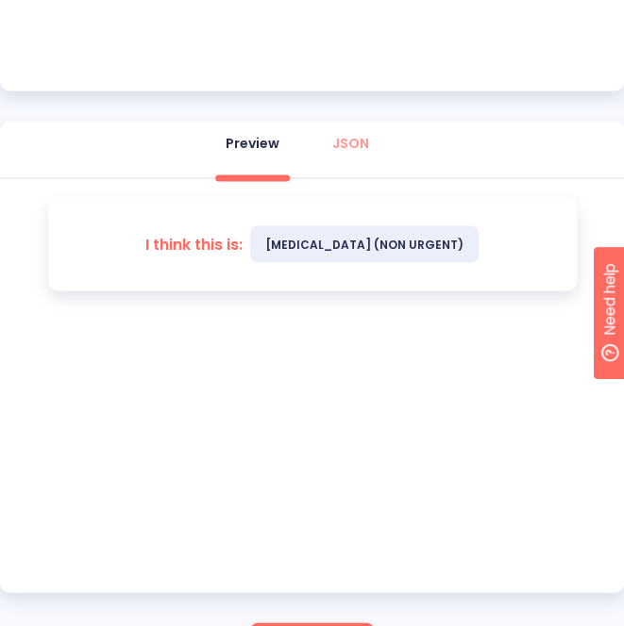
scroll to position [821, 0]
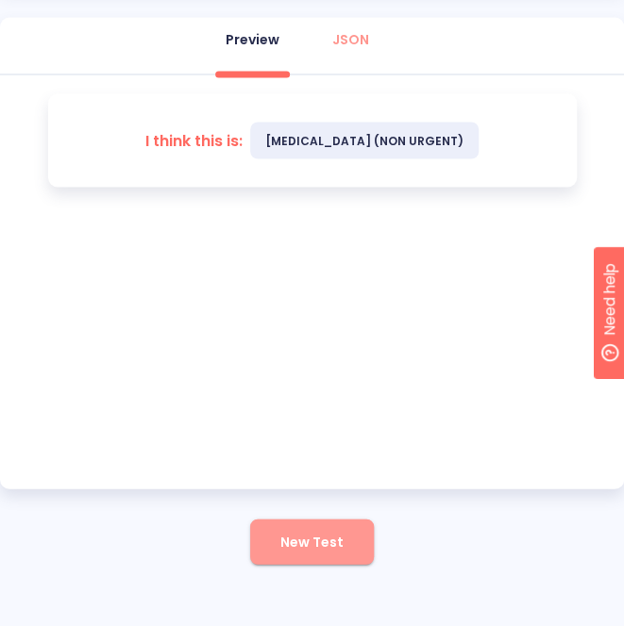
click at [300, 532] on span "New Test" at bounding box center [311, 542] width 63 height 24
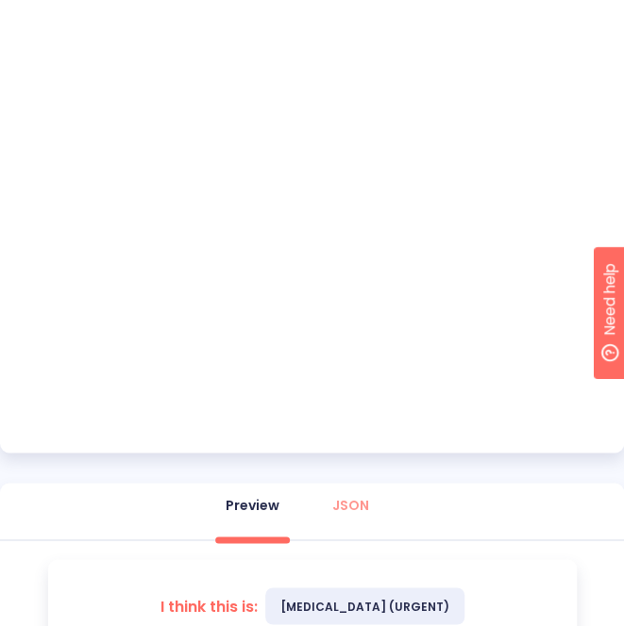
scroll to position [468, 0]
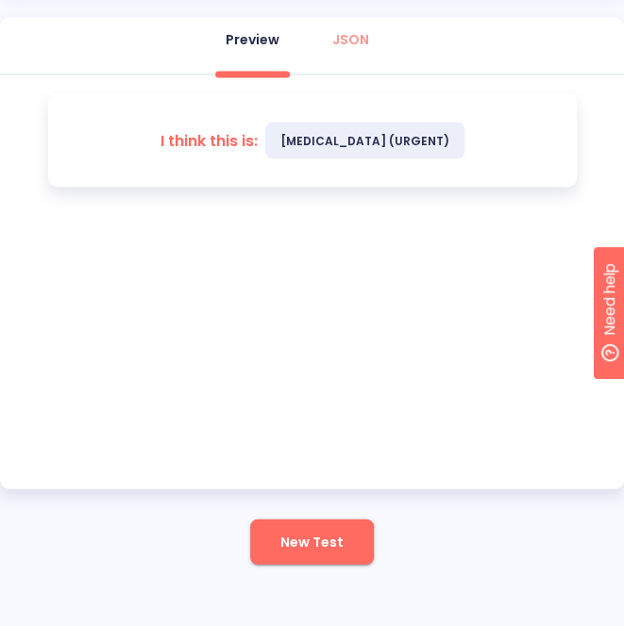
click at [283, 537] on span "New Test" at bounding box center [311, 542] width 63 height 24
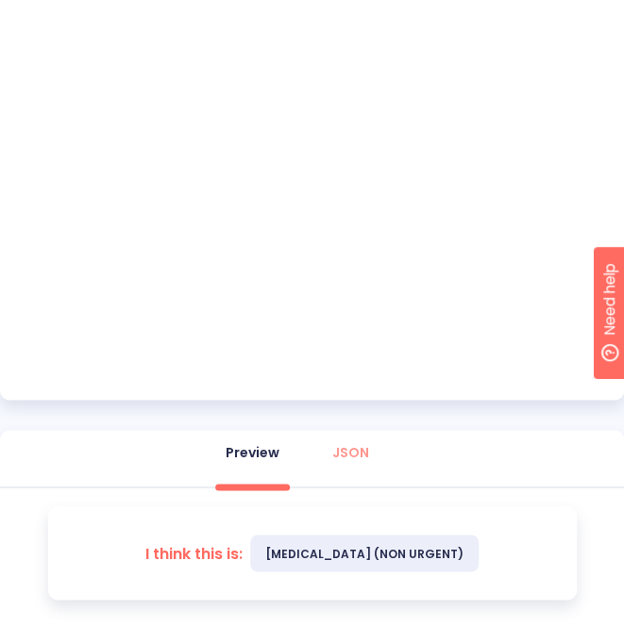
scroll to position [502, 0]
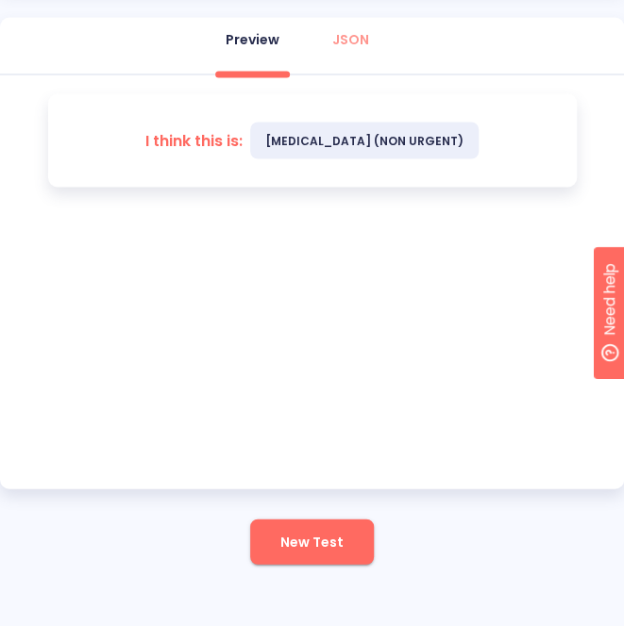
drag, startPoint x: 323, startPoint y: 548, endPoint x: 250, endPoint y: 547, distance: 72.7
click at [323, 548] on span "New Test" at bounding box center [311, 542] width 63 height 24
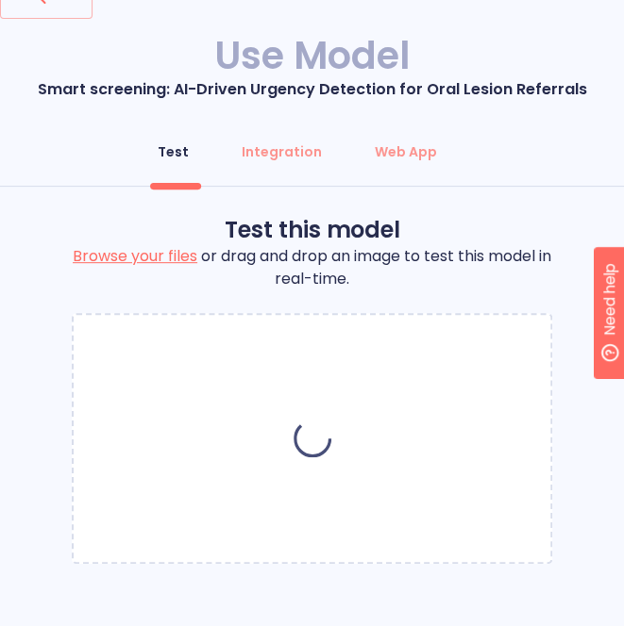
scroll to position [45, 0]
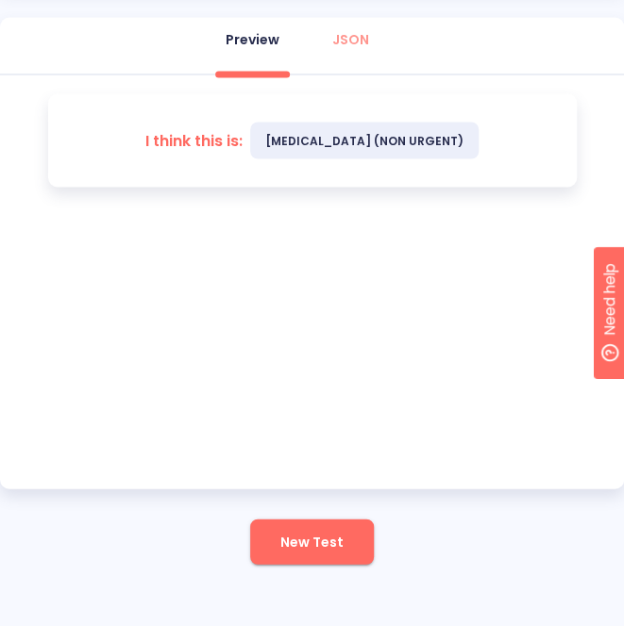
click at [306, 535] on span "New Test" at bounding box center [311, 542] width 63 height 24
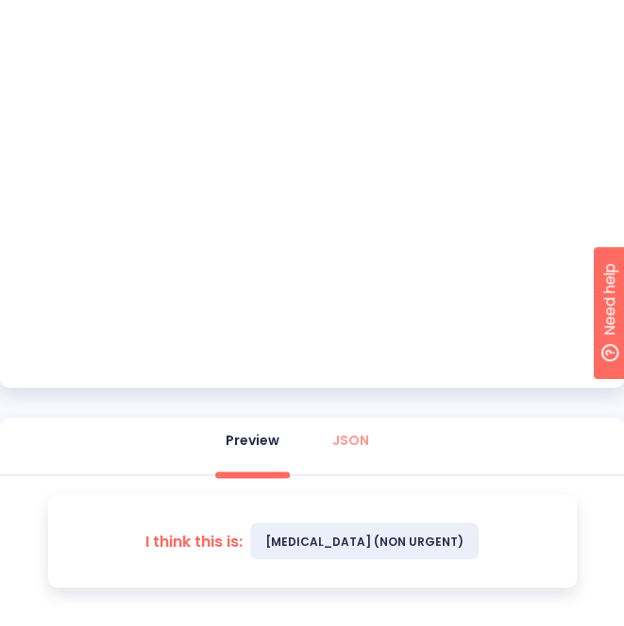
scroll to position [785, 0]
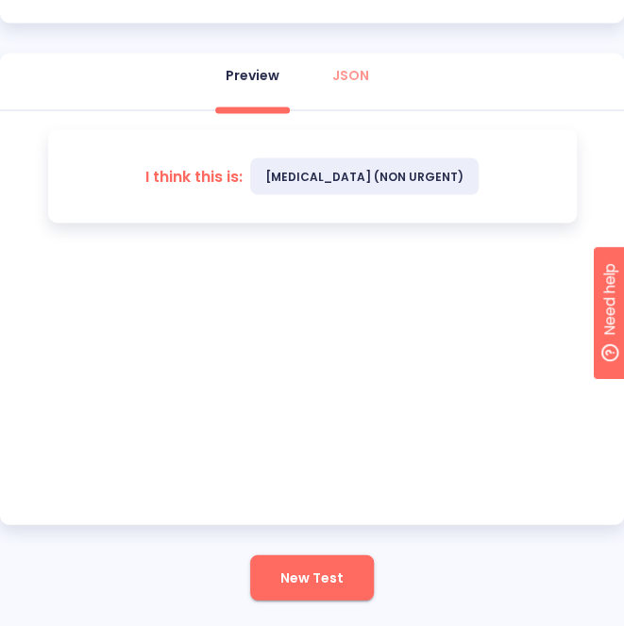
click at [306, 569] on span "New Test" at bounding box center [311, 578] width 63 height 24
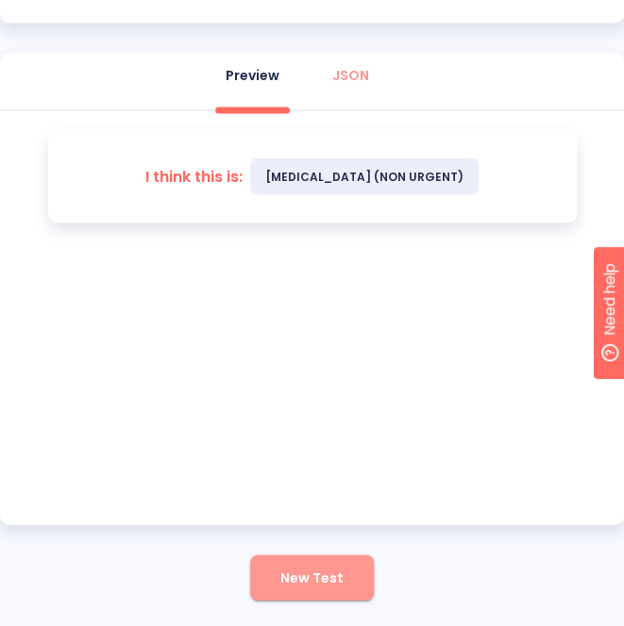
click at [311, 575] on span "New Test" at bounding box center [311, 578] width 63 height 24
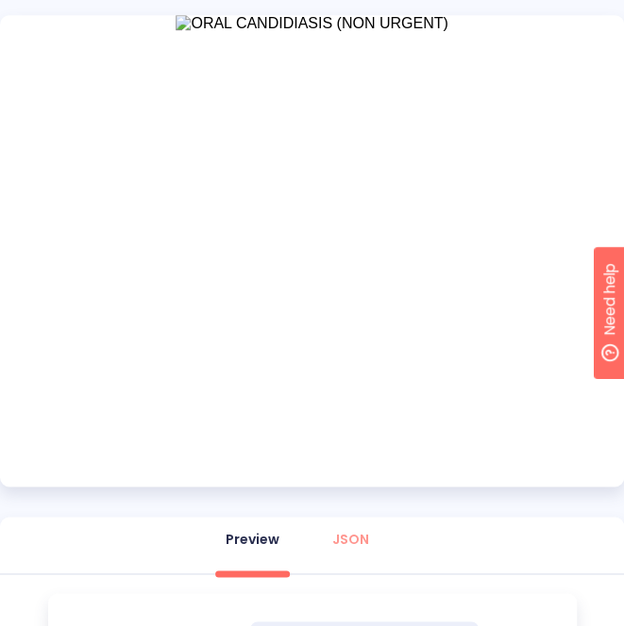
scroll to position [502, 0]
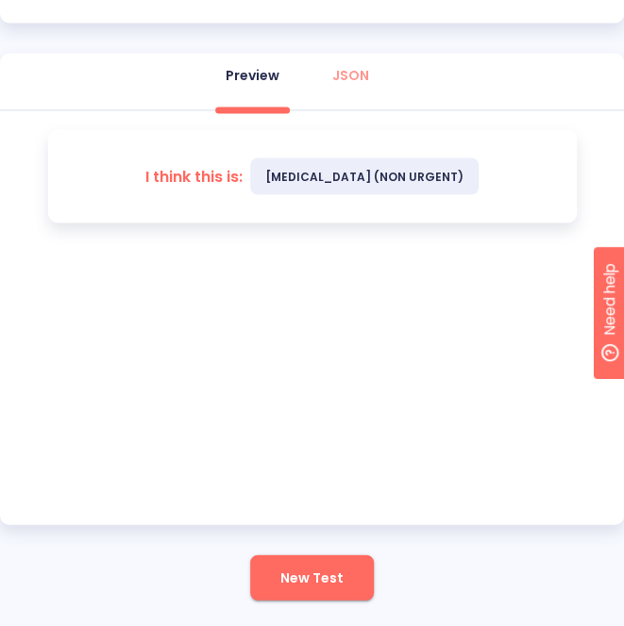
click at [312, 567] on span "New Test" at bounding box center [311, 578] width 63 height 24
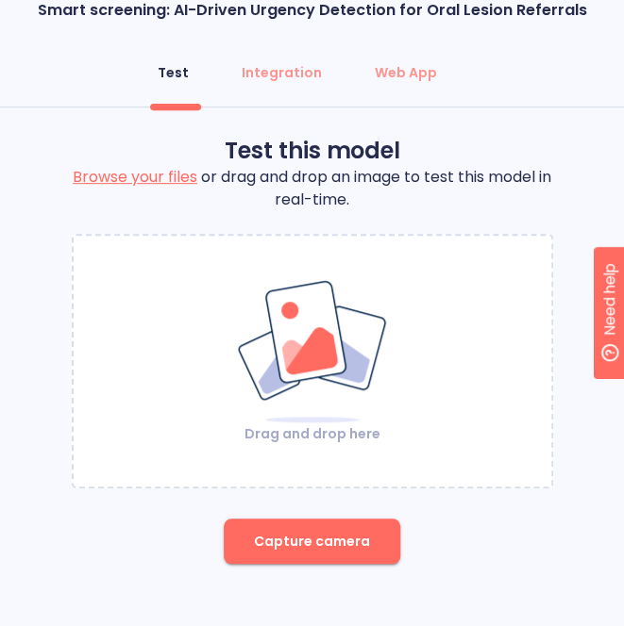
scroll to position [45, 0]
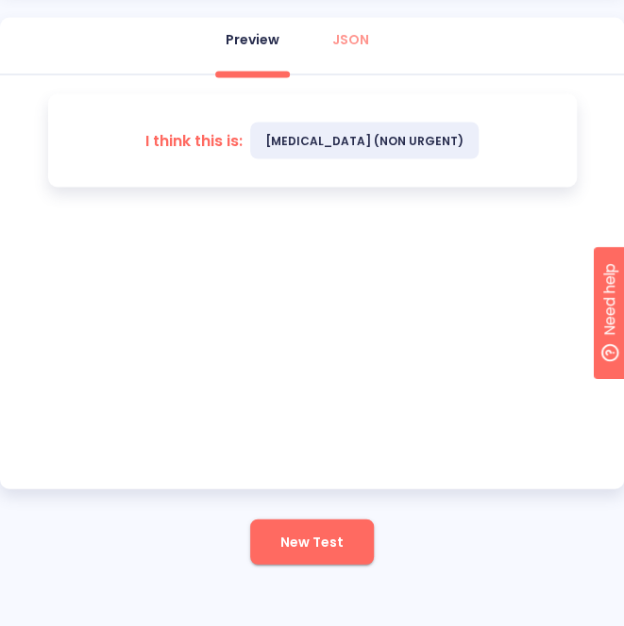
click at [316, 533] on span "New Test" at bounding box center [311, 542] width 63 height 24
click at [334, 530] on span "New Test" at bounding box center [311, 542] width 63 height 24
click at [310, 535] on span "New Test" at bounding box center [311, 542] width 63 height 24
click at [332, 552] on span "New Test" at bounding box center [311, 542] width 63 height 24
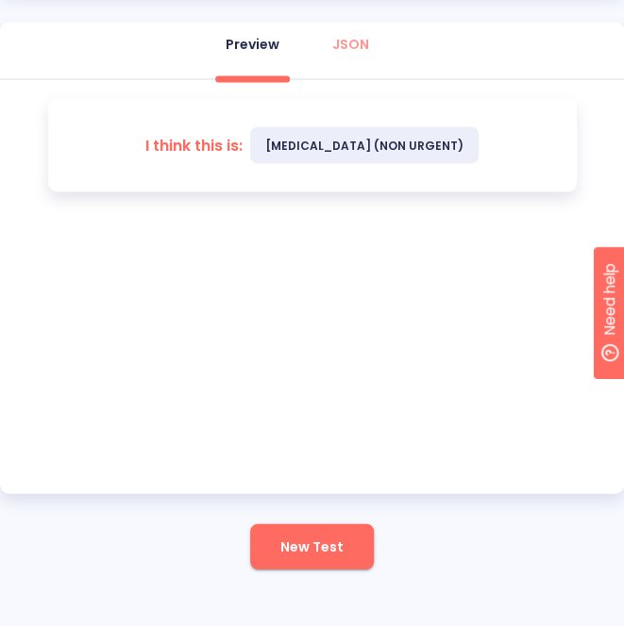
scroll to position [821, 0]
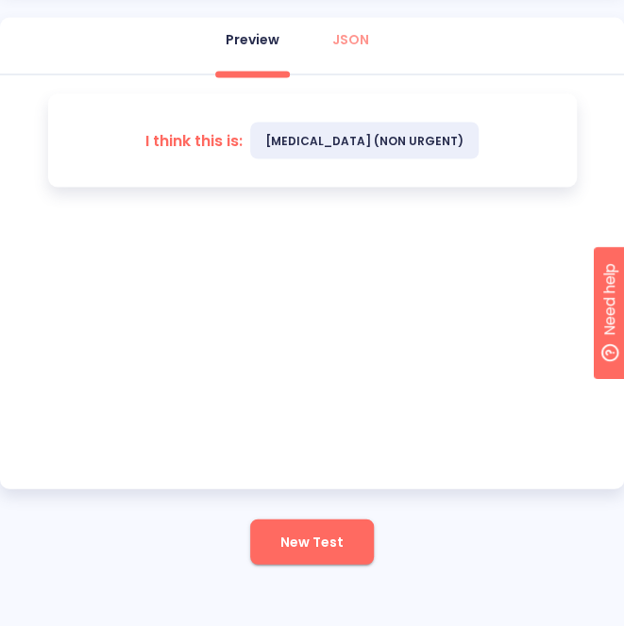
click at [326, 535] on span "New Test" at bounding box center [311, 542] width 63 height 24
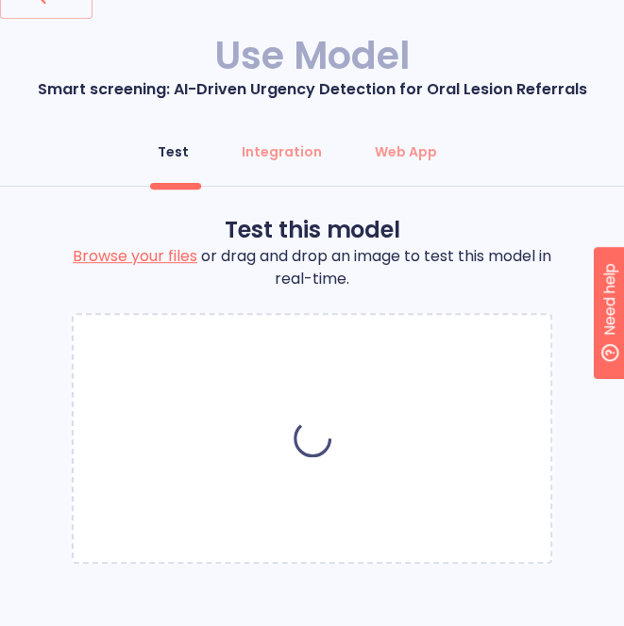
scroll to position [45, 0]
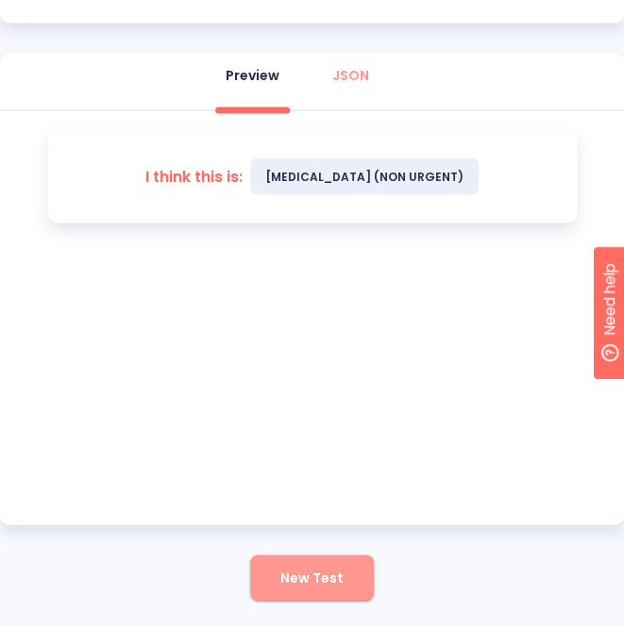
click at [327, 581] on span "New Test" at bounding box center [311, 578] width 63 height 24
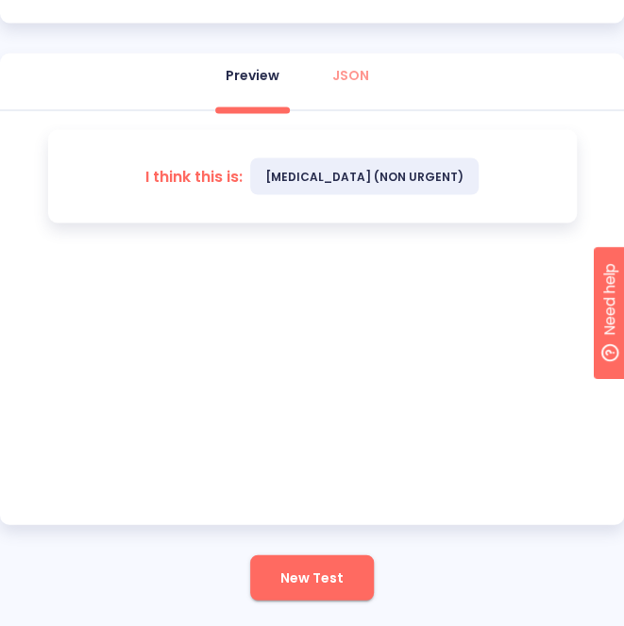
click at [277, 561] on button "New Test" at bounding box center [312, 577] width 124 height 45
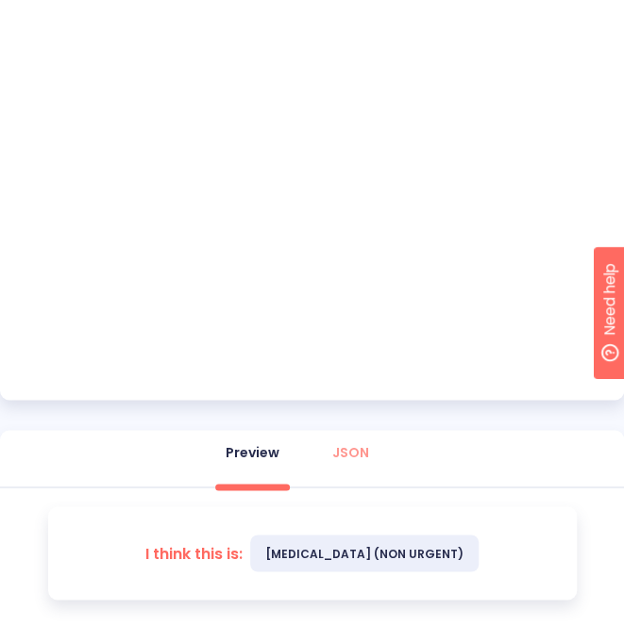
scroll to position [502, 0]
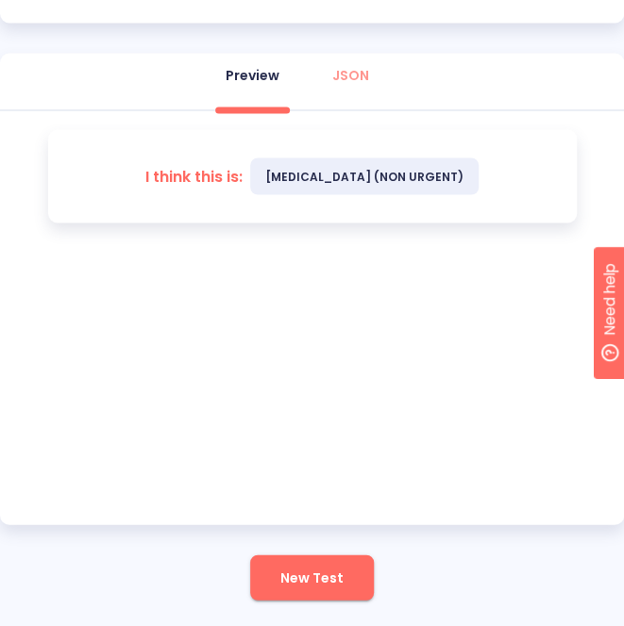
click at [261, 571] on button "New Test" at bounding box center [312, 577] width 124 height 45
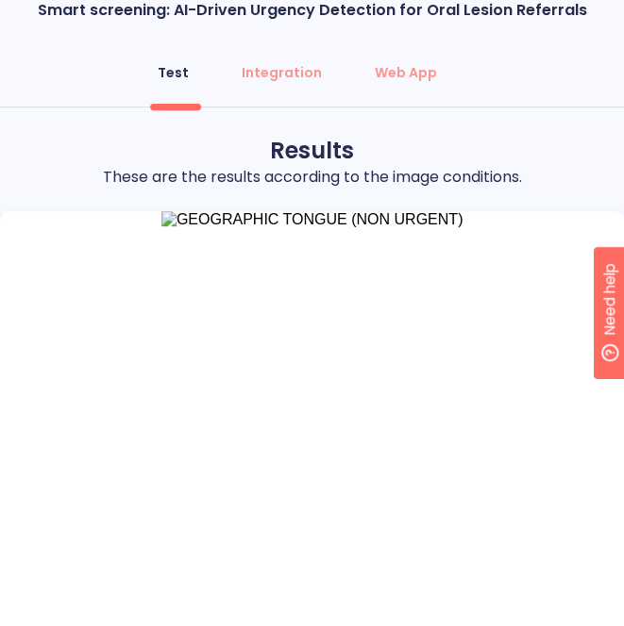
scroll to position [596, 0]
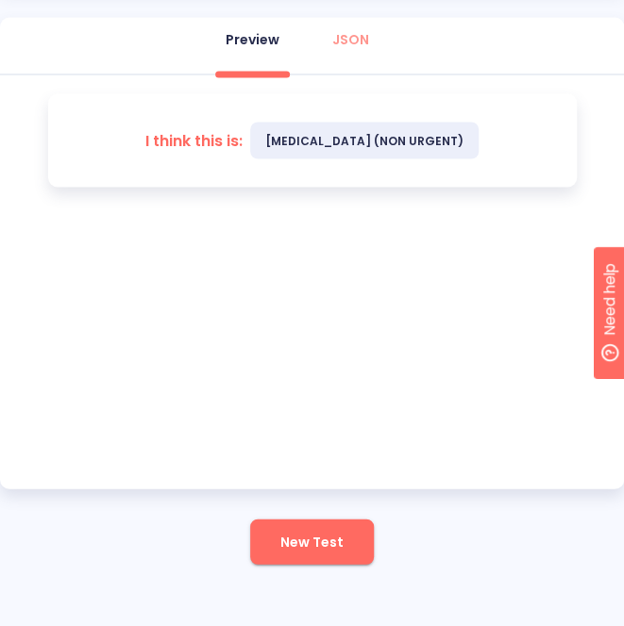
click at [338, 552] on span "New Test" at bounding box center [311, 542] width 63 height 24
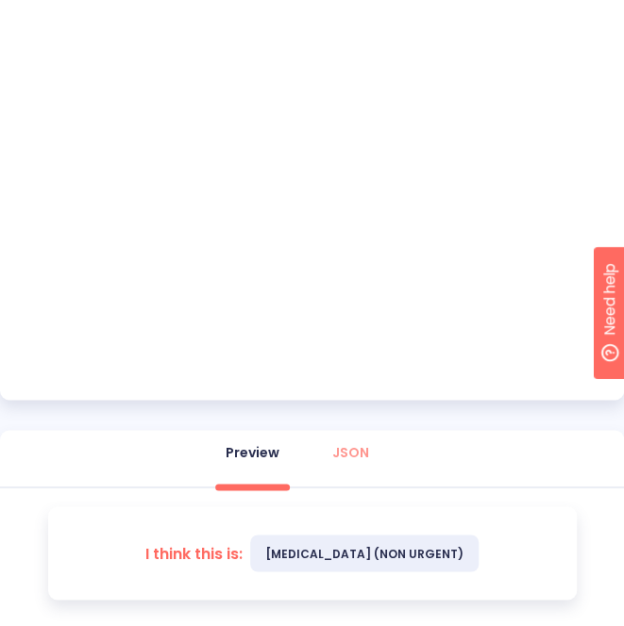
scroll to position [502, 0]
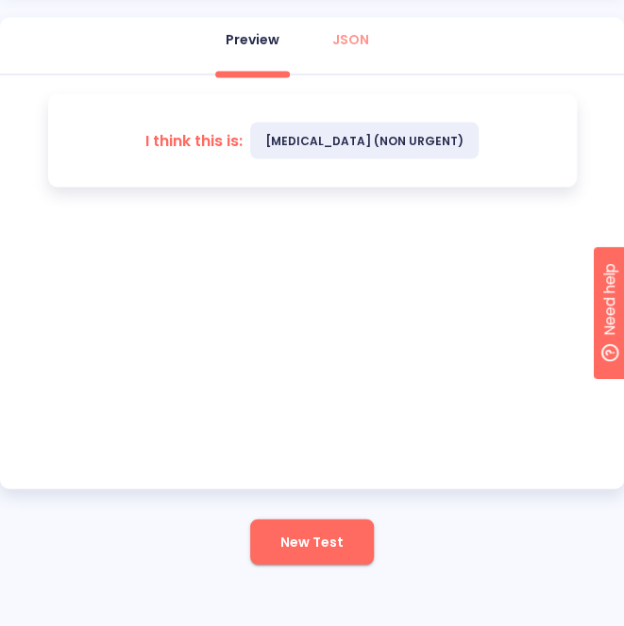
click at [297, 525] on button "New Test" at bounding box center [312, 541] width 124 height 45
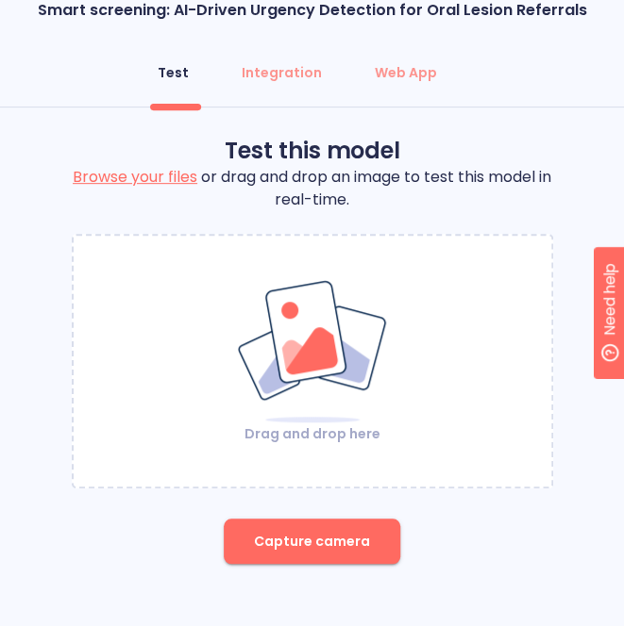
scroll to position [45, 0]
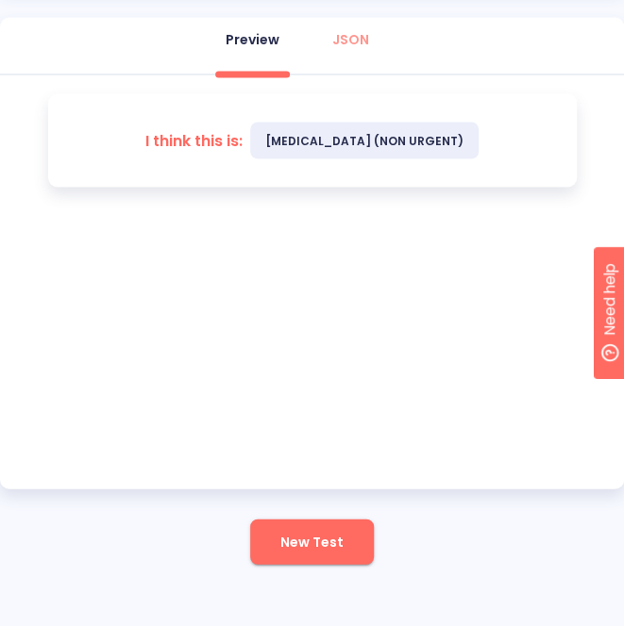
click at [316, 542] on span "New Test" at bounding box center [311, 542] width 63 height 24
click at [321, 535] on span "New Test" at bounding box center [311, 542] width 63 height 24
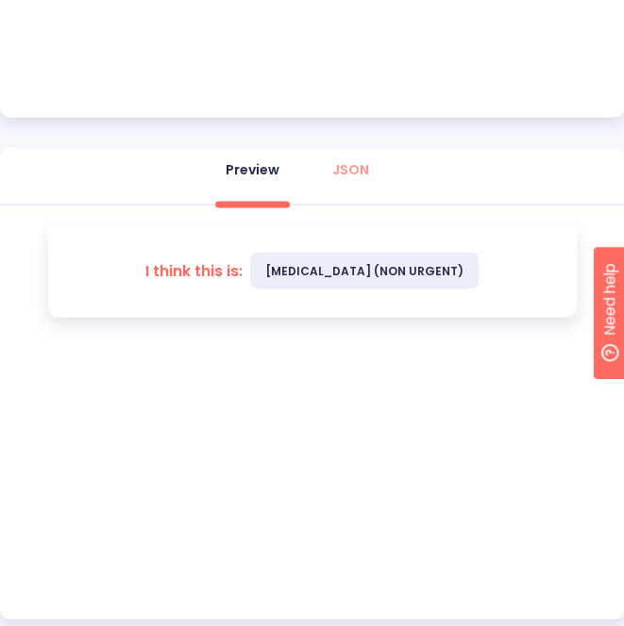
scroll to position [821, 0]
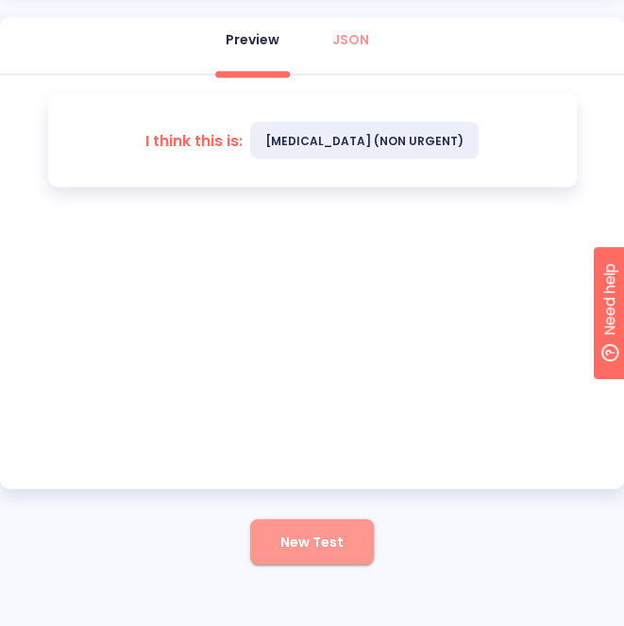
click at [315, 536] on span "New Test" at bounding box center [311, 542] width 63 height 24
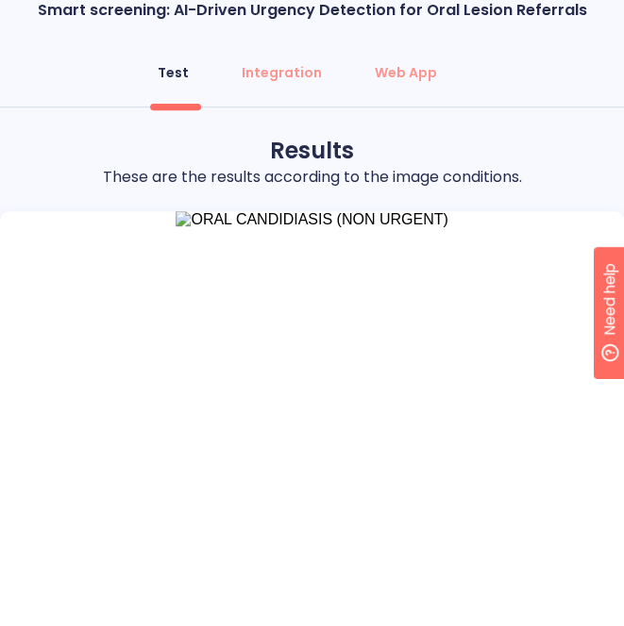
scroll to position [502, 0]
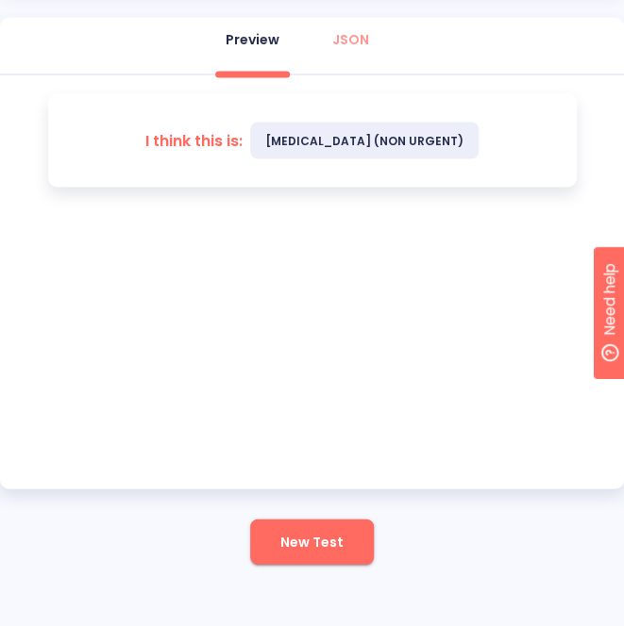
click at [300, 537] on span "New Test" at bounding box center [311, 542] width 63 height 24
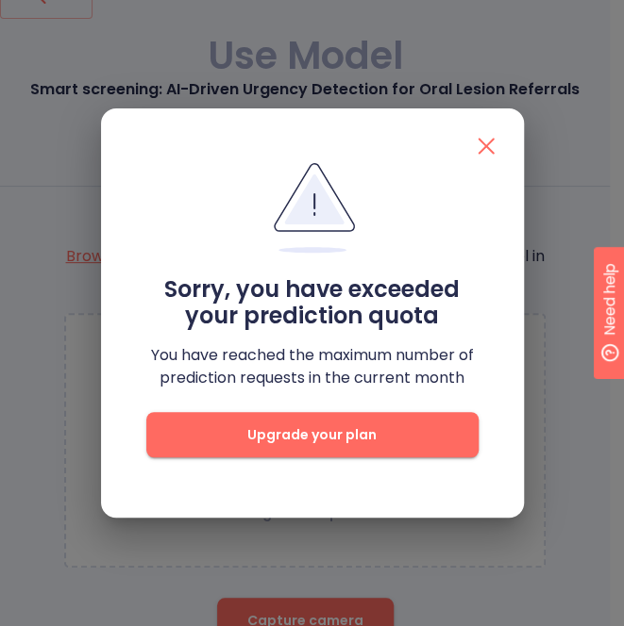
scroll to position [125, 0]
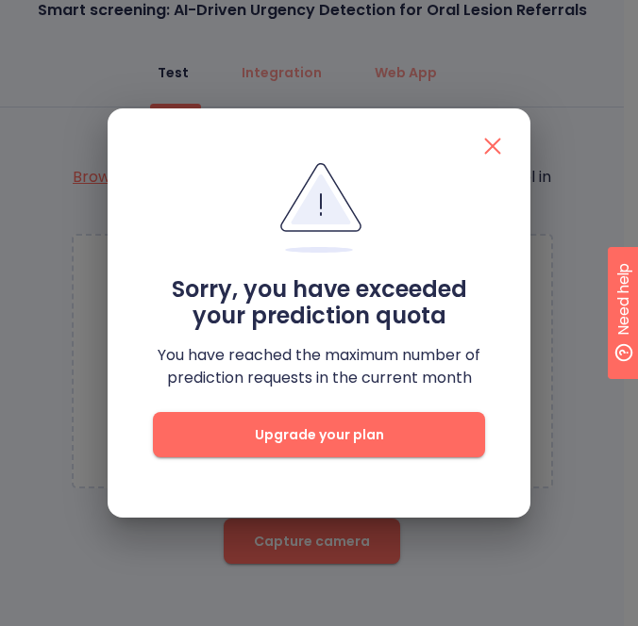
click at [489, 144] on icon "button" at bounding box center [492, 146] width 30 height 30
click at [496, 139] on icon "button" at bounding box center [492, 146] width 30 height 30
